Goal: Task Accomplishment & Management: Complete application form

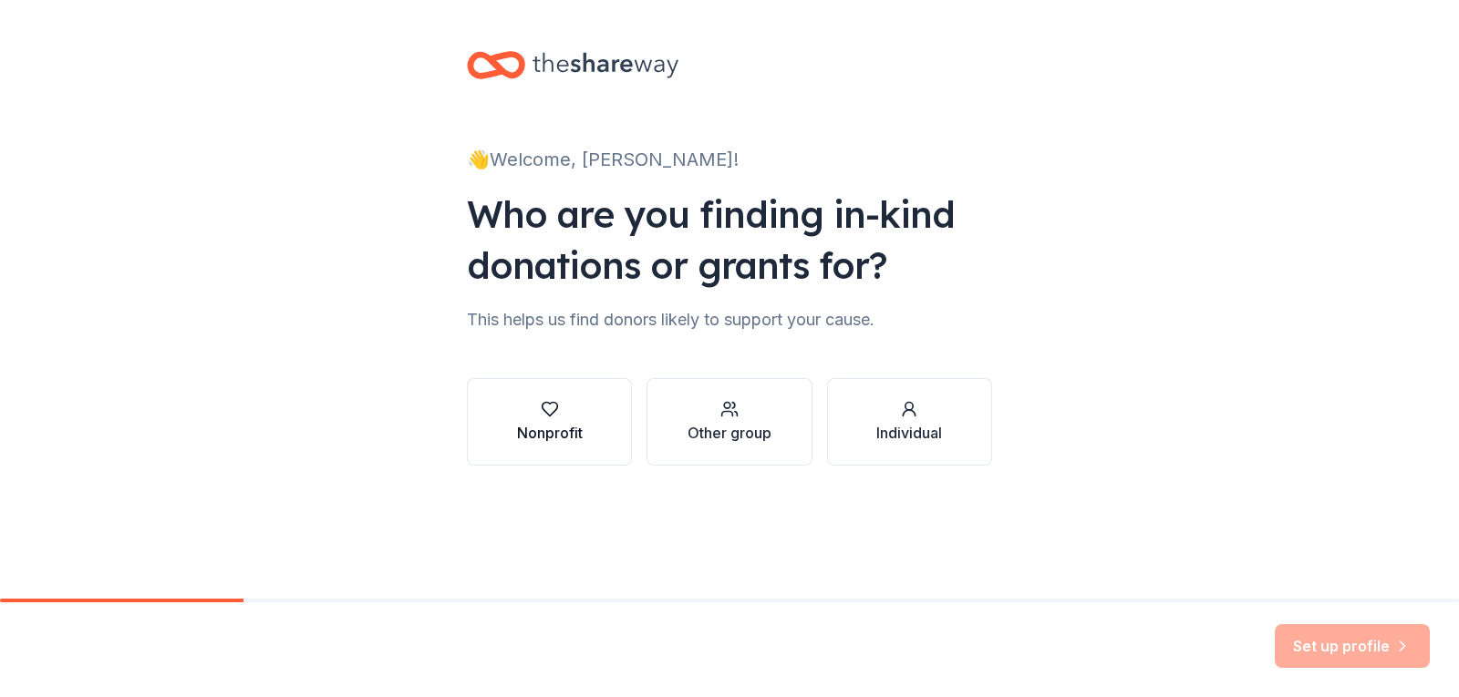
click at [543, 412] on icon "button" at bounding box center [550, 409] width 18 height 18
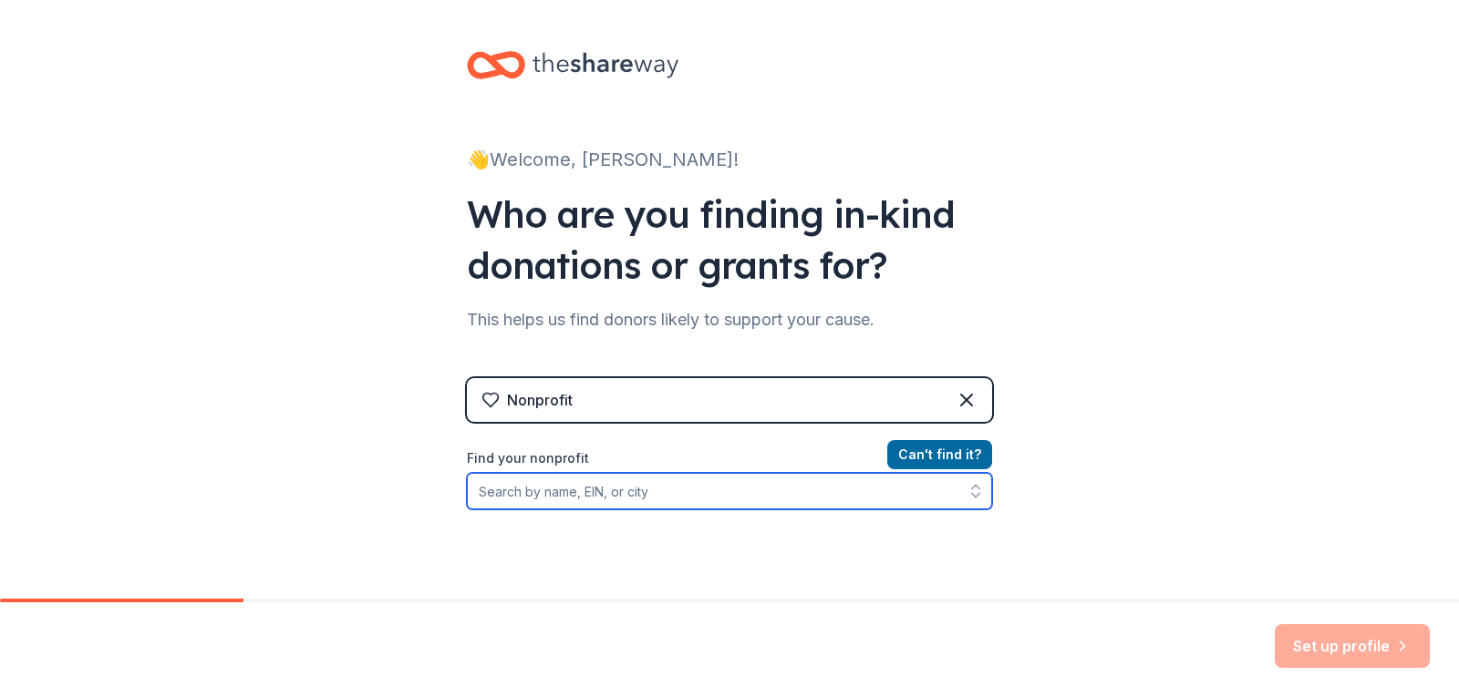
click at [661, 497] on input "Find your nonprofit" at bounding box center [729, 491] width 525 height 36
click at [791, 498] on input "Find your nonprofit" at bounding box center [729, 491] width 525 height 36
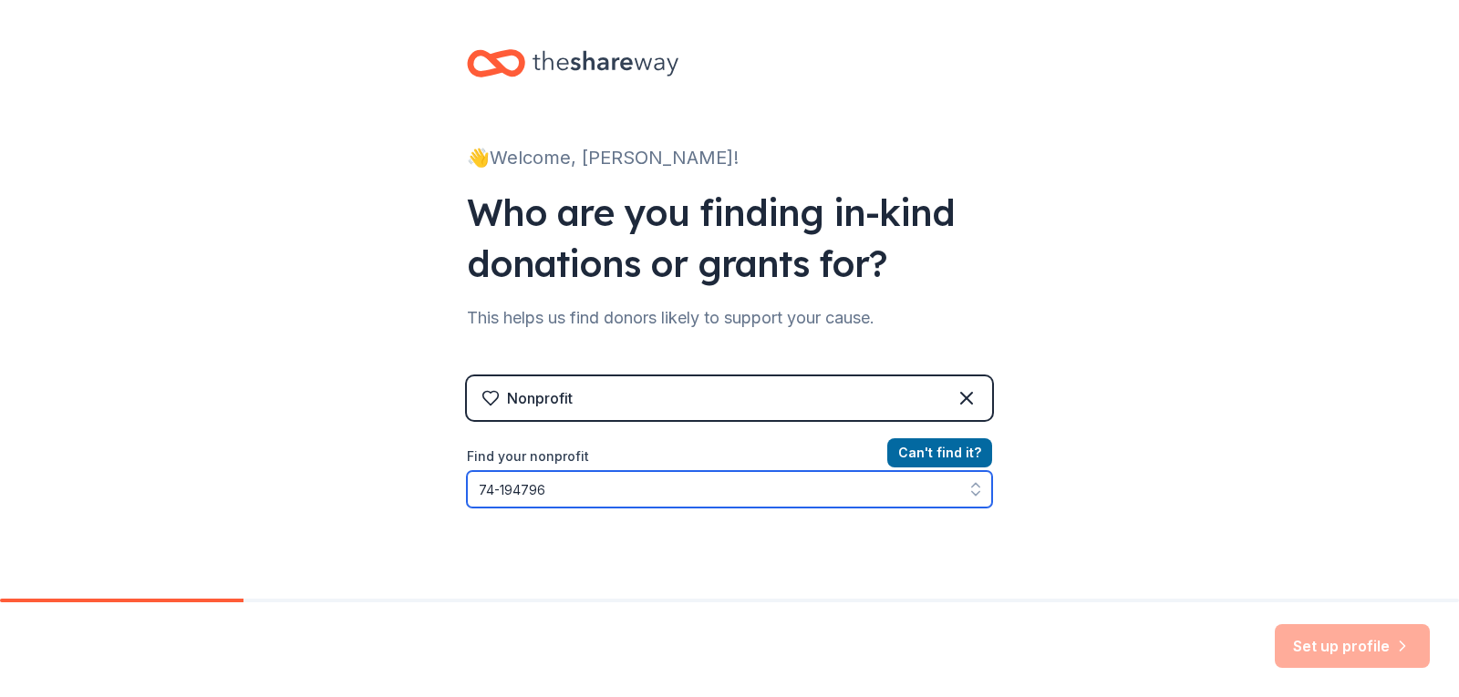
type input "[US_EMPLOYER_IDENTIFICATION_NUMBER]"
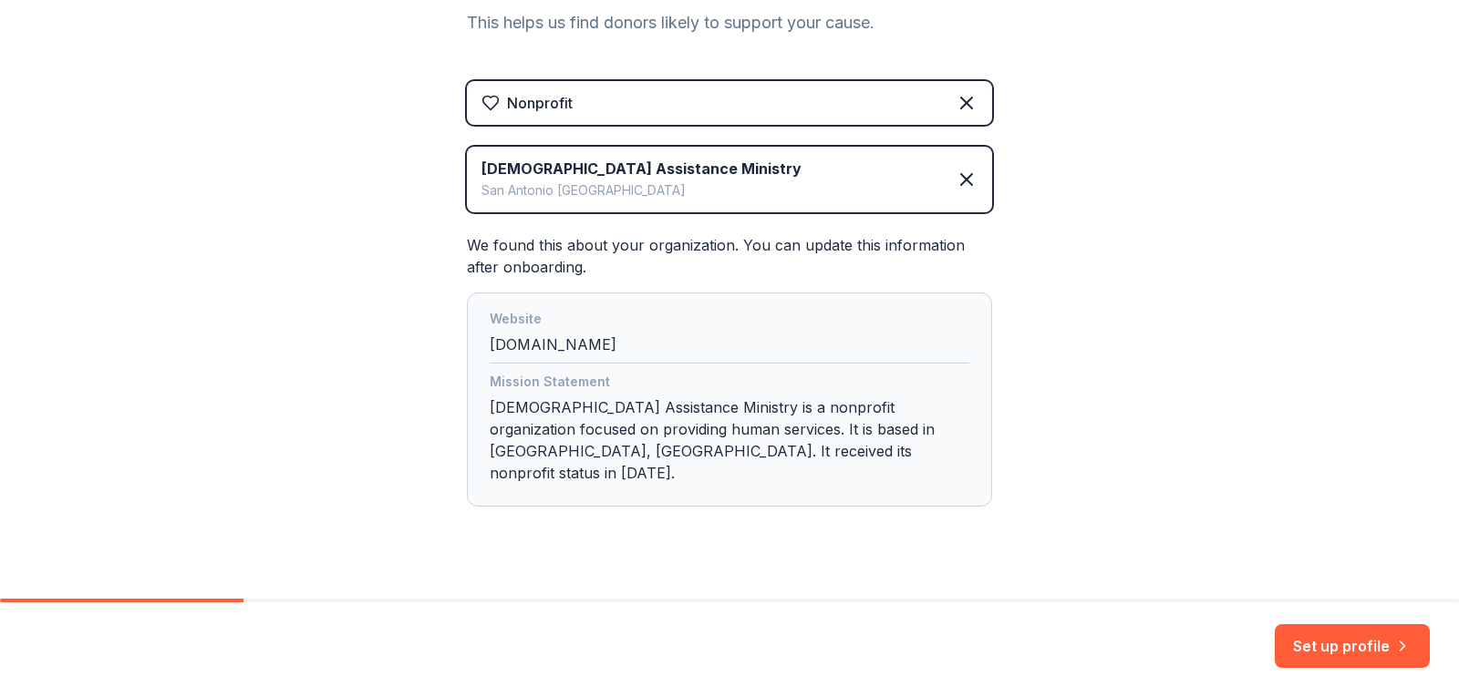
scroll to position [307, 0]
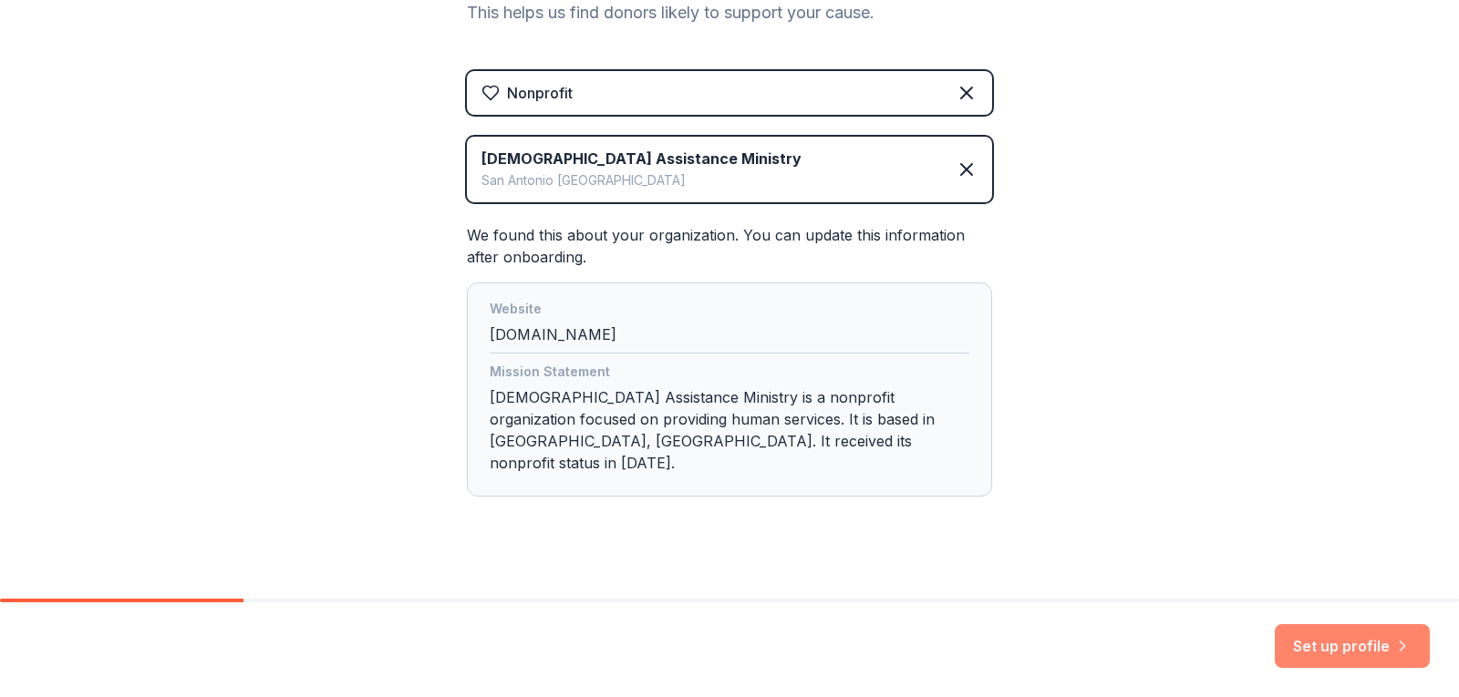
click at [1353, 650] on button "Set up profile" at bounding box center [1351, 646] width 155 height 44
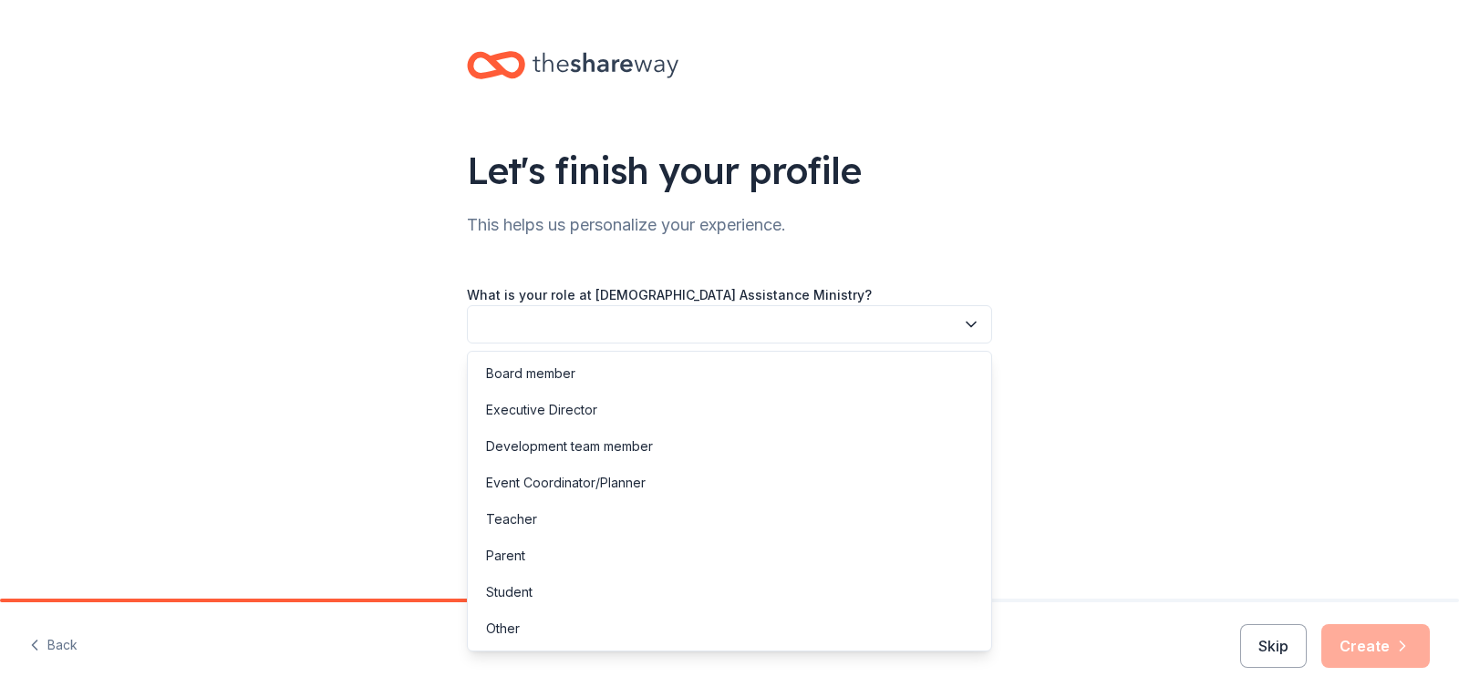
click at [971, 322] on icon "button" at bounding box center [971, 324] width 18 height 18
click at [598, 484] on div "Event Coordinator/Planner" at bounding box center [566, 483] width 160 height 22
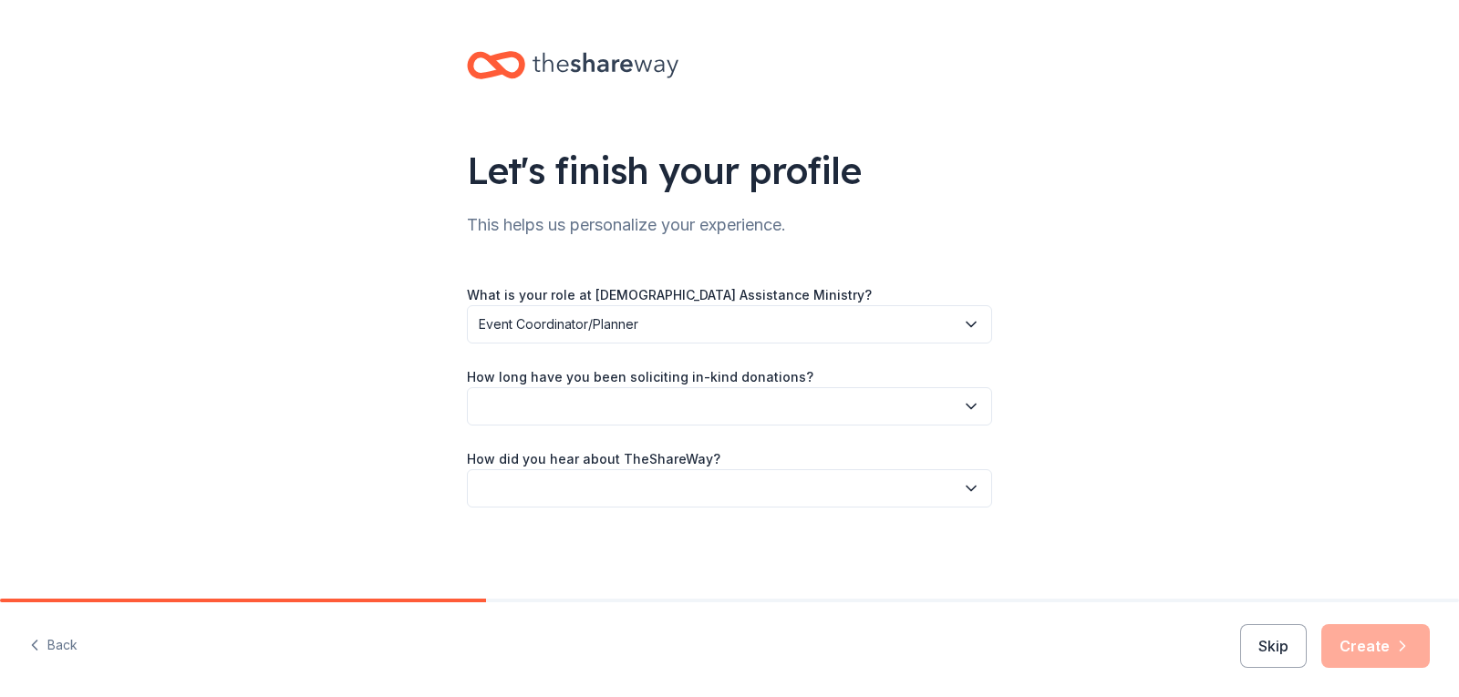
click at [974, 402] on icon "button" at bounding box center [971, 406] width 18 height 18
click at [538, 487] on div "1 to 2 years" at bounding box center [520, 492] width 68 height 22
click at [973, 494] on icon "button" at bounding box center [971, 489] width 18 height 18
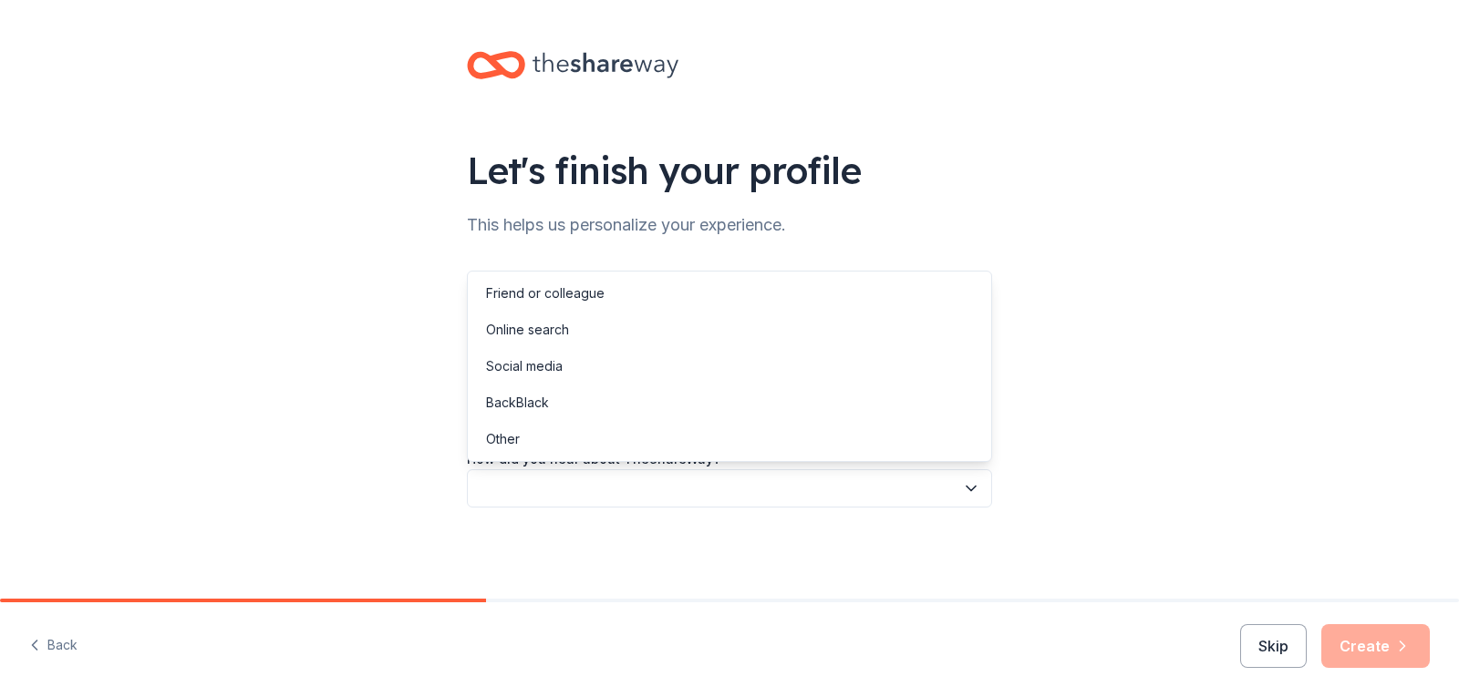
click at [971, 494] on icon "button" at bounding box center [971, 489] width 18 height 18
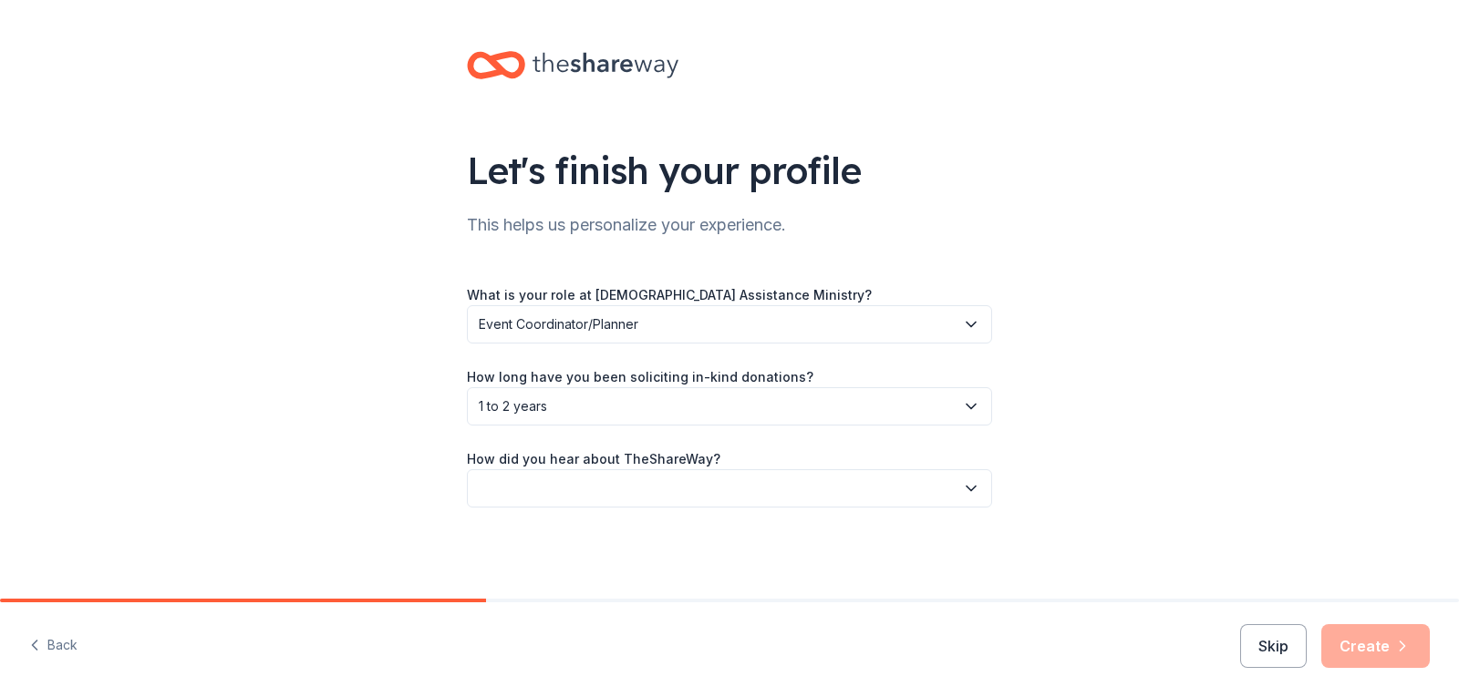
click at [971, 494] on icon "button" at bounding box center [971, 489] width 18 height 18
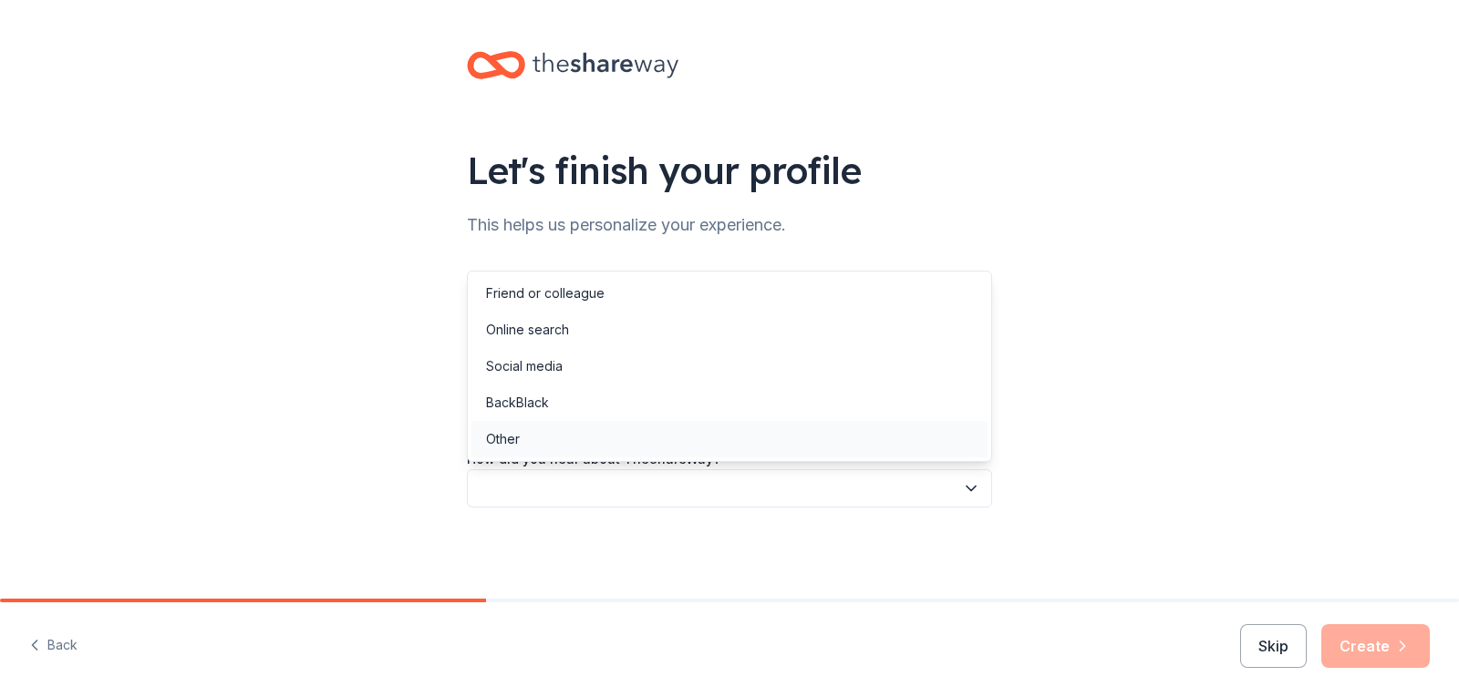
click at [529, 433] on div "Other" at bounding box center [729, 439] width 516 height 36
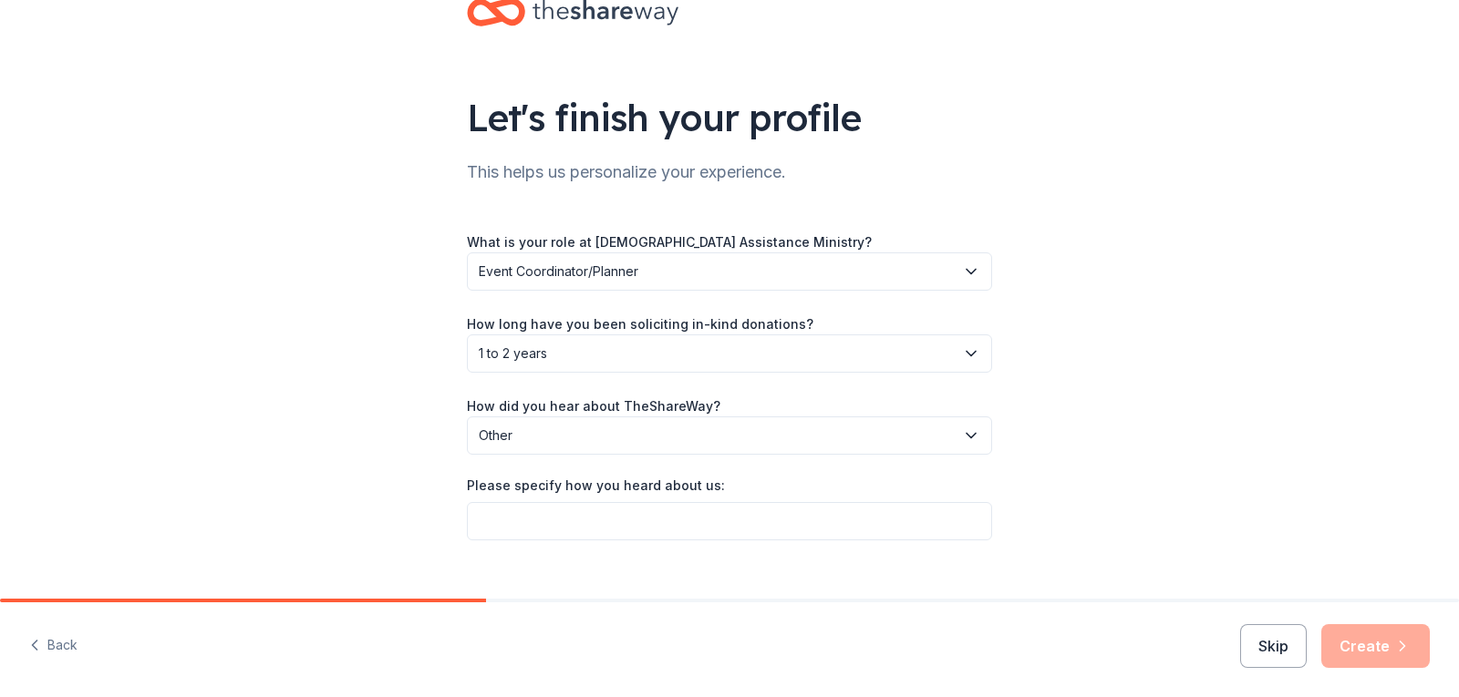
scroll to position [82, 0]
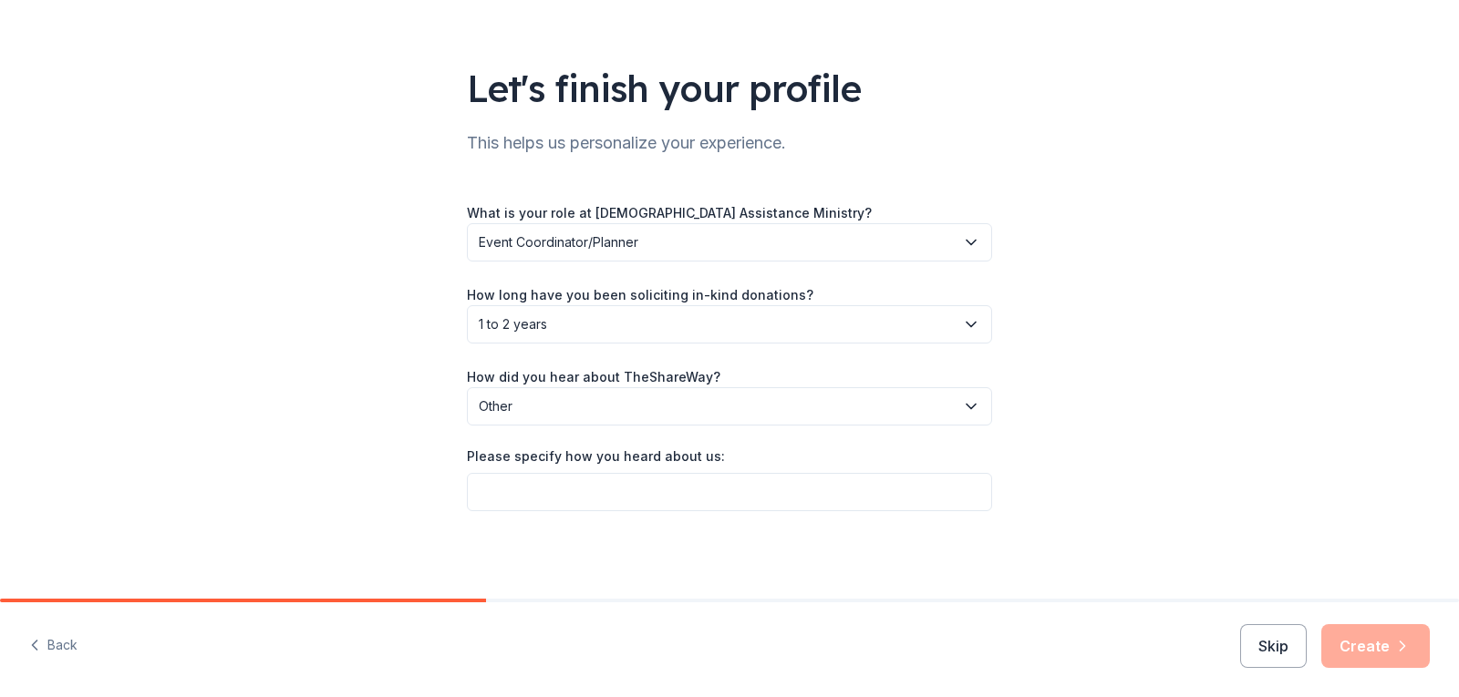
click at [966, 408] on icon "button" at bounding box center [970, 407] width 9 height 5
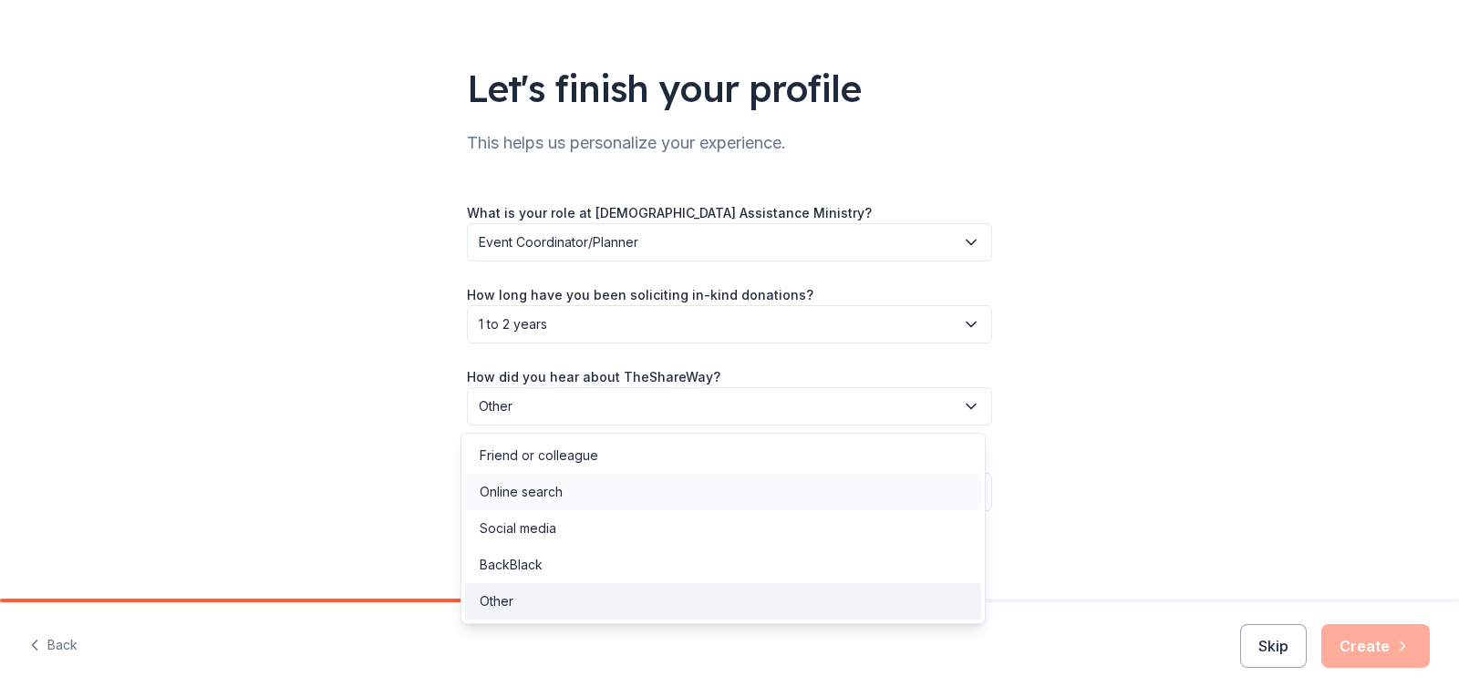
click at [536, 486] on div "Online search" at bounding box center [521, 492] width 83 height 22
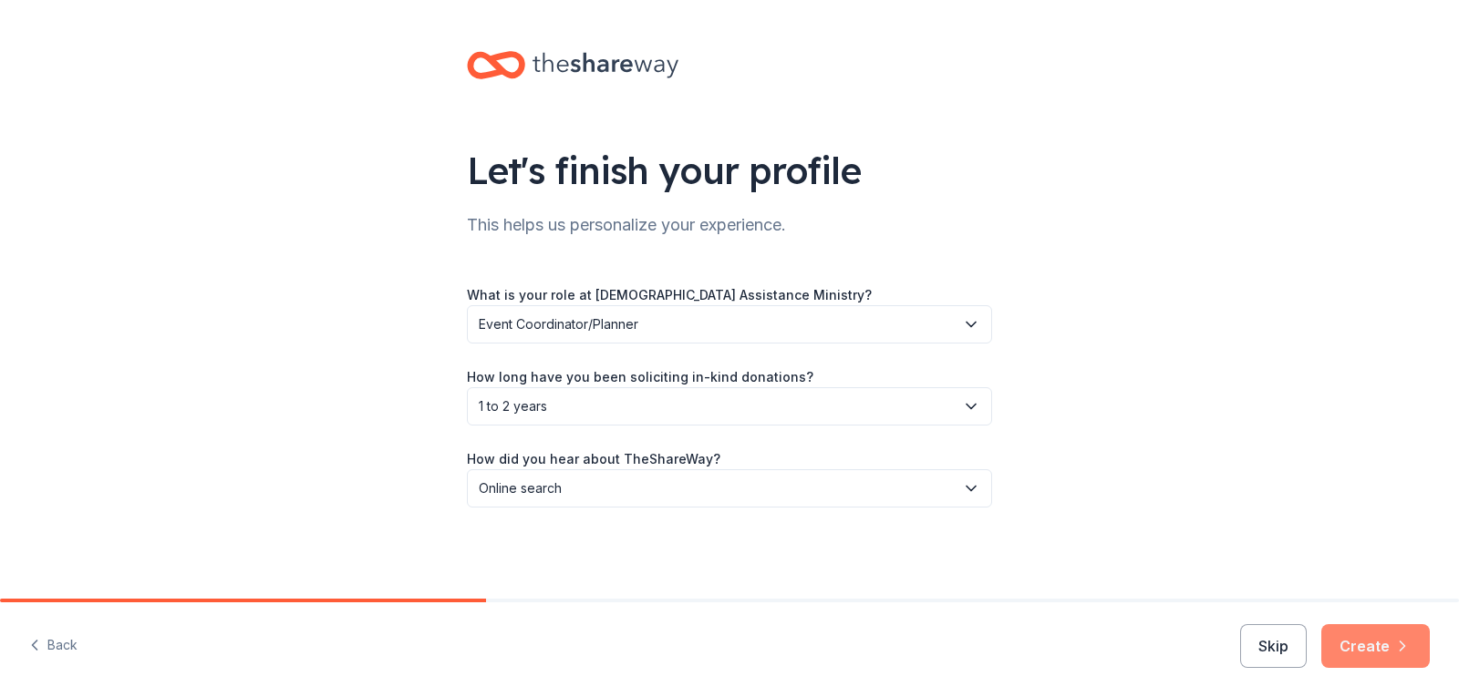
click at [1371, 643] on button "Create" at bounding box center [1375, 646] width 108 height 44
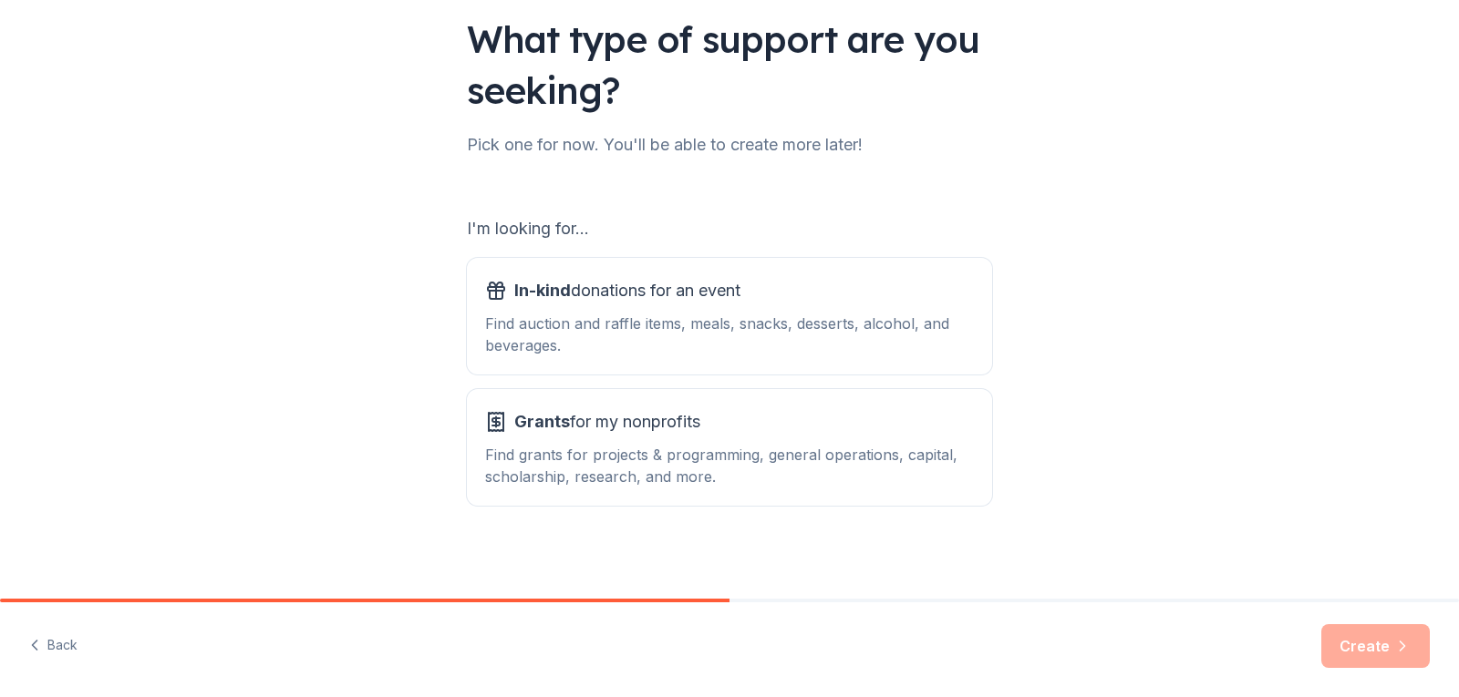
scroll to position [137, 0]
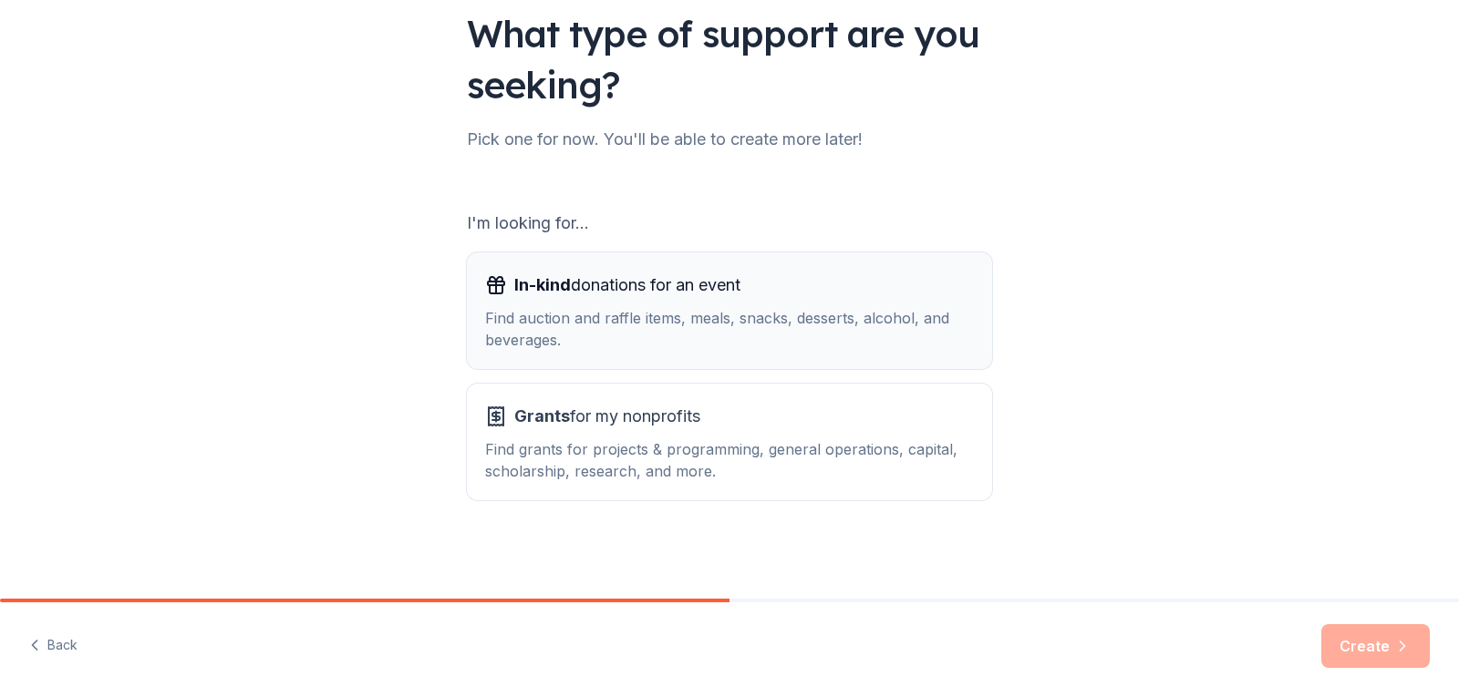
click at [624, 300] on div "In-kind donations for an event Find auction and raffle items, meals, snacks, de…" at bounding box center [729, 311] width 489 height 80
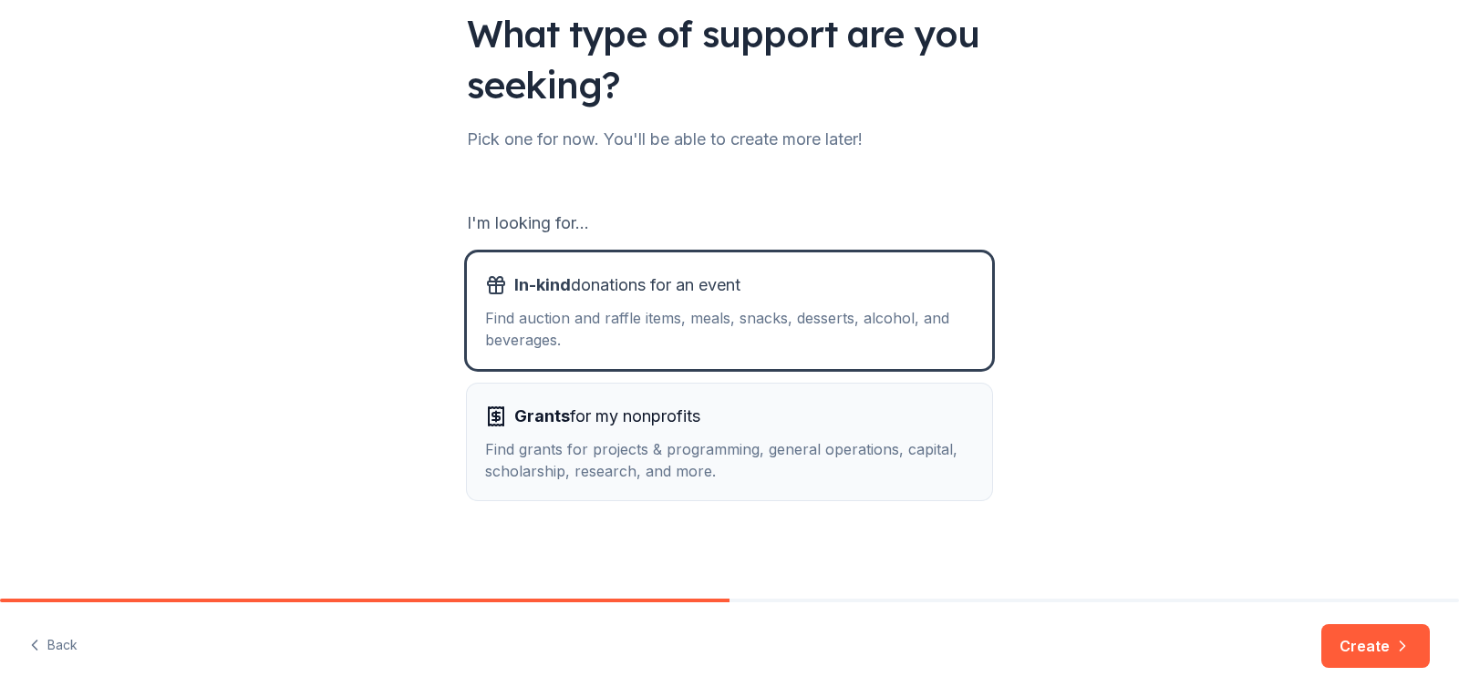
click at [583, 410] on span "Grants for my nonprofits" at bounding box center [607, 416] width 186 height 29
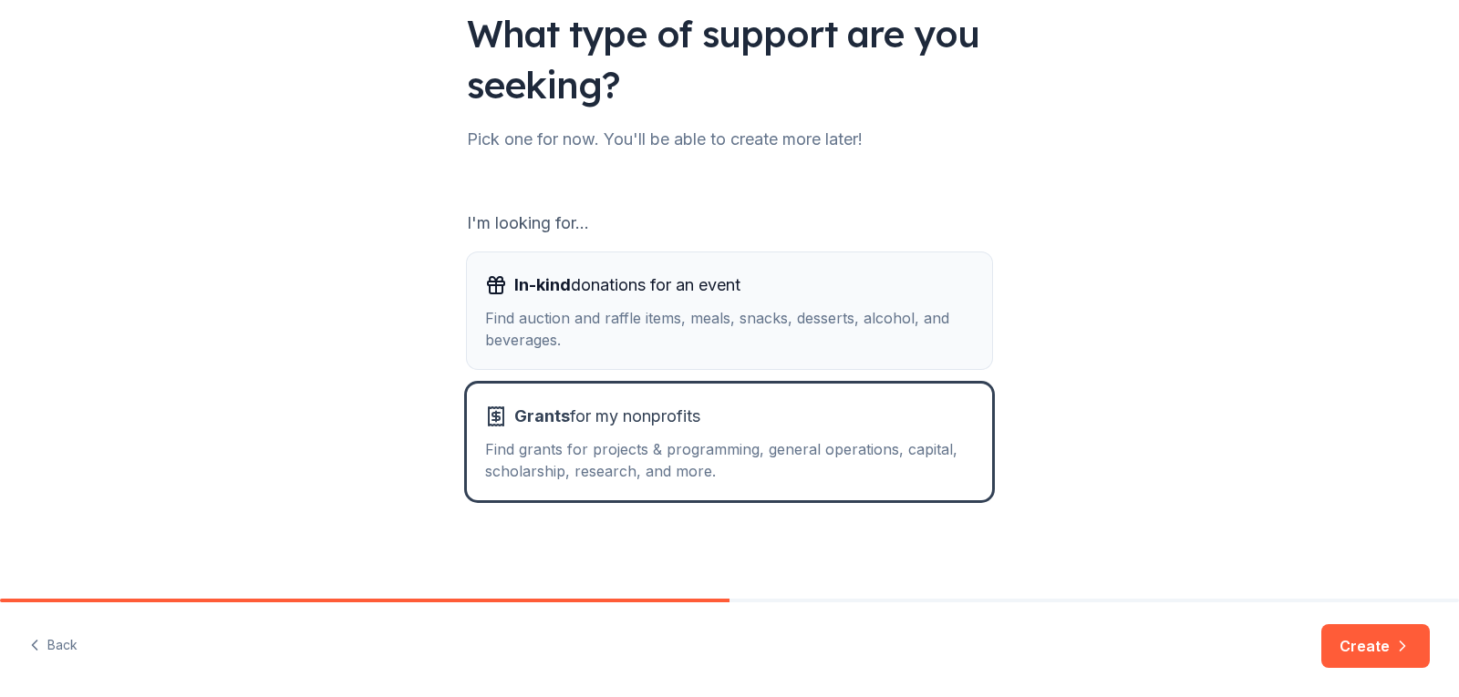
click at [729, 325] on div "Find auction and raffle items, meals, snacks, desserts, alcohol, and beverages." at bounding box center [729, 329] width 489 height 44
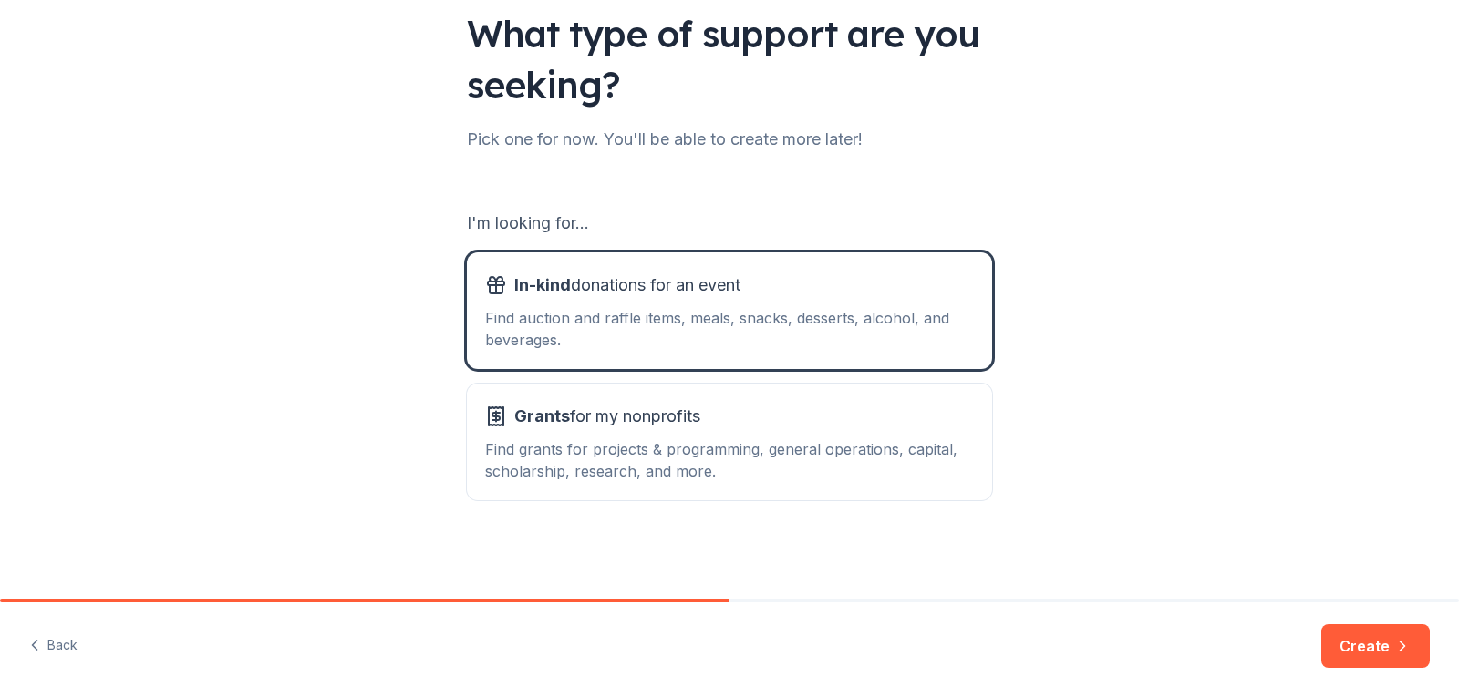
click at [1365, 639] on button "Create" at bounding box center [1375, 646] width 108 height 44
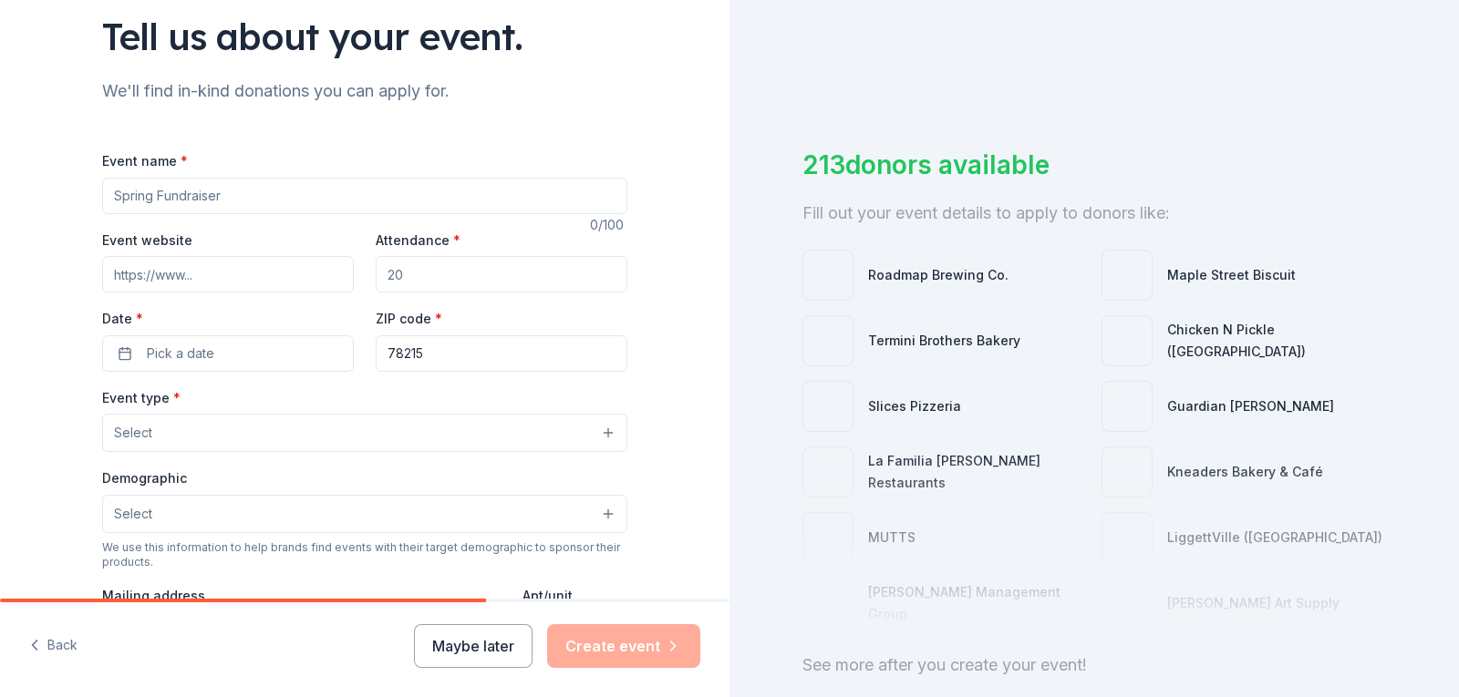
scroll to position [182, 0]
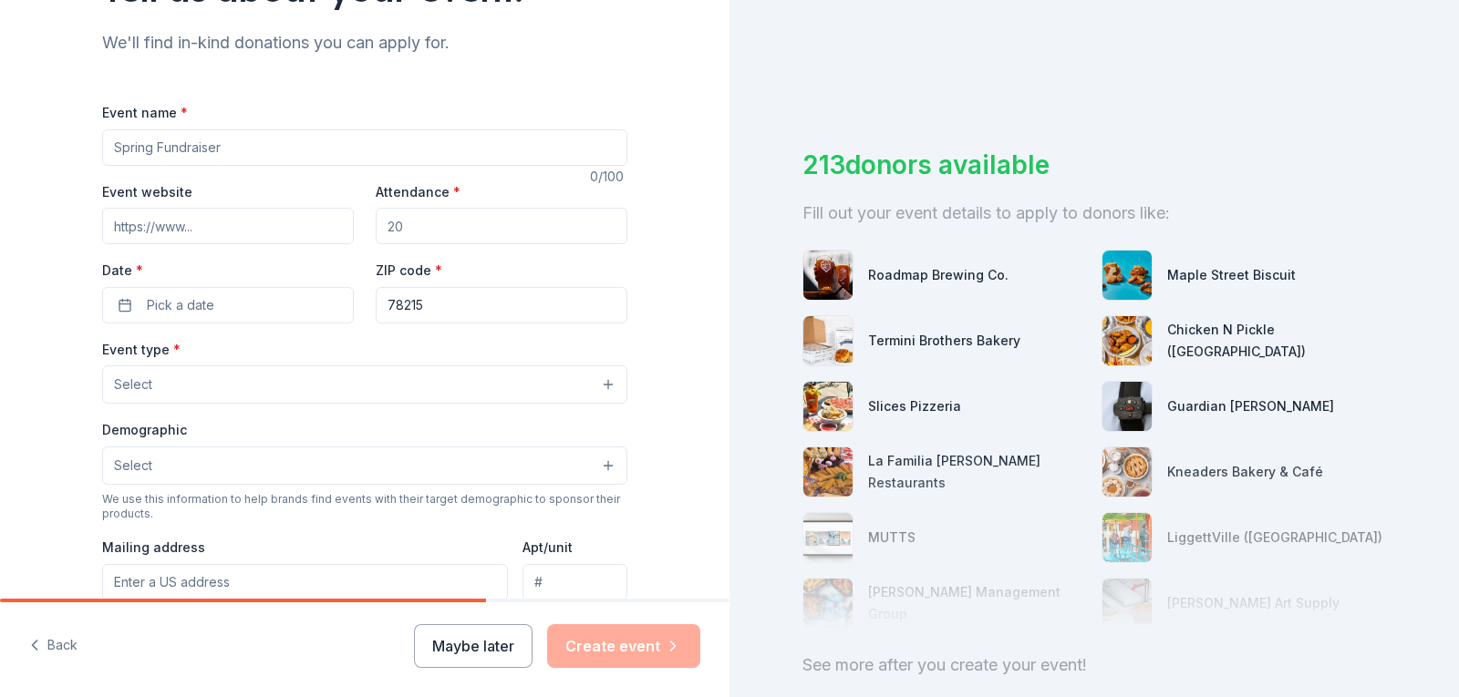
click at [228, 156] on input "Event name *" at bounding box center [364, 147] width 525 height 36
type input "2025 Feast to Feed Gala"
click at [238, 205] on div "Event website" at bounding box center [228, 213] width 252 height 65
click at [258, 234] on input "Event website" at bounding box center [228, 226] width 252 height 36
click at [170, 232] on input "Event website" at bounding box center [228, 226] width 252 height 36
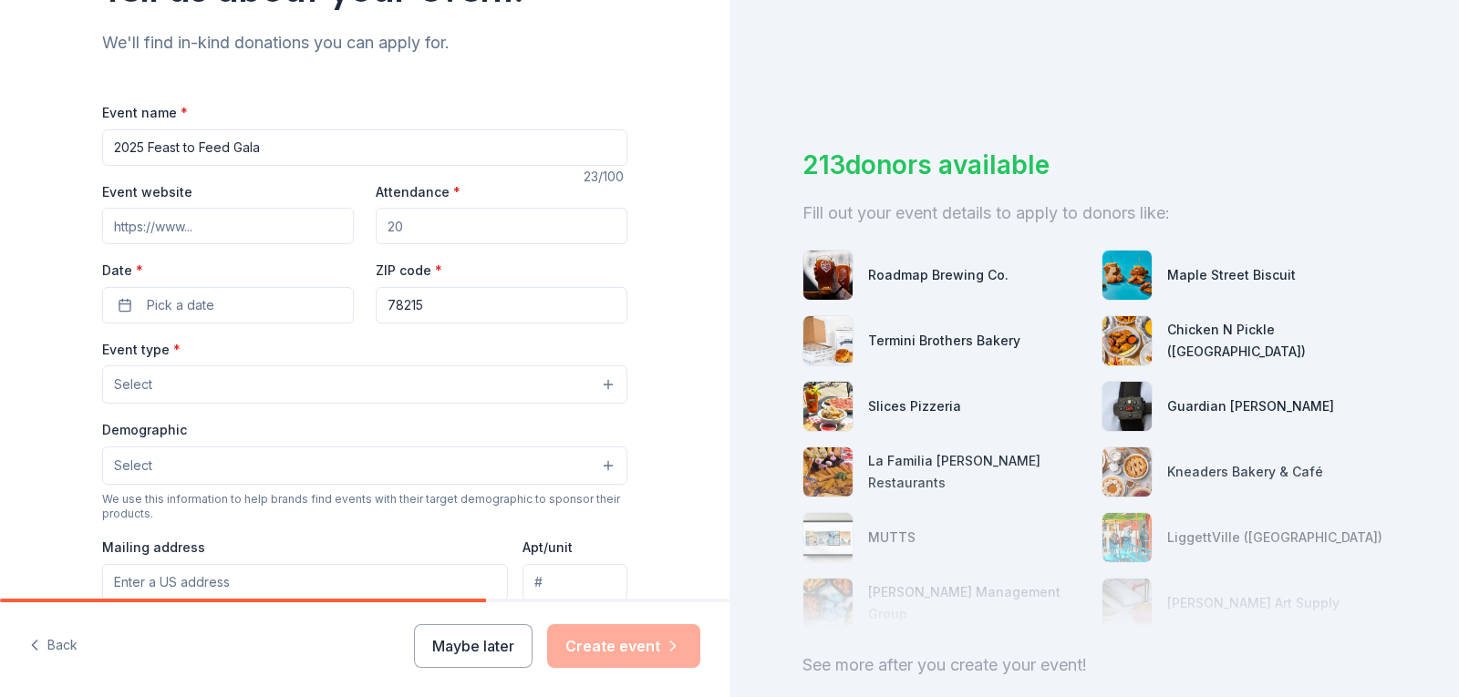
paste input "https://christianassistance.cbo.io"
type input "https://christianassistance.cbo.io"
click at [454, 220] on input "Attendance *" at bounding box center [502, 226] width 252 height 36
type input "400"
click at [294, 307] on button "Pick a date" at bounding box center [228, 305] width 252 height 36
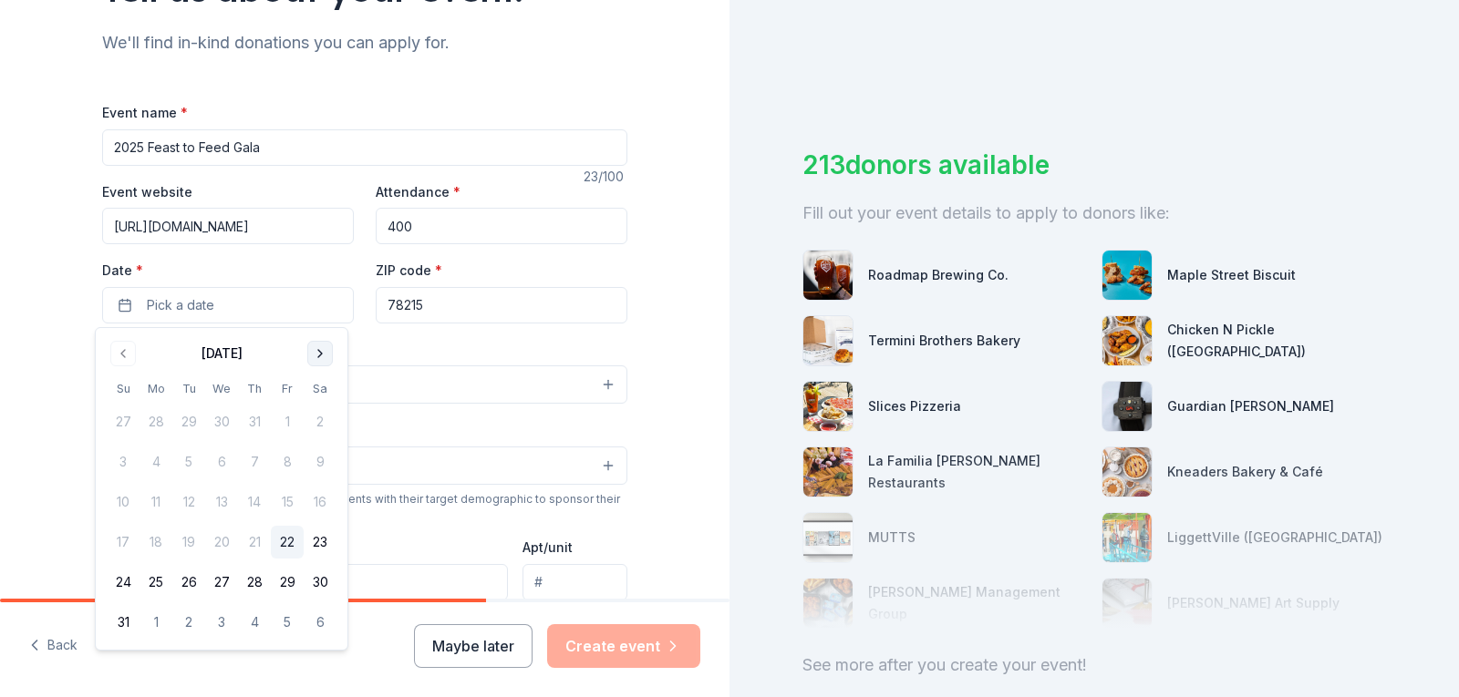
click at [325, 356] on button "Go to next month" at bounding box center [320, 354] width 26 height 26
click at [320, 356] on button "Go to next month" at bounding box center [320, 354] width 26 height 26
click at [252, 458] on button "9" at bounding box center [254, 462] width 33 height 33
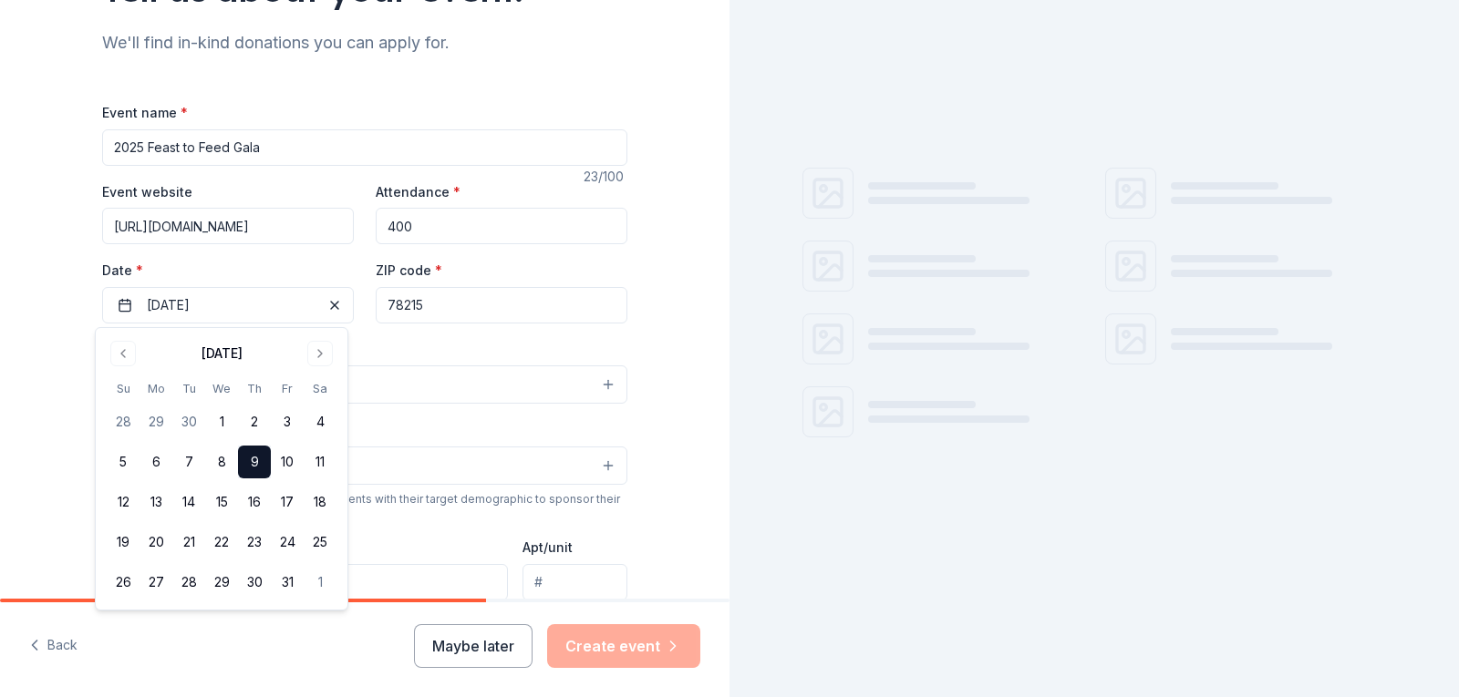
click at [470, 315] on input "78215" at bounding box center [502, 305] width 252 height 36
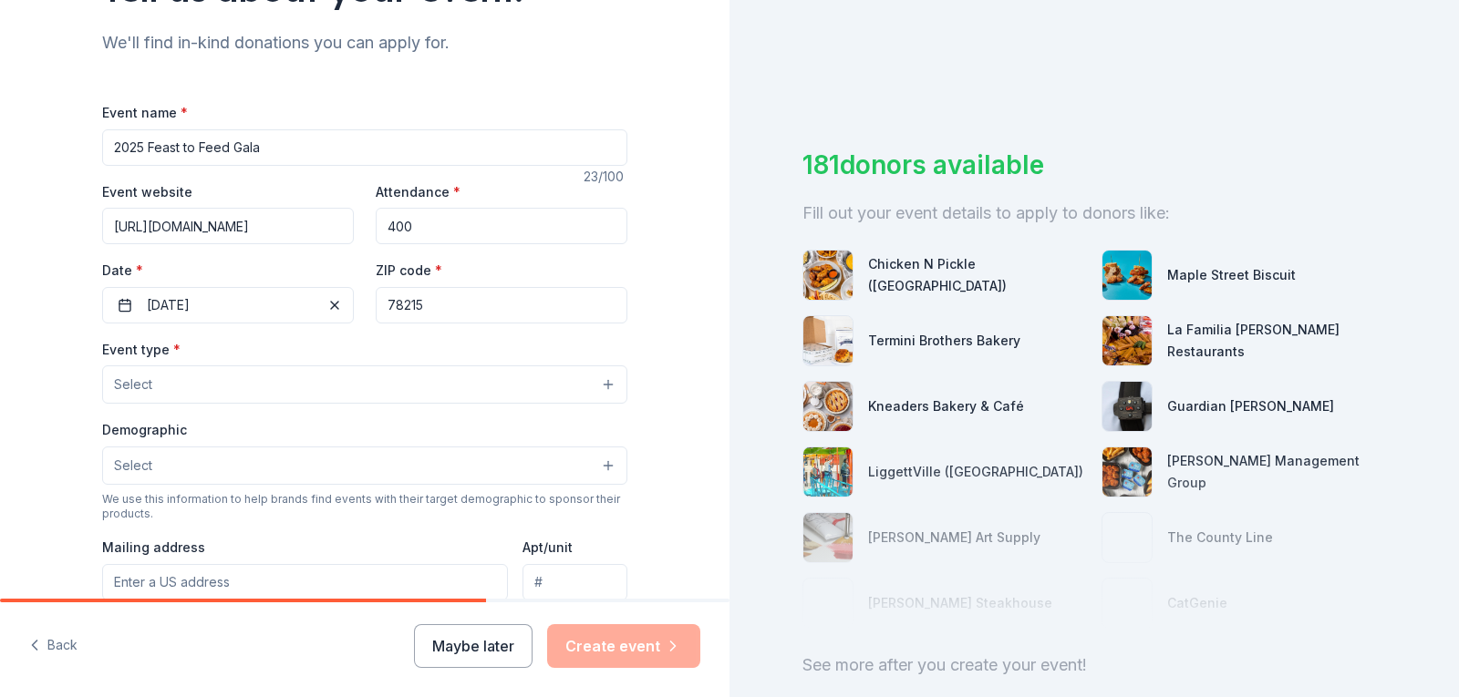
click at [256, 385] on button "Select" at bounding box center [364, 385] width 525 height 38
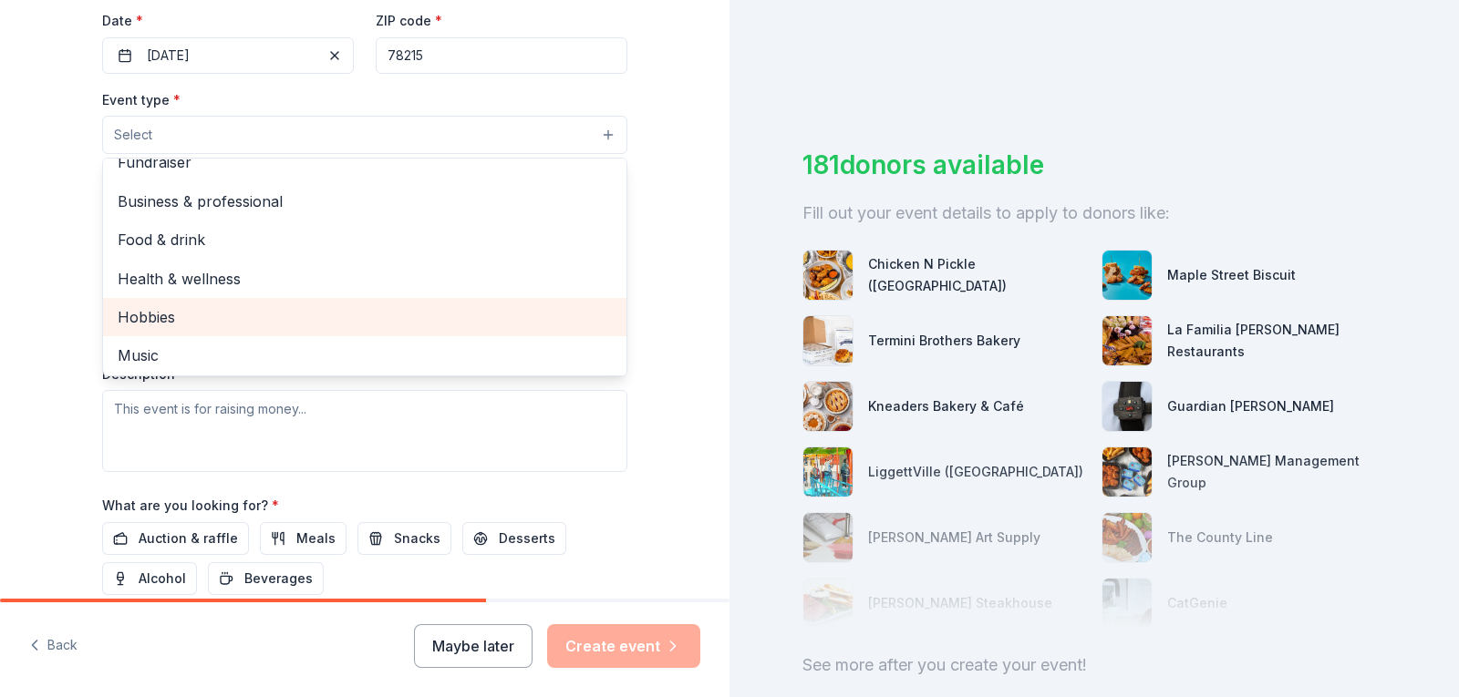
scroll to position [0, 0]
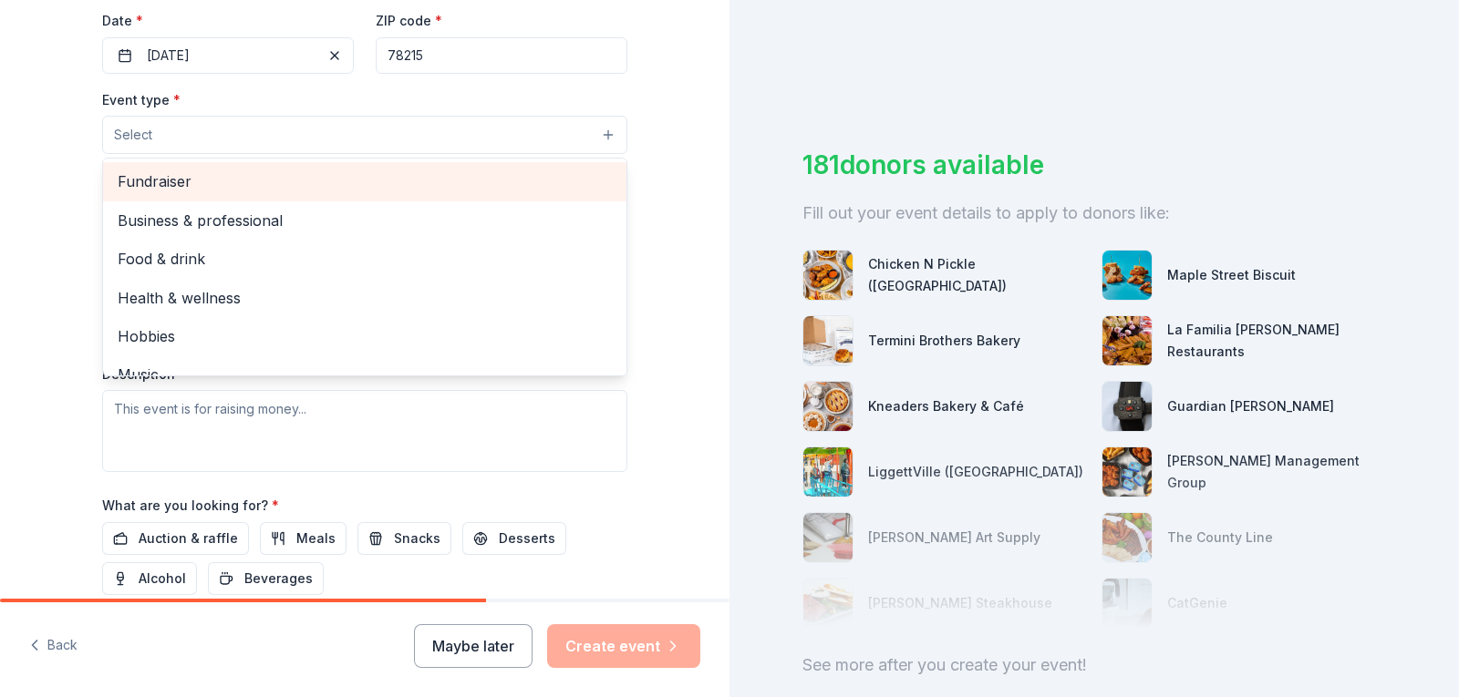
click at [162, 182] on span "Fundraiser" at bounding box center [365, 182] width 494 height 24
click at [215, 190] on span "Business & professional" at bounding box center [365, 183] width 494 height 24
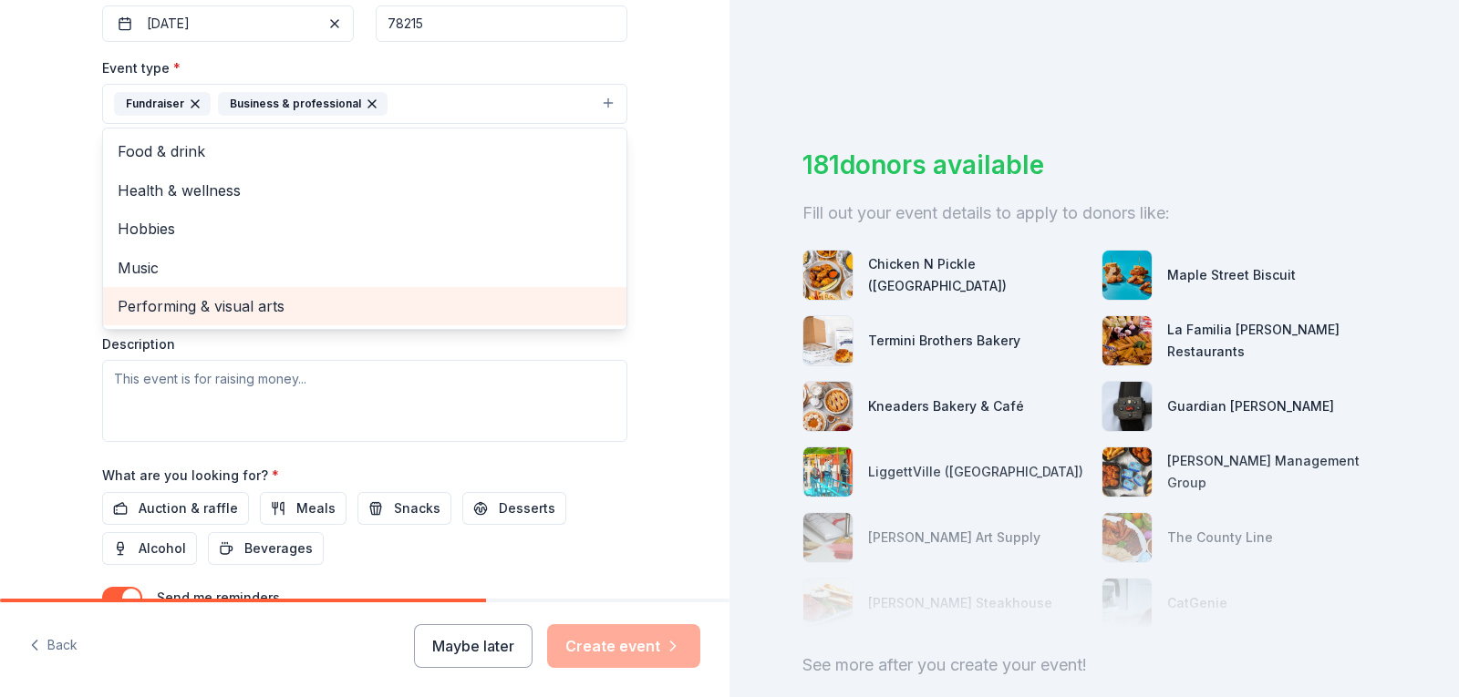
scroll to position [432, 0]
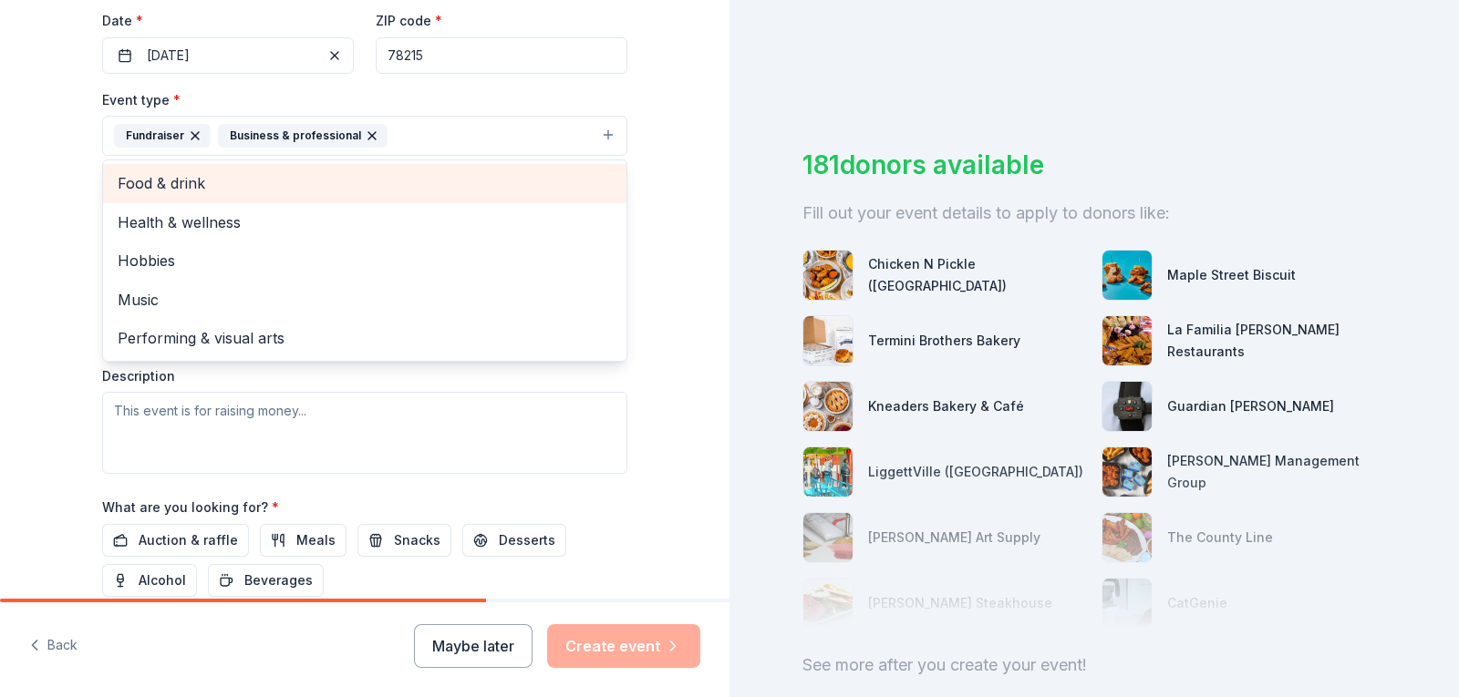
click at [160, 185] on span "Food & drink" at bounding box center [365, 183] width 494 height 24
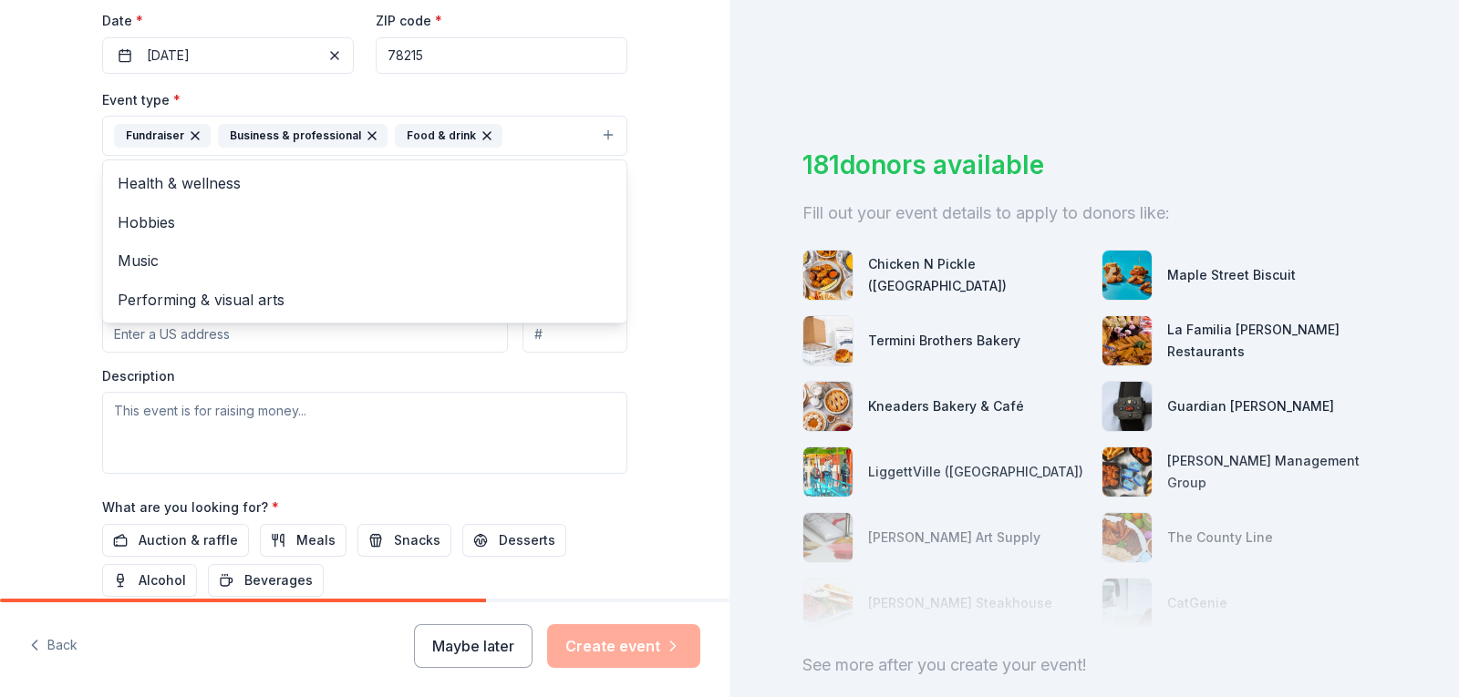
click at [57, 220] on div "Tell us about your event. We'll find in-kind donations you can apply for. Event…" at bounding box center [364, 175] width 729 height 1215
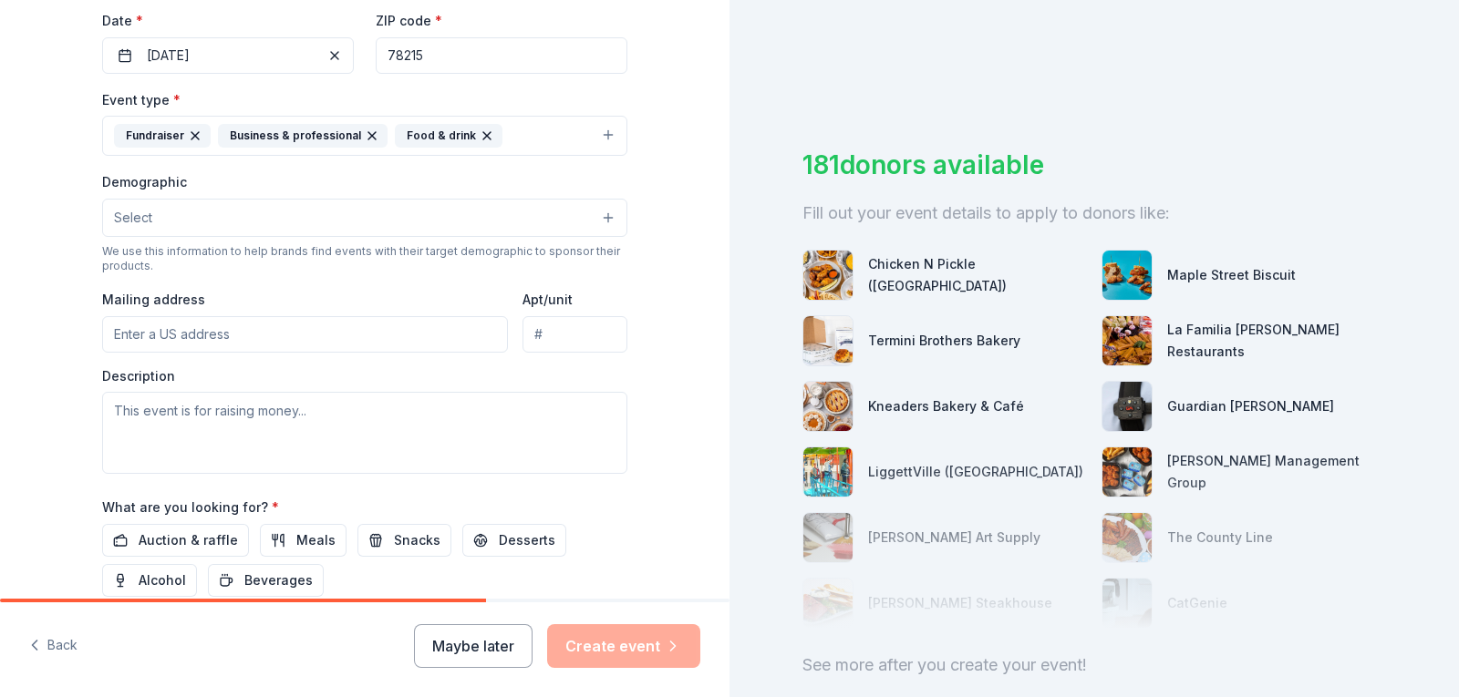
click at [457, 225] on button "Select" at bounding box center [364, 218] width 525 height 38
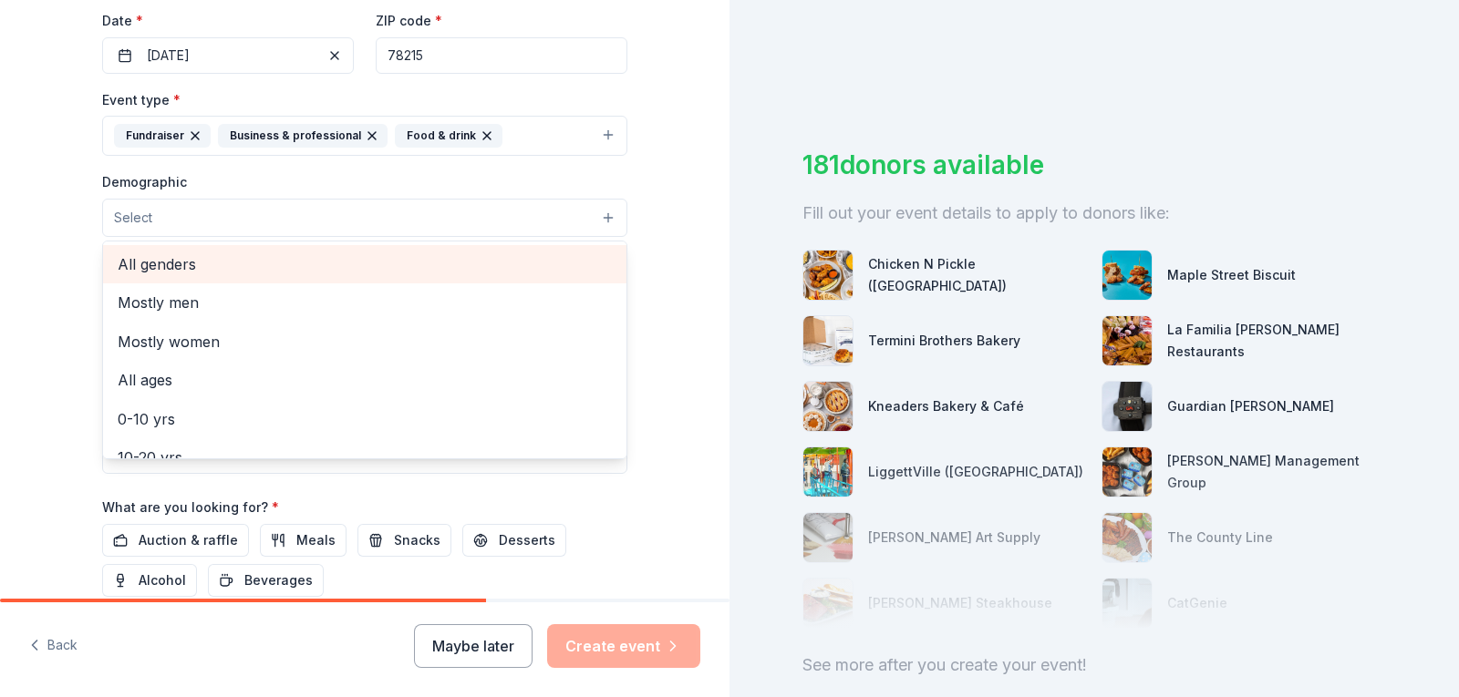
click at [193, 264] on span "All genders" at bounding box center [365, 265] width 494 height 24
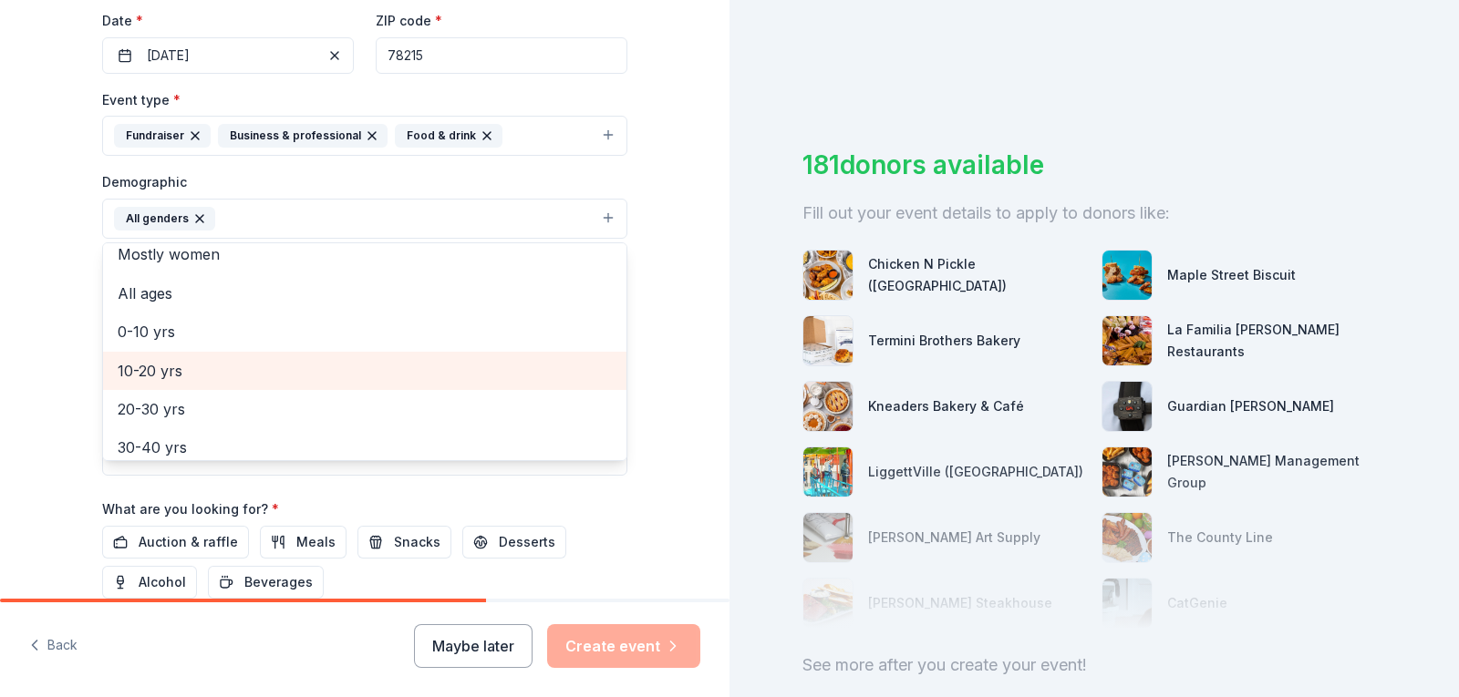
scroll to position [91, 0]
click at [148, 366] on span "20-30 yrs" at bounding box center [365, 368] width 494 height 24
click at [153, 369] on span "30-40 yrs" at bounding box center [365, 368] width 494 height 24
click at [145, 364] on span "40-50 yrs" at bounding box center [365, 368] width 494 height 24
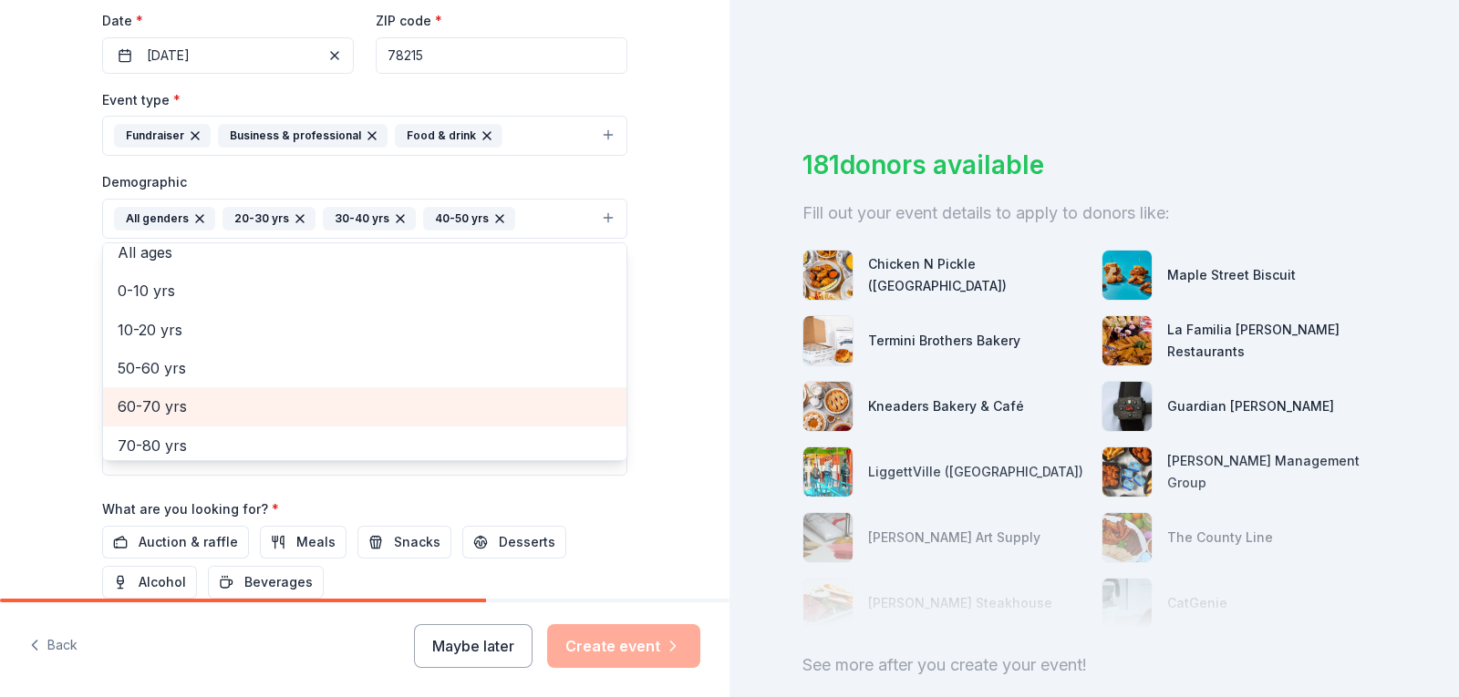
click at [140, 401] on span "60-70 yrs" at bounding box center [365, 407] width 494 height 24
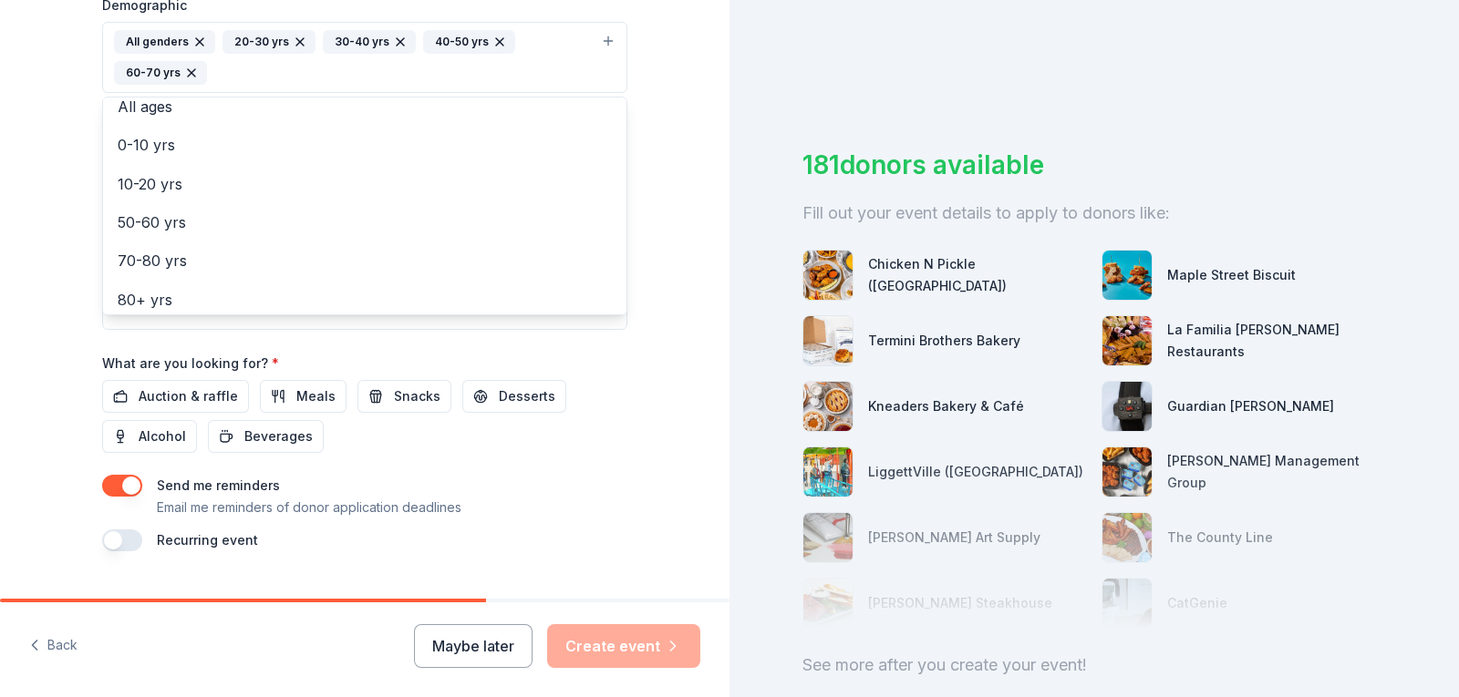
scroll to position [614, 0]
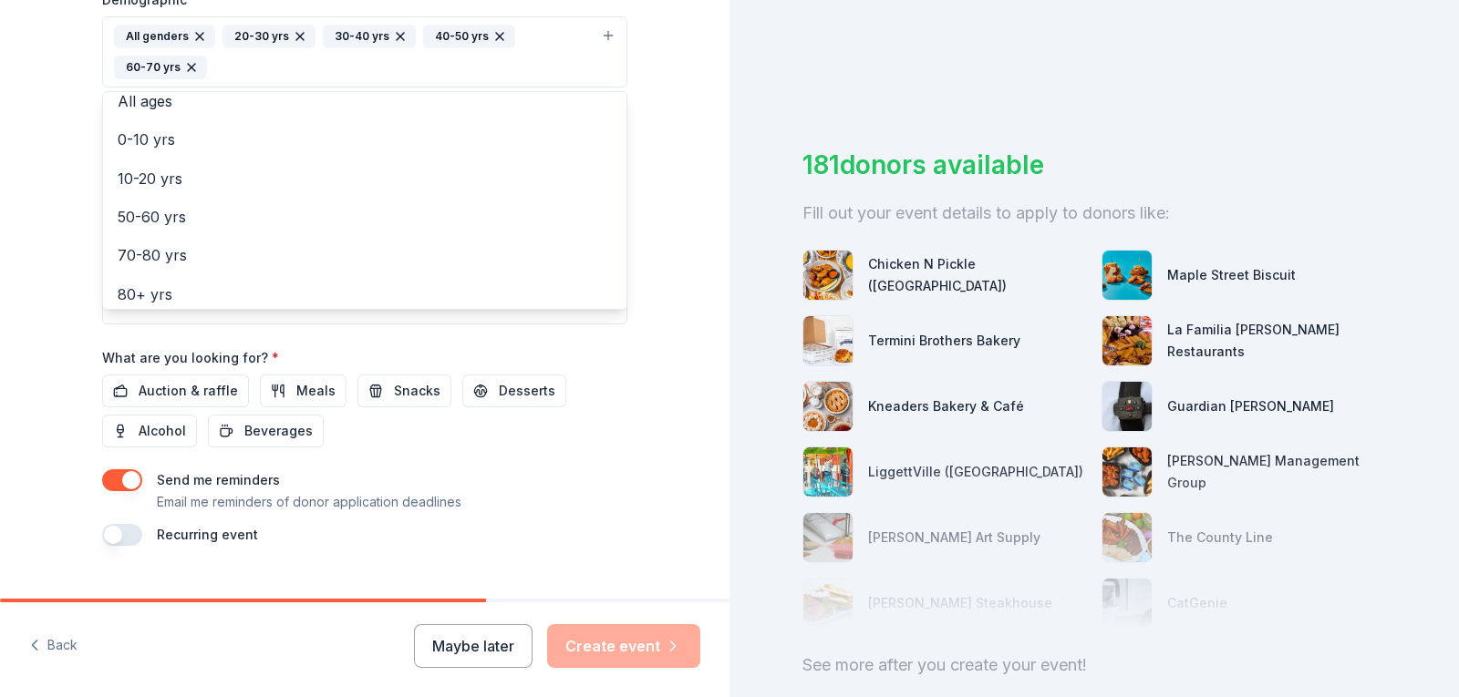
click at [60, 350] on div "Tell us about your event. We'll find in-kind donations you can apply for. Event…" at bounding box center [364, 10] width 729 height 1248
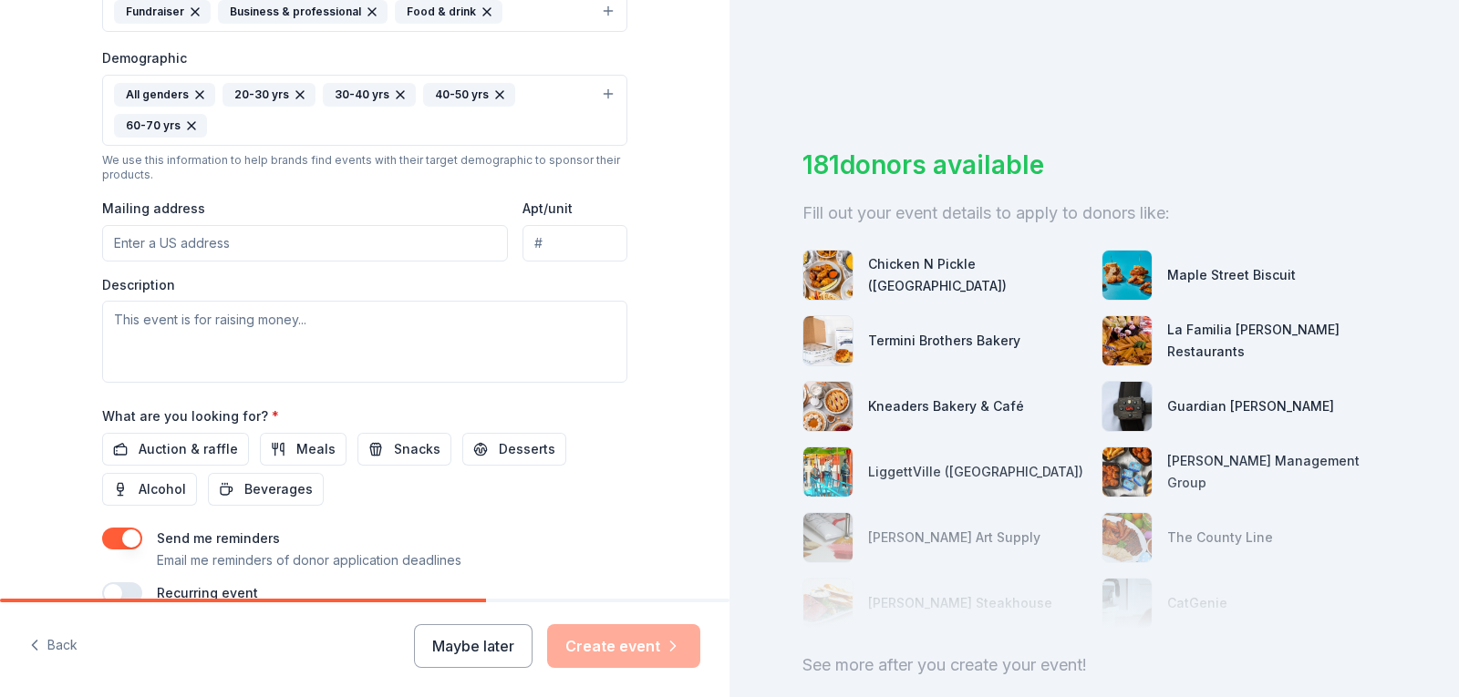
scroll to position [523, 0]
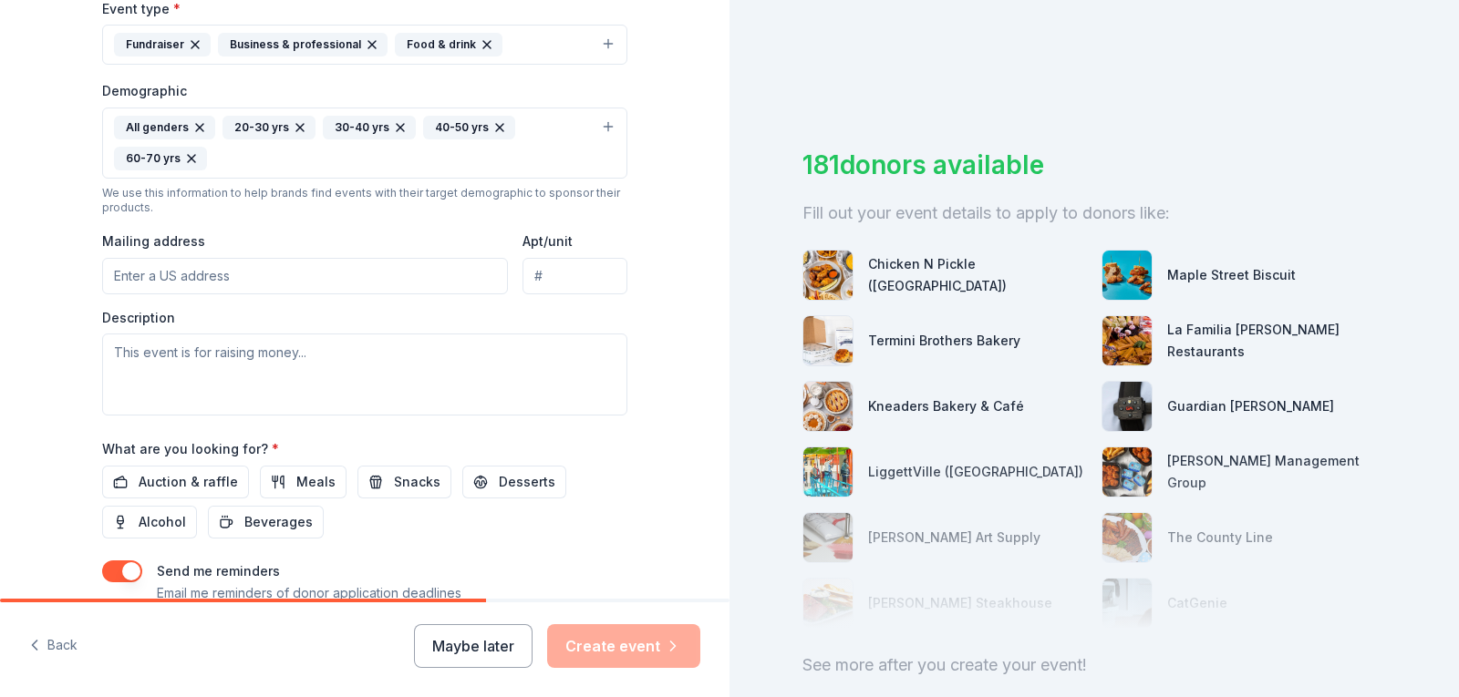
click at [377, 276] on input "Mailing address" at bounding box center [305, 276] width 406 height 36
type input "101 McCullough Ave."
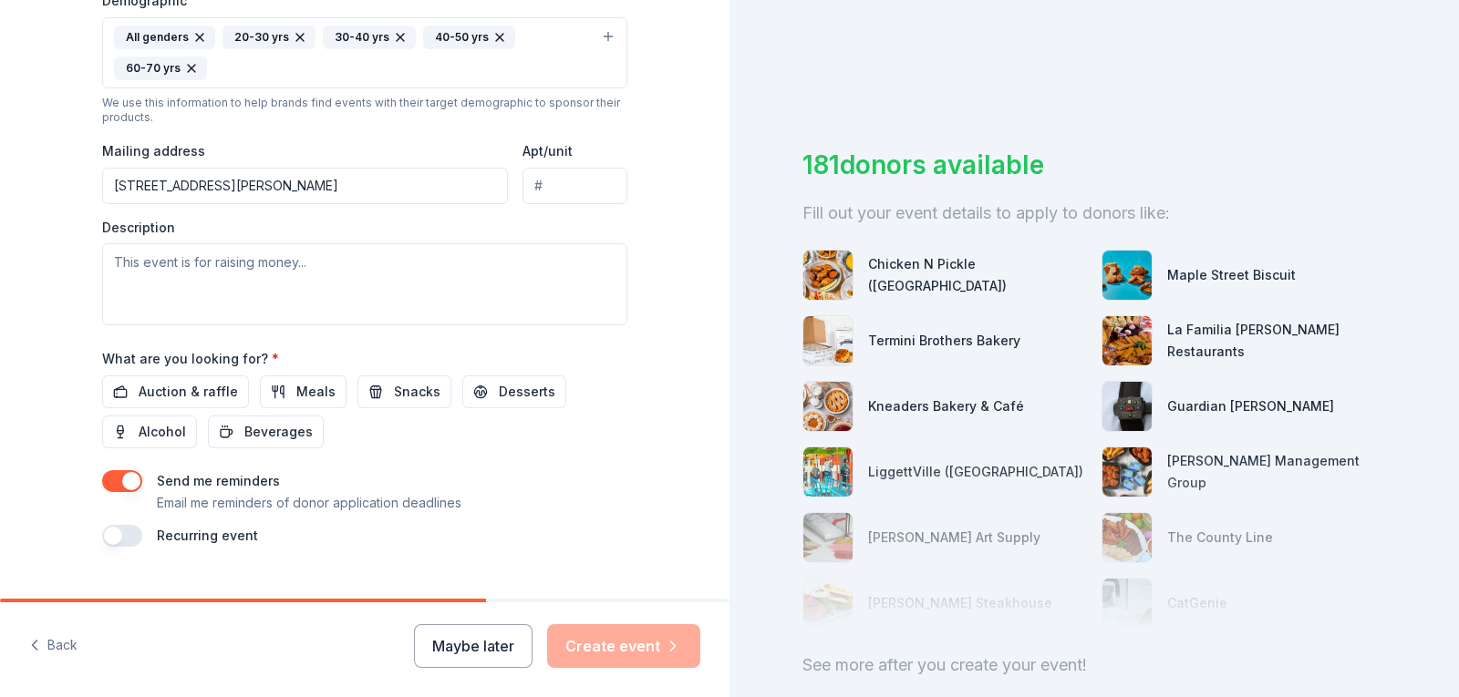
scroll to position [614, 0]
click at [158, 269] on textarea at bounding box center [364, 283] width 525 height 82
paste textarea "our generous contribution will directly support struggling families and individ…"
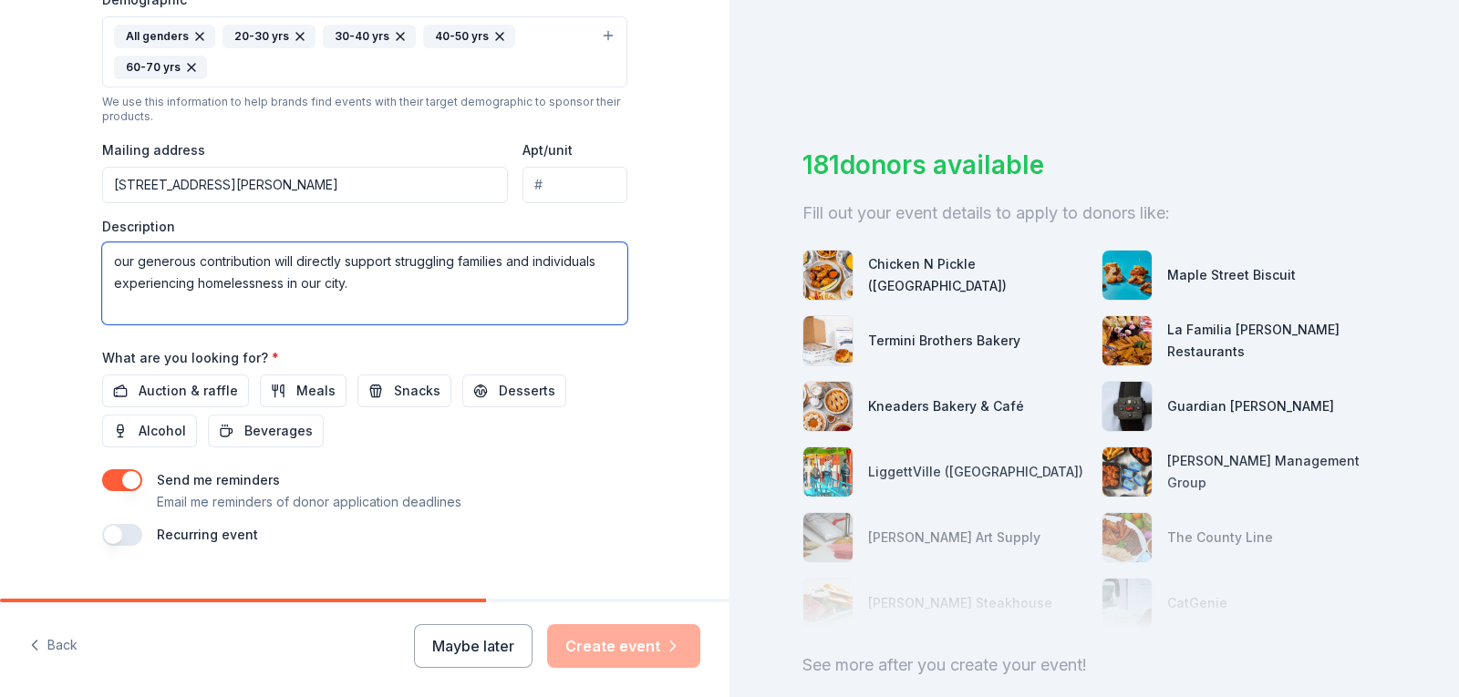
drag, startPoint x: 101, startPoint y: 248, endPoint x: 116, endPoint y: 268, distance: 24.8
click at [116, 268] on textarea "our generous contribution will directly support struggling families and individ…" at bounding box center [364, 283] width 525 height 82
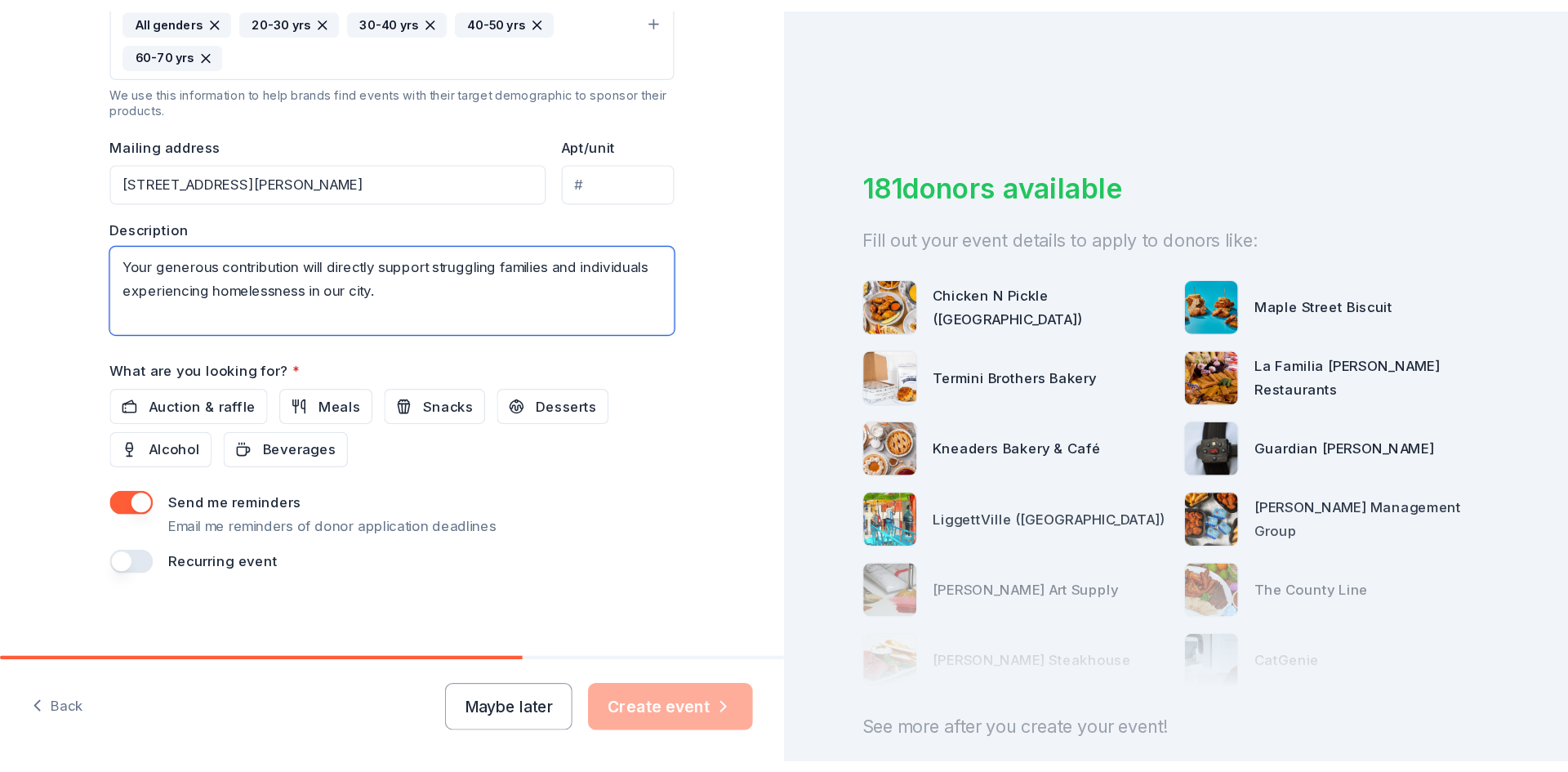
scroll to position [581, 0]
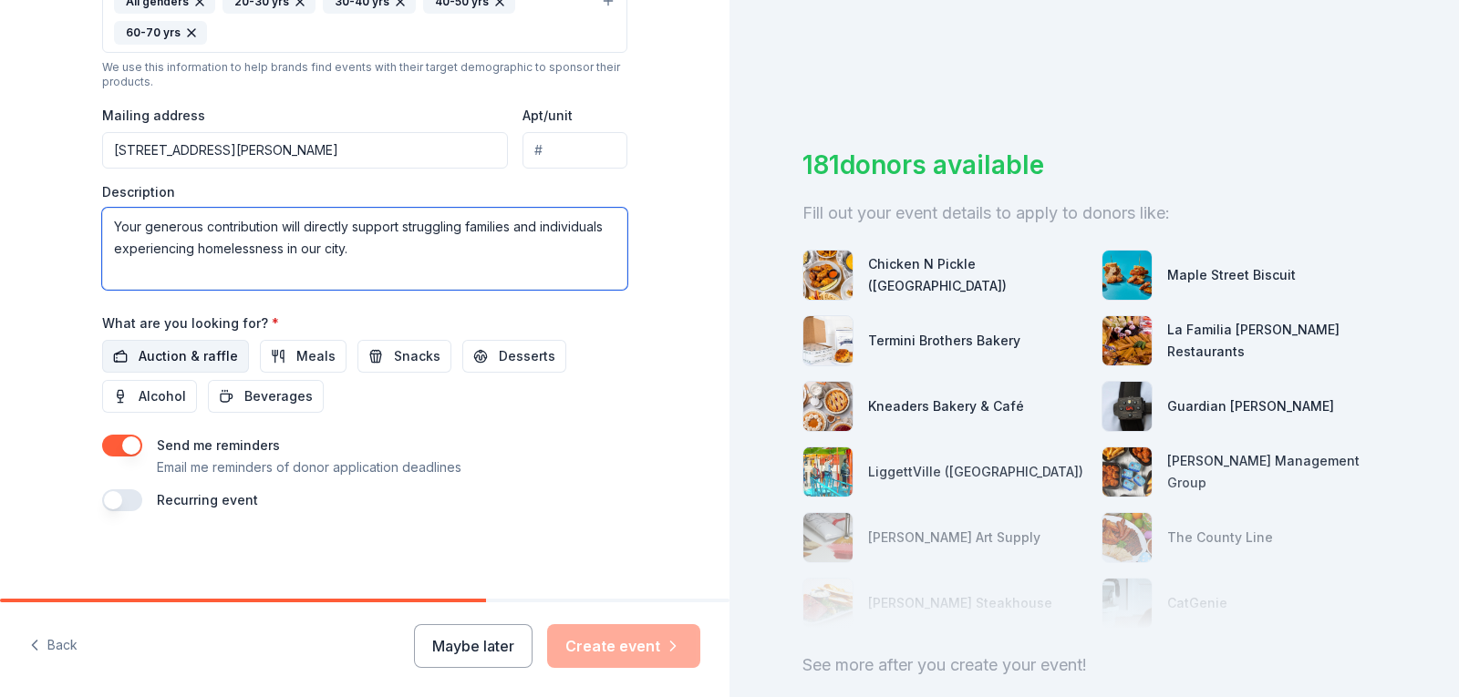
type textarea "Your generous contribution will directly support struggling families and indivi…"
click at [154, 353] on span "Auction & raffle" at bounding box center [188, 357] width 99 height 22
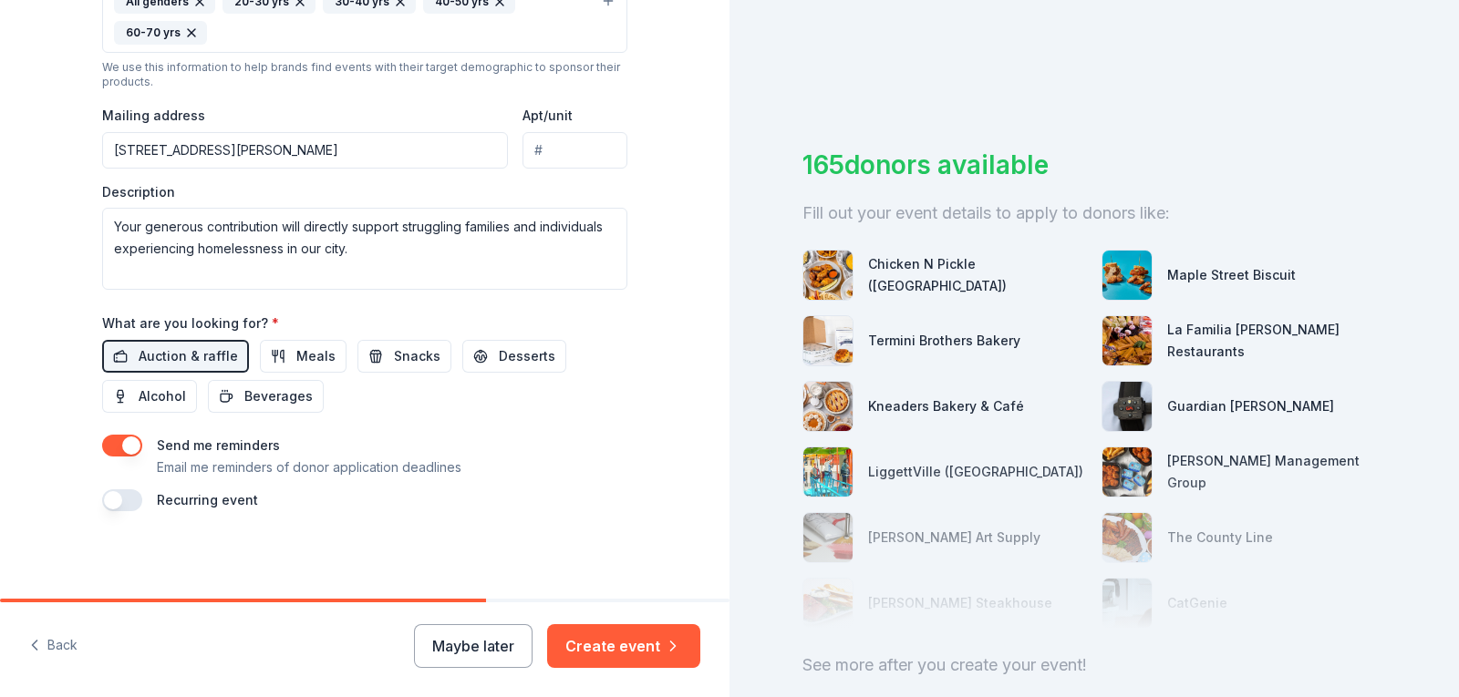
click at [118, 445] on button "button" at bounding box center [122, 446] width 40 height 22
click at [634, 648] on button "Create event" at bounding box center [623, 646] width 153 height 44
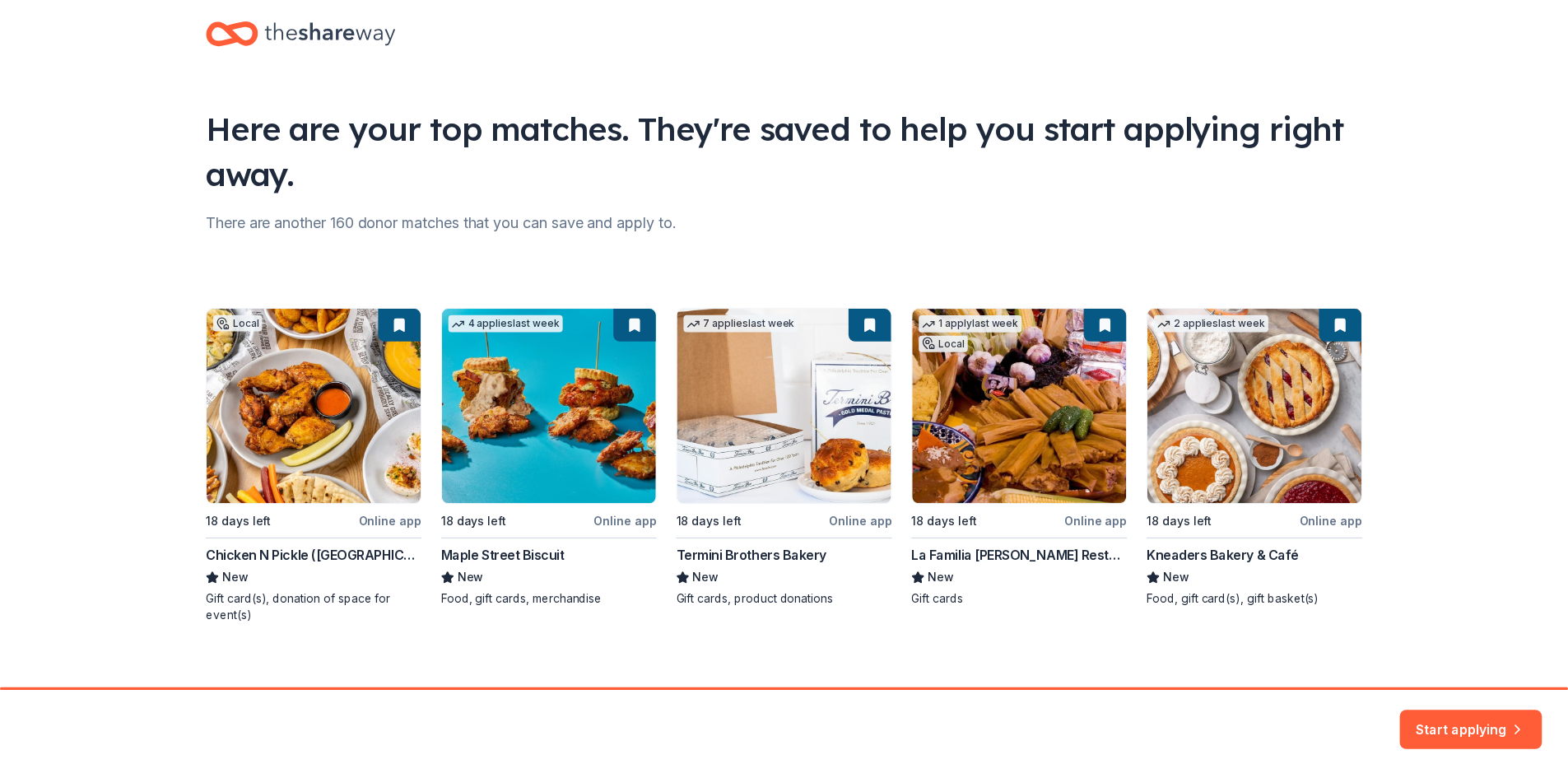
scroll to position [42, 0]
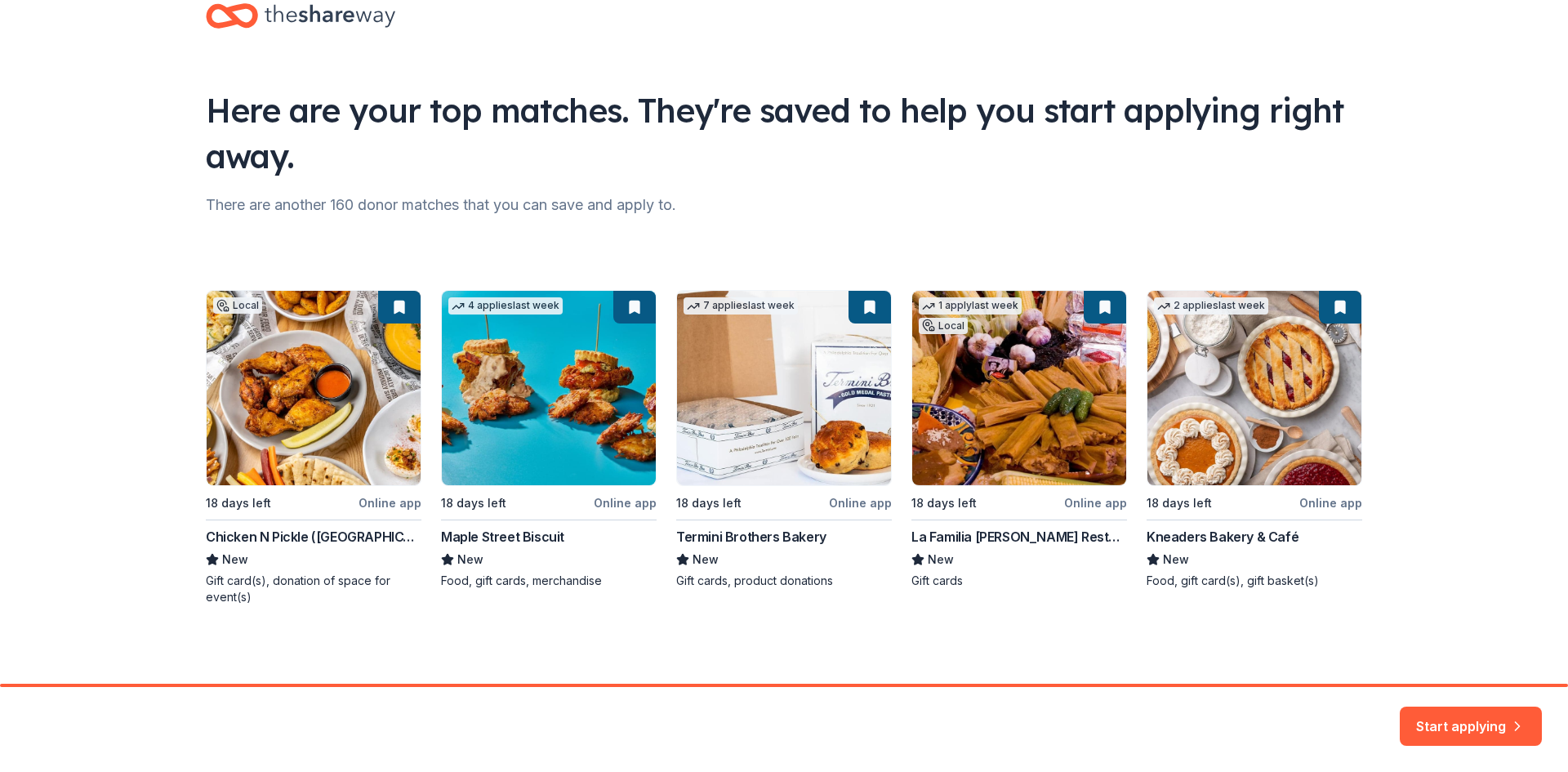
click at [1021, 443] on div "Local 18 days left Online app Chicken N Pickle (San Antonio) New Gift card(s), …" at bounding box center [784, 448] width 1157 height 315
click at [998, 535] on div "Local 18 days left Online app Chicken N Pickle (San Antonio) New Gift card(s), …" at bounding box center [784, 448] width 1157 height 315
click at [1306, 624] on button "Start applying" at bounding box center [1471, 717] width 142 height 39
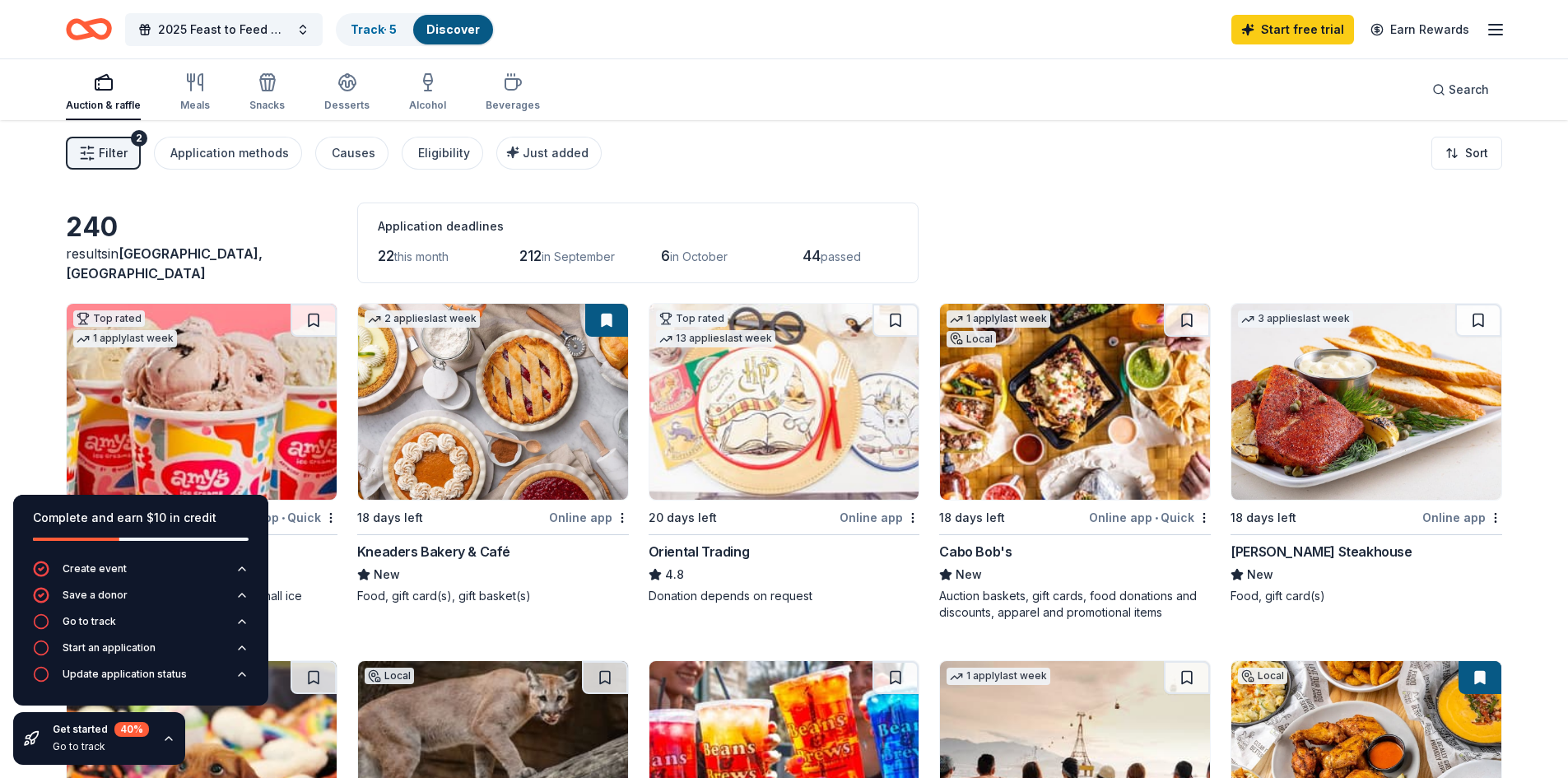
click at [168, 629] on icon "button" at bounding box center [168, 738] width 6 height 4
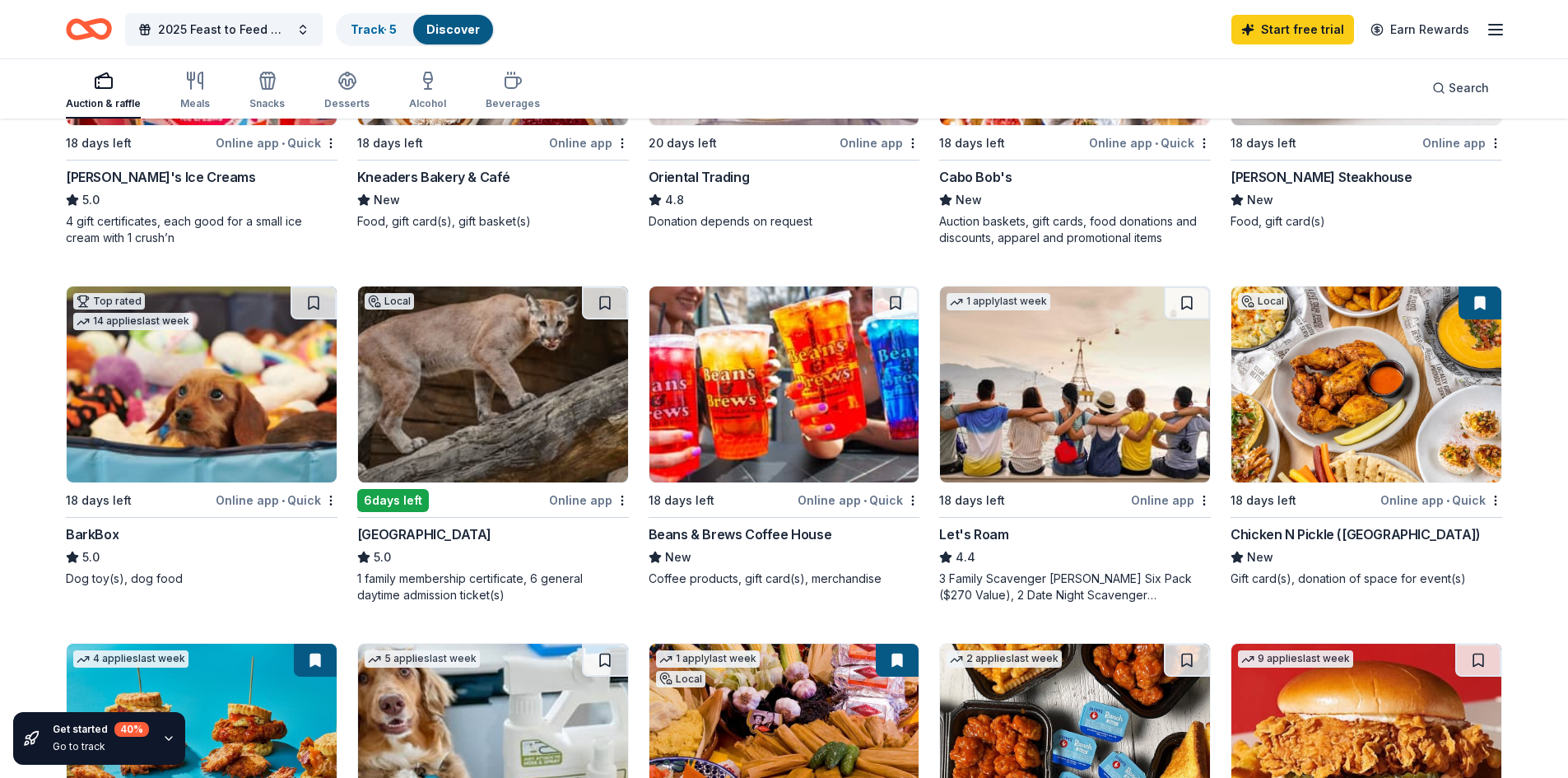
scroll to position [412, 0]
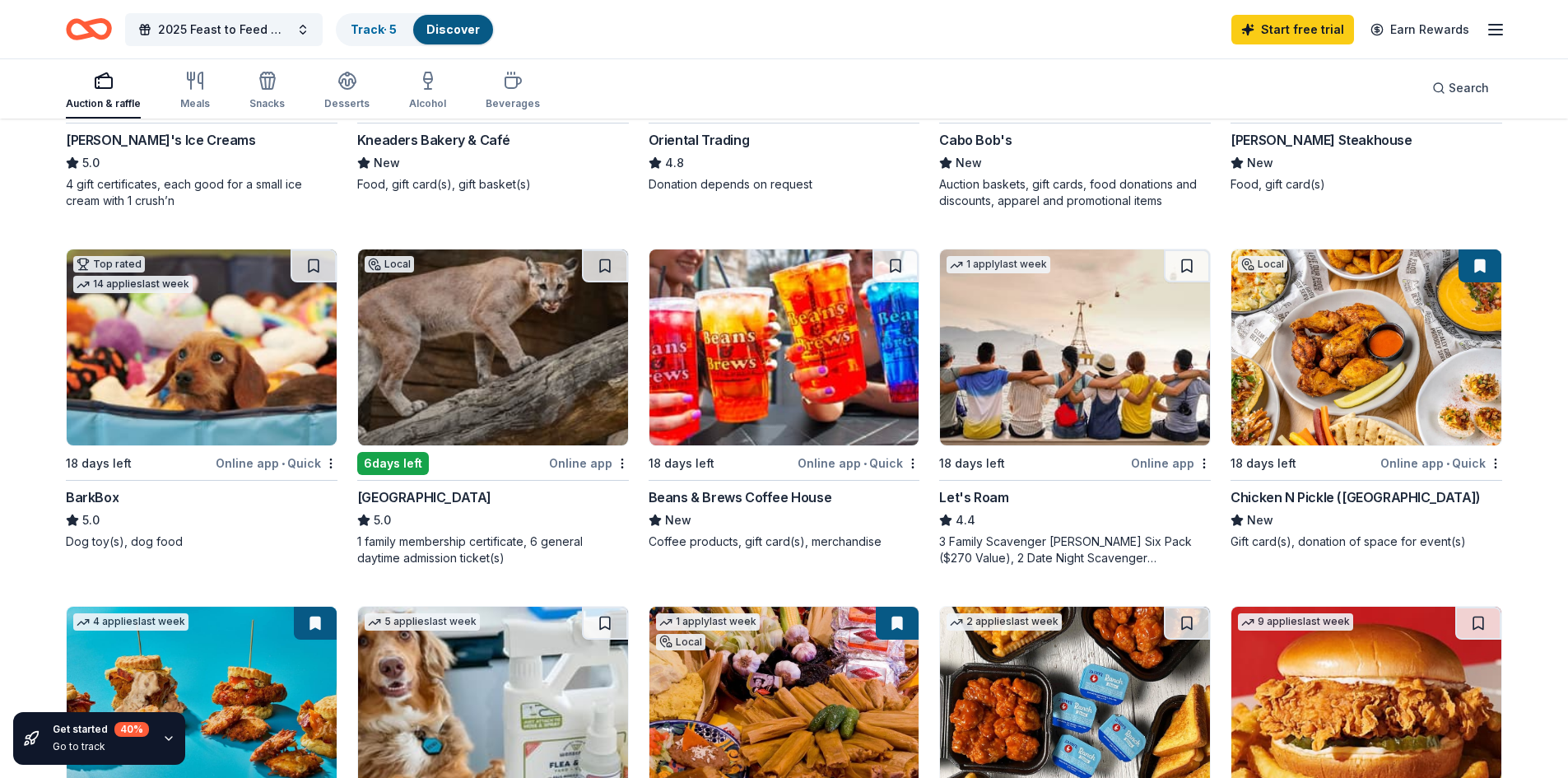
click at [832, 412] on img at bounding box center [784, 347] width 270 height 196
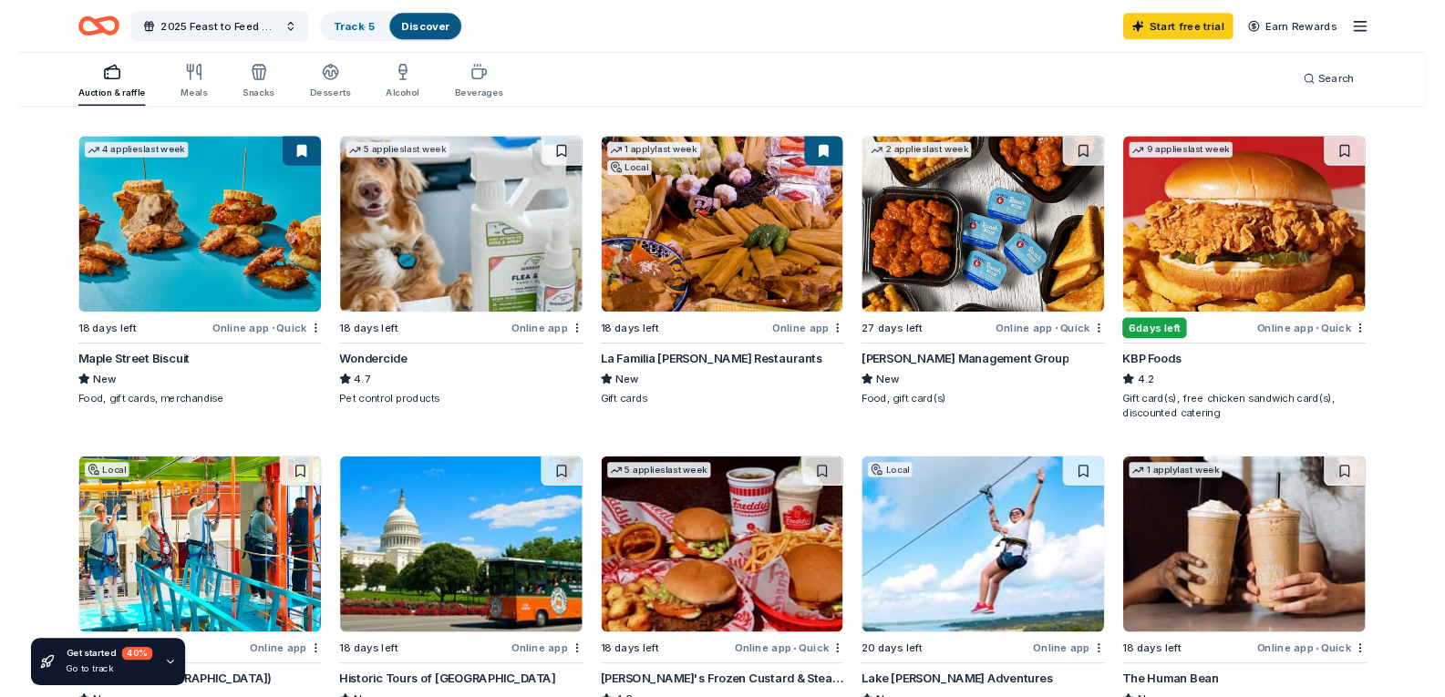
scroll to position [1003, 0]
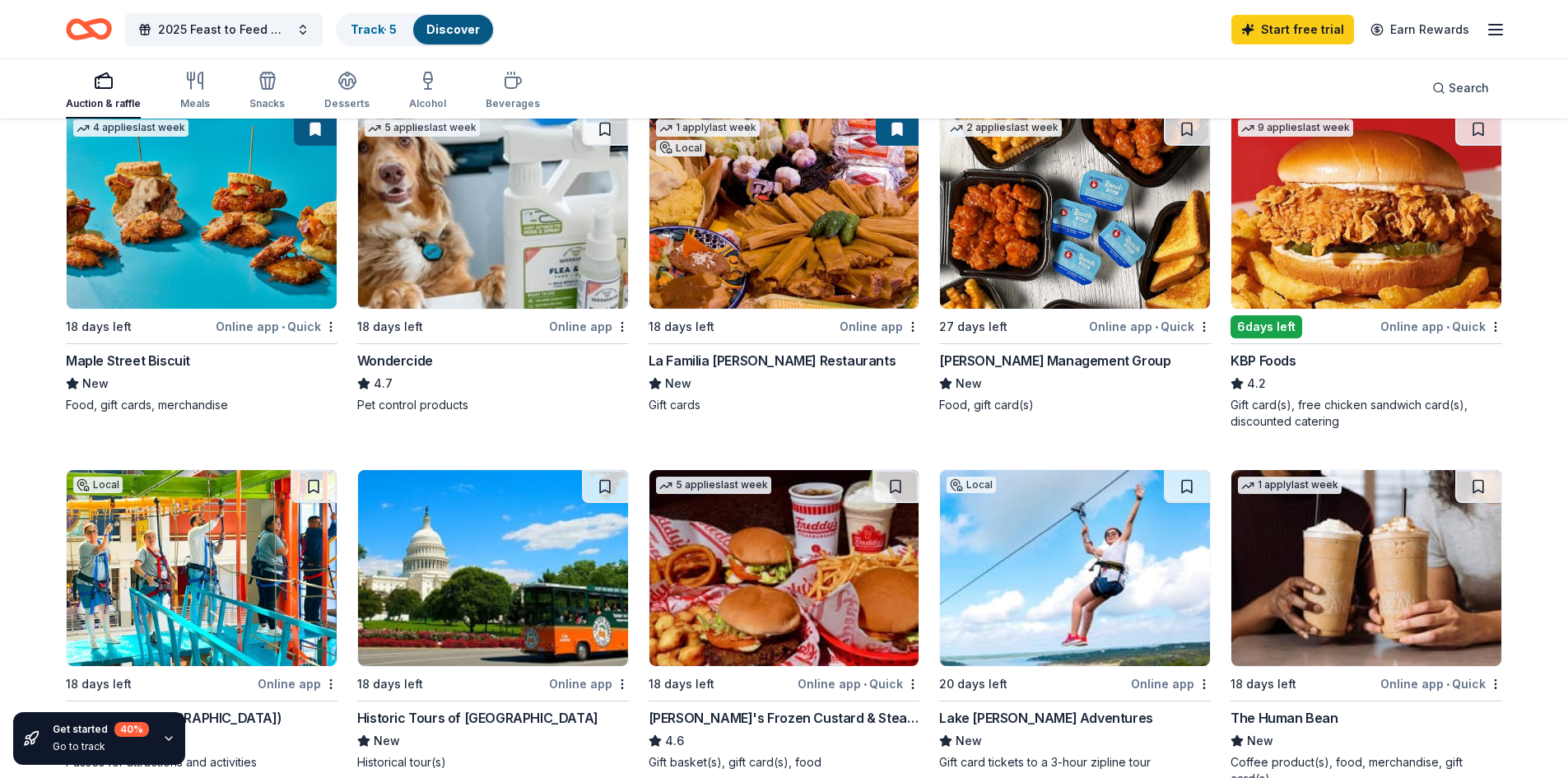
click at [720, 359] on div "La Familia Cortez Restaurants" at bounding box center [772, 360] width 247 height 20
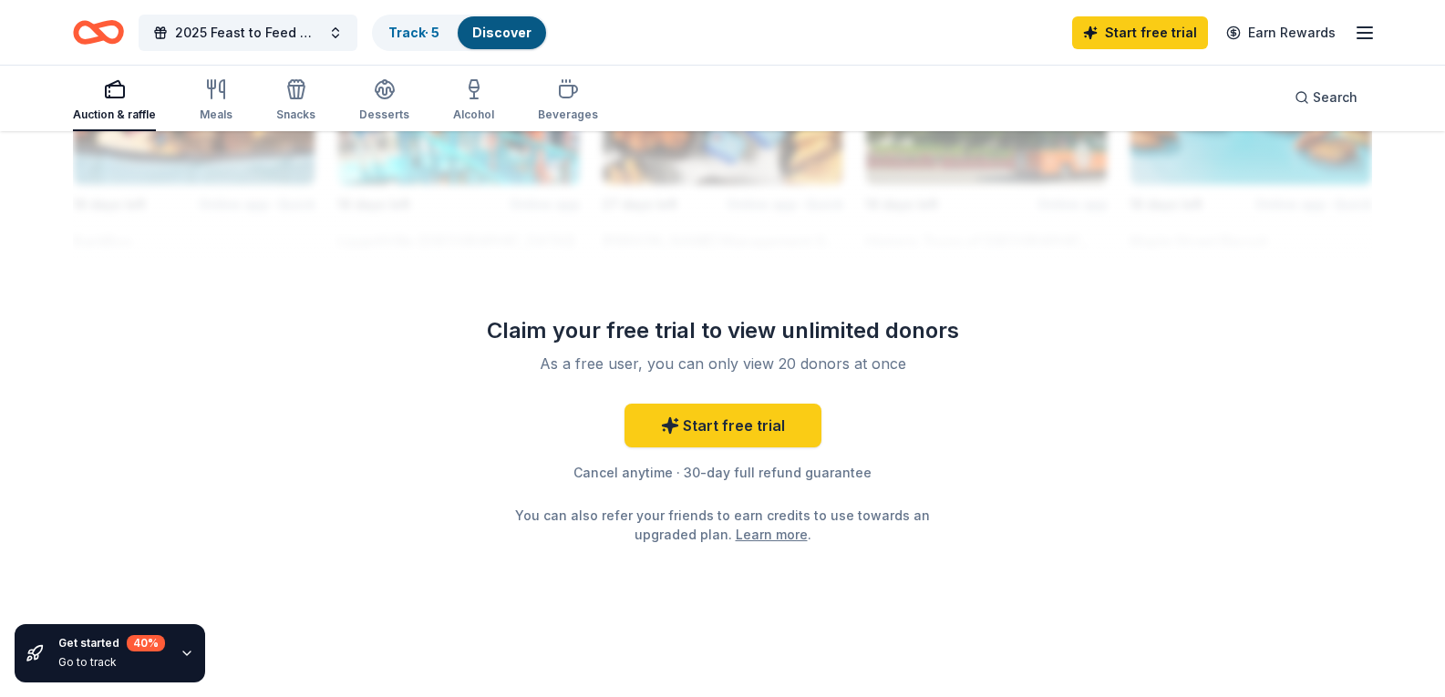
scroll to position [1678, 0]
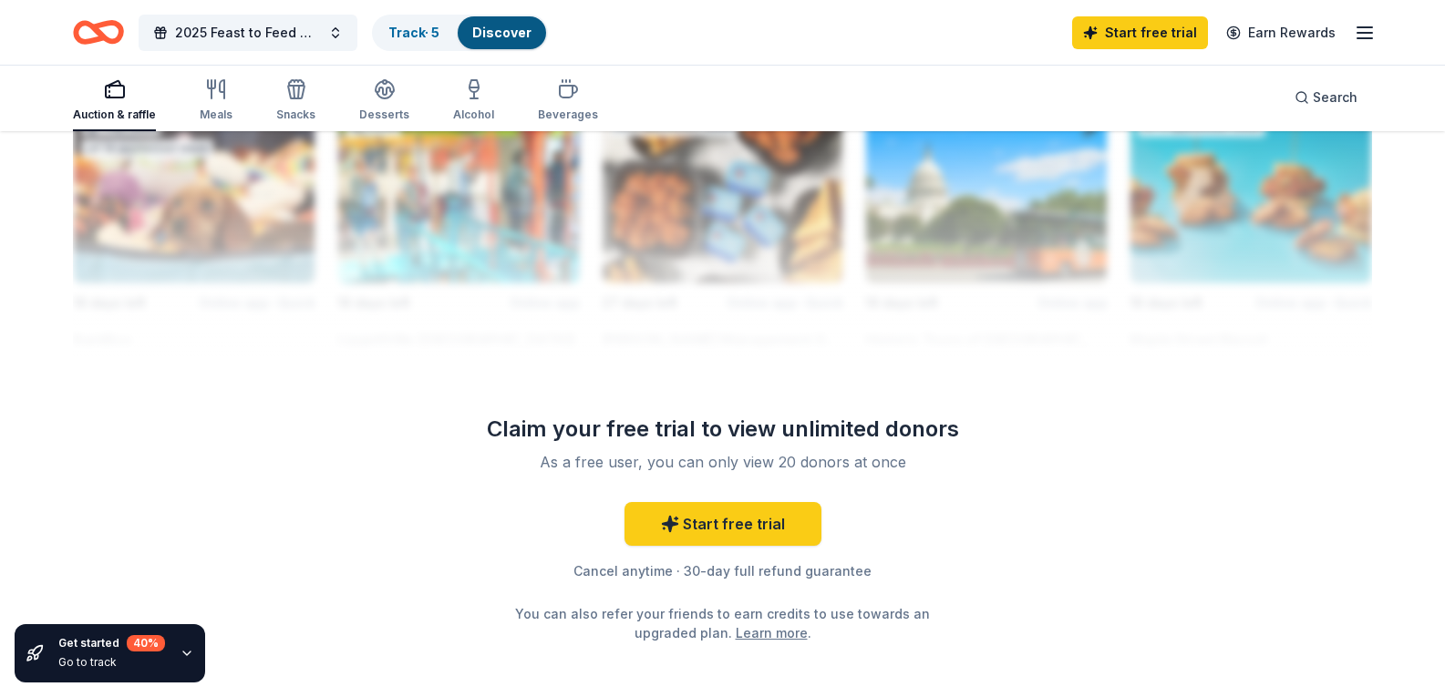
click at [1366, 35] on icon "button" at bounding box center [1365, 33] width 22 height 22
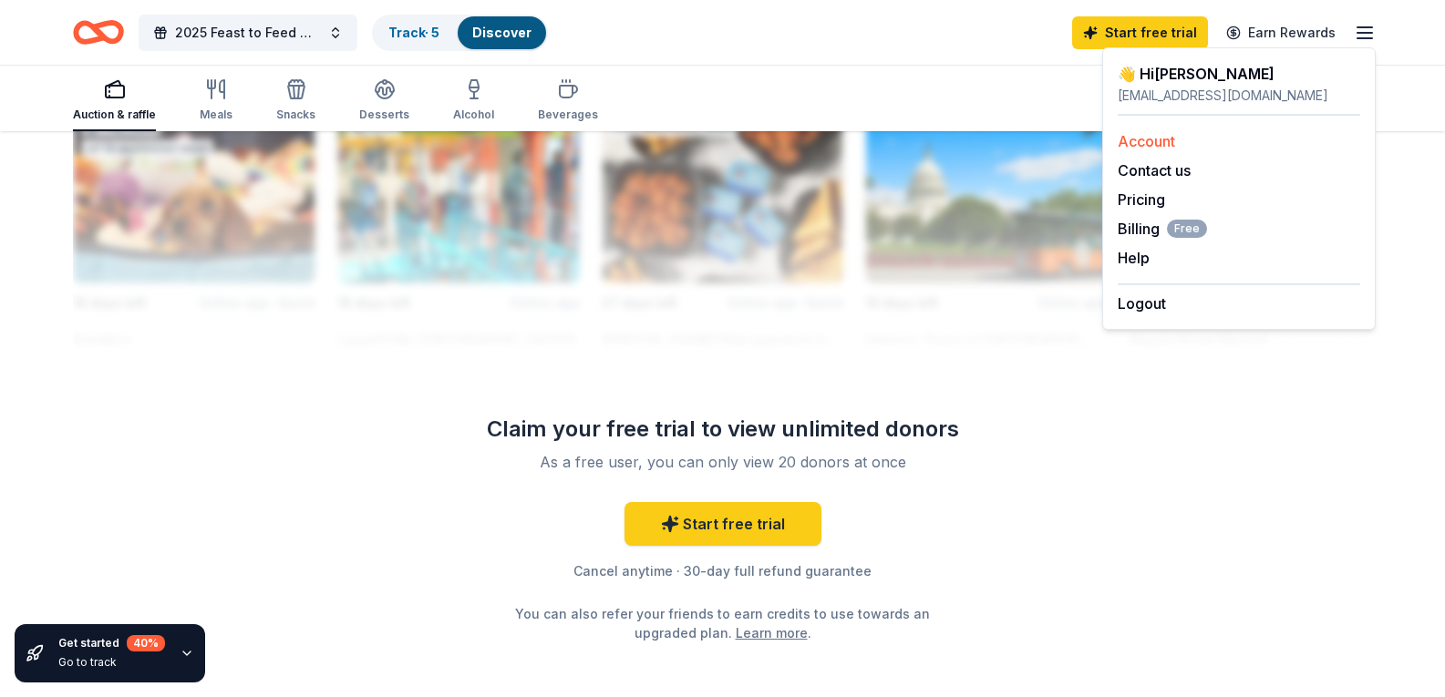
click at [1153, 148] on link "Account" at bounding box center [1146, 141] width 57 height 18
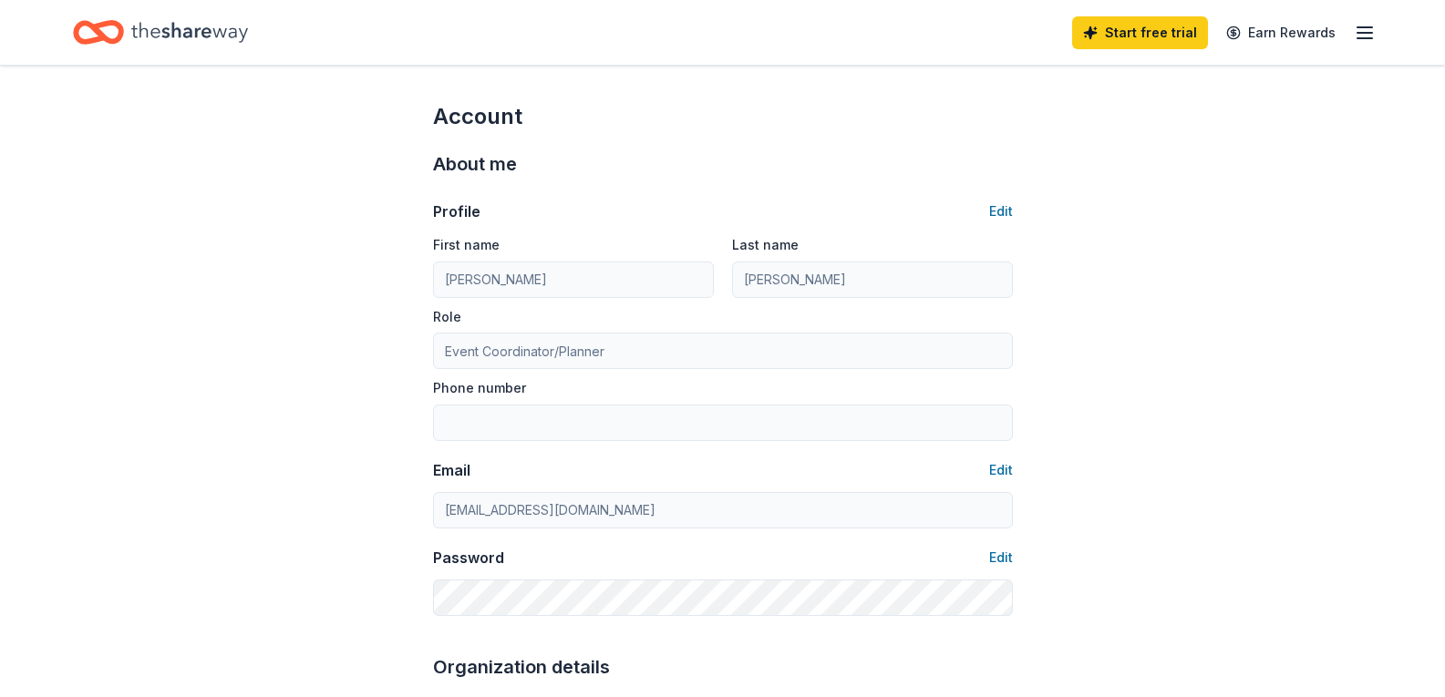
click at [1362, 38] on line "button" at bounding box center [1364, 38] width 15 height 0
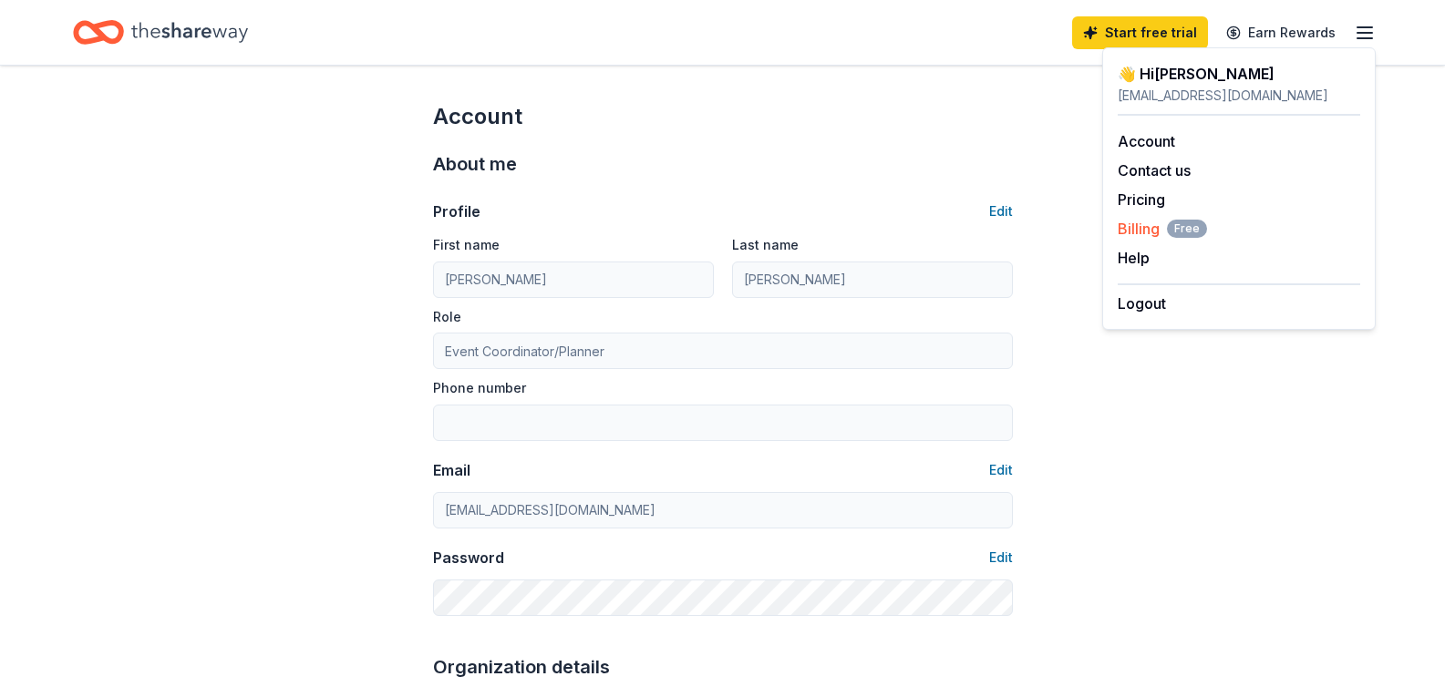
click at [1149, 228] on span "Billing Free" at bounding box center [1162, 229] width 89 height 22
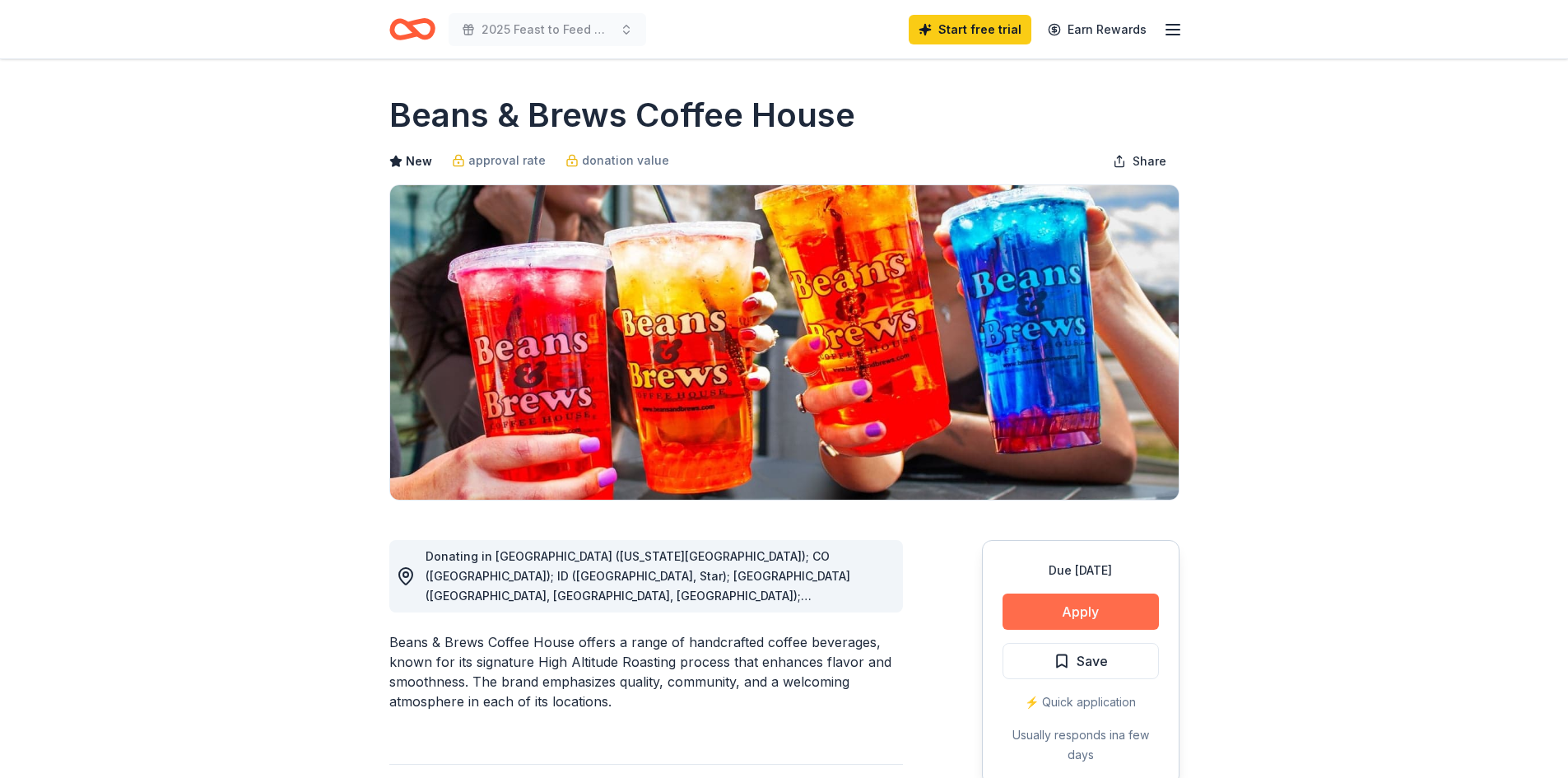
click at [1100, 613] on button "Apply" at bounding box center [1080, 611] width 156 height 36
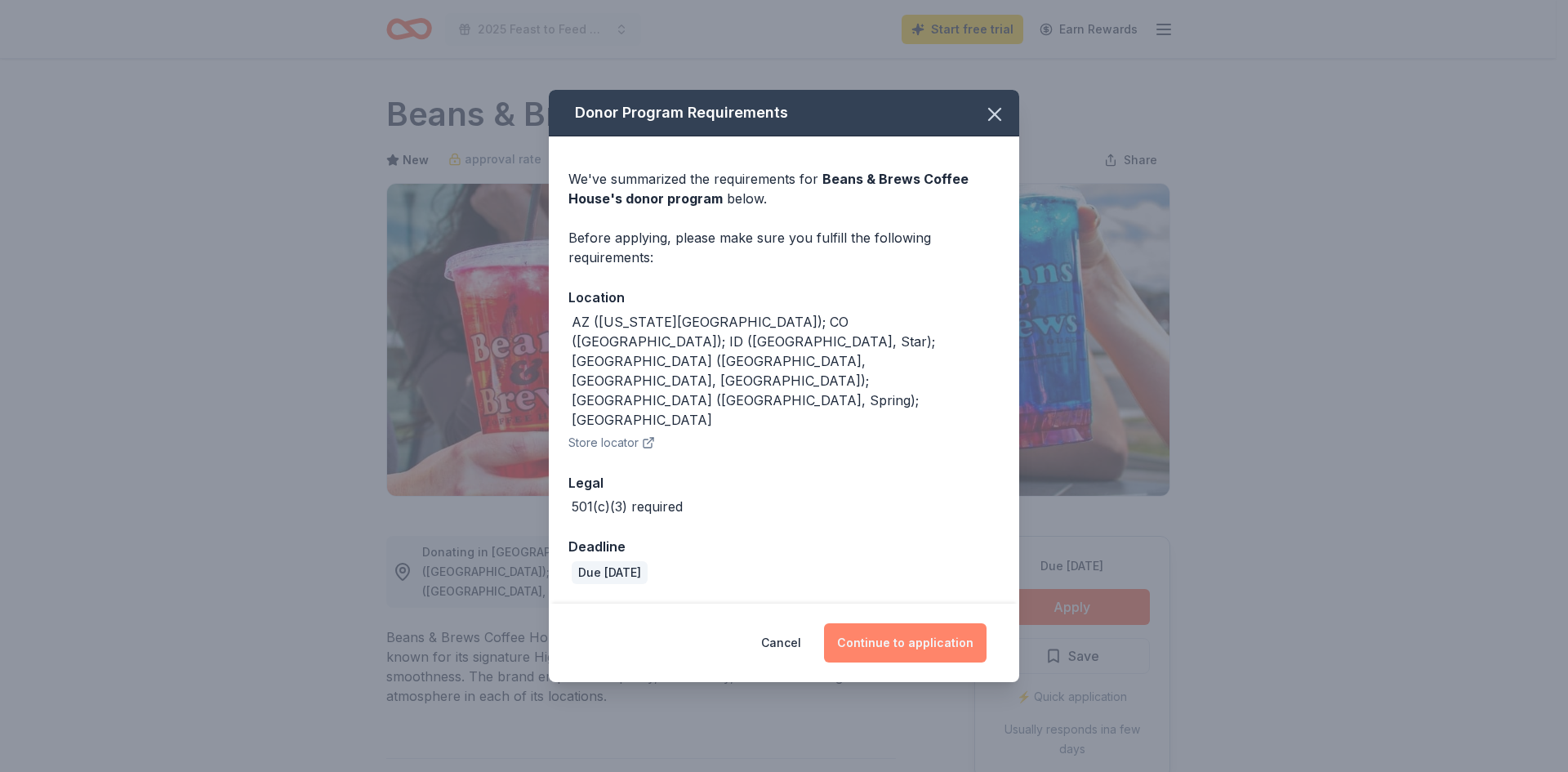
click at [898, 623] on button "Continue to application" at bounding box center [905, 643] width 162 height 39
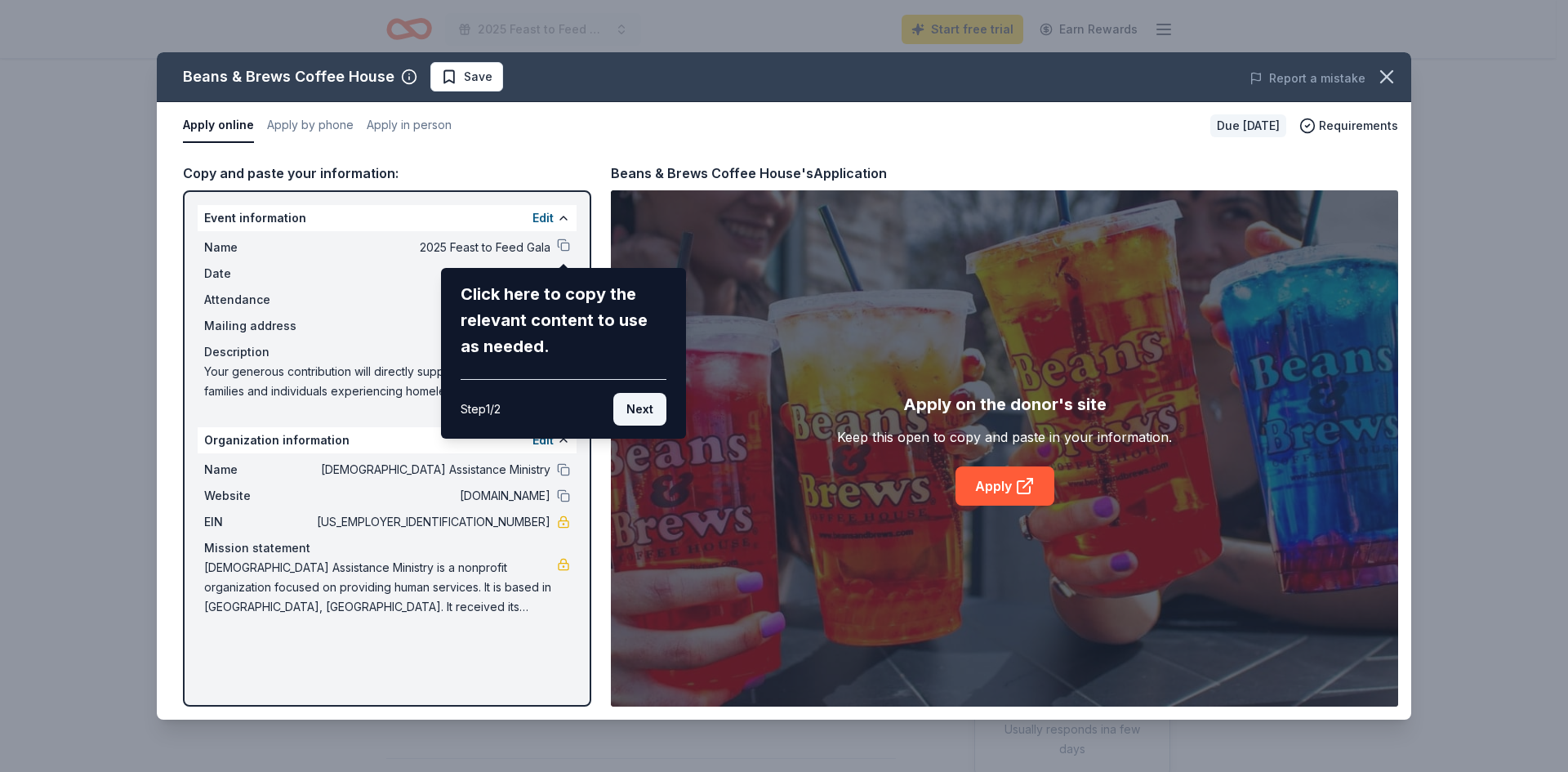
click at [643, 407] on button "Next" at bounding box center [640, 409] width 53 height 32
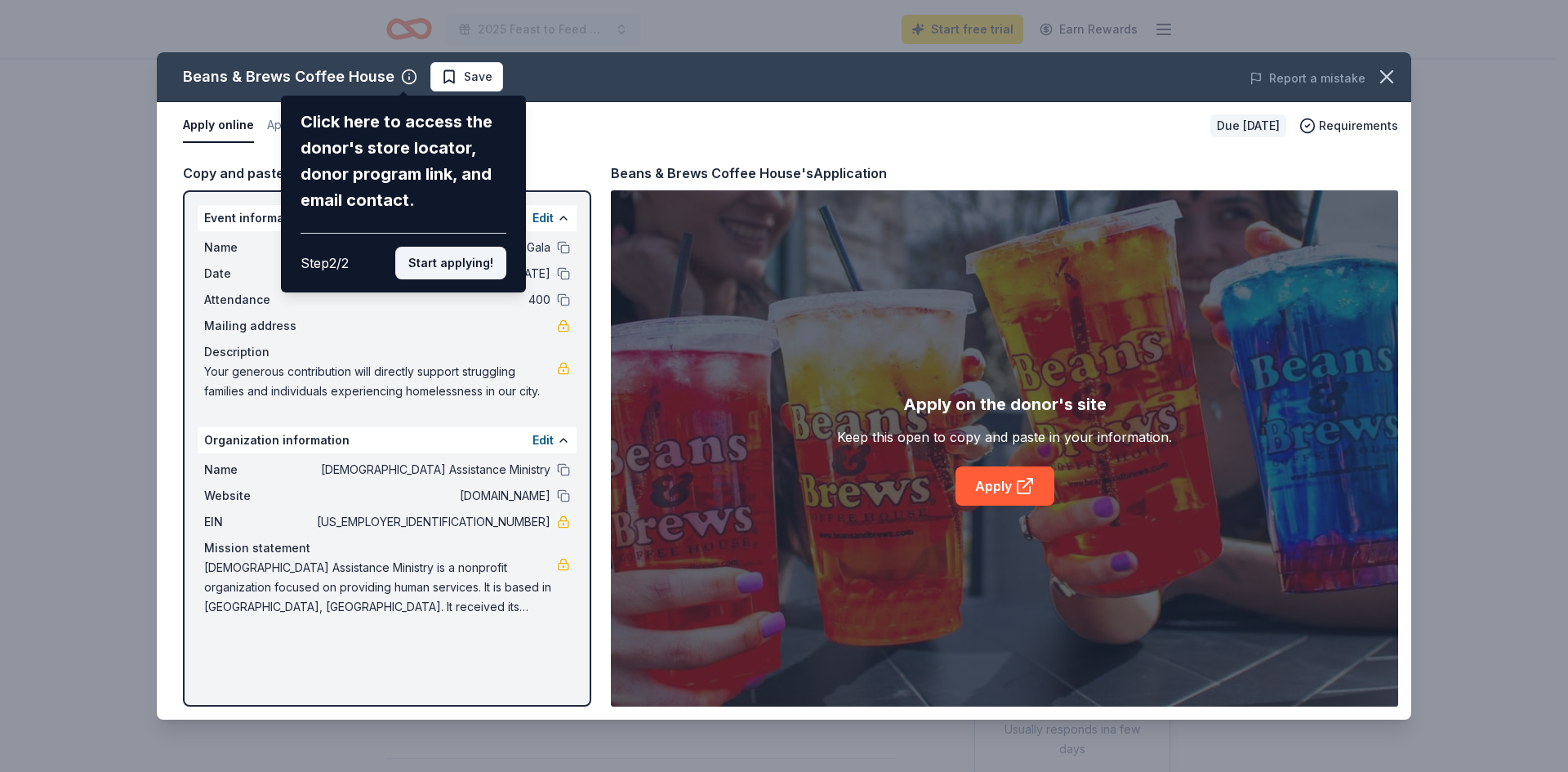
click at [447, 266] on button "Start applying!" at bounding box center [451, 262] width 111 height 32
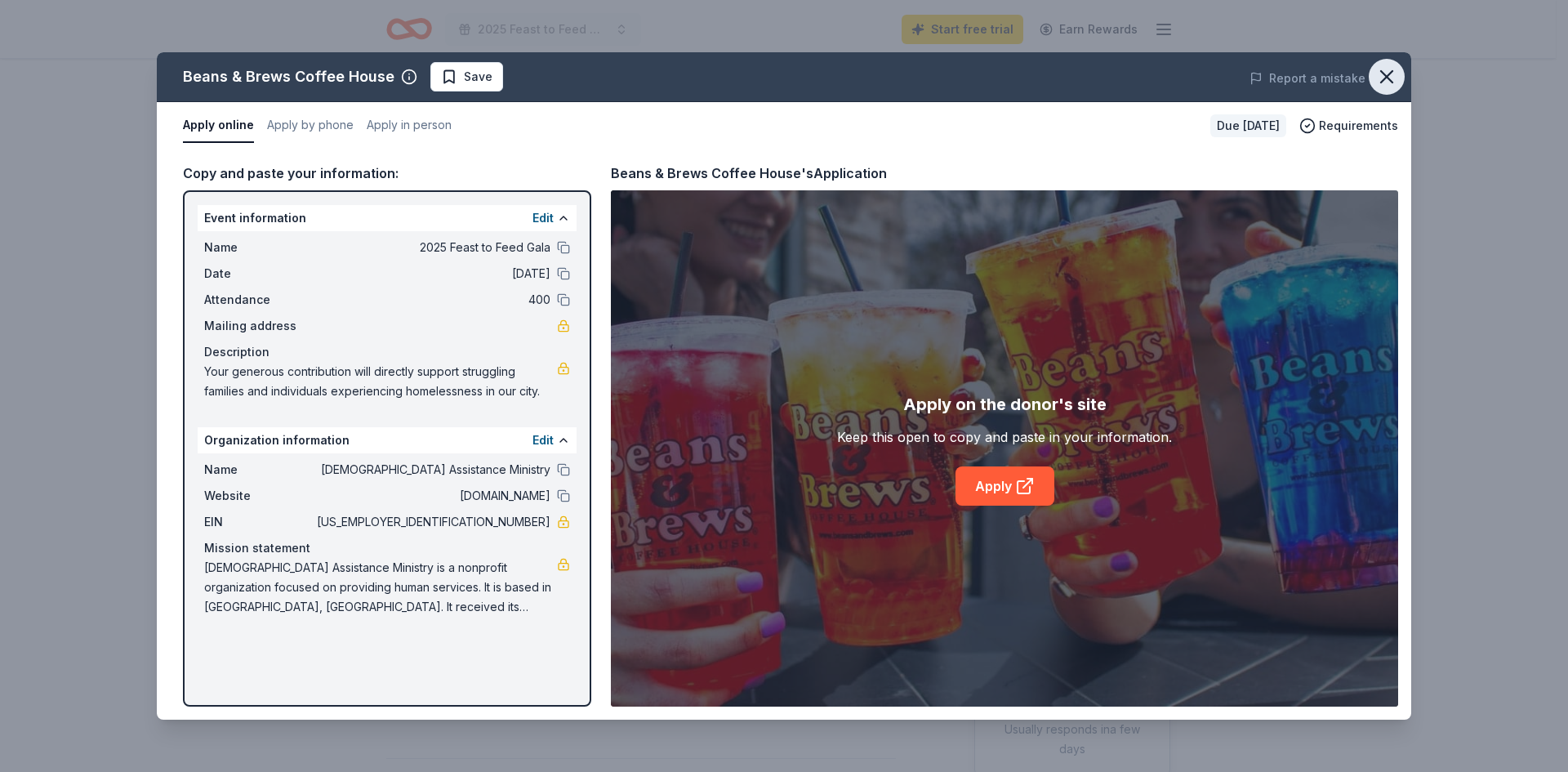
click at [1391, 76] on icon "button" at bounding box center [1387, 77] width 23 height 23
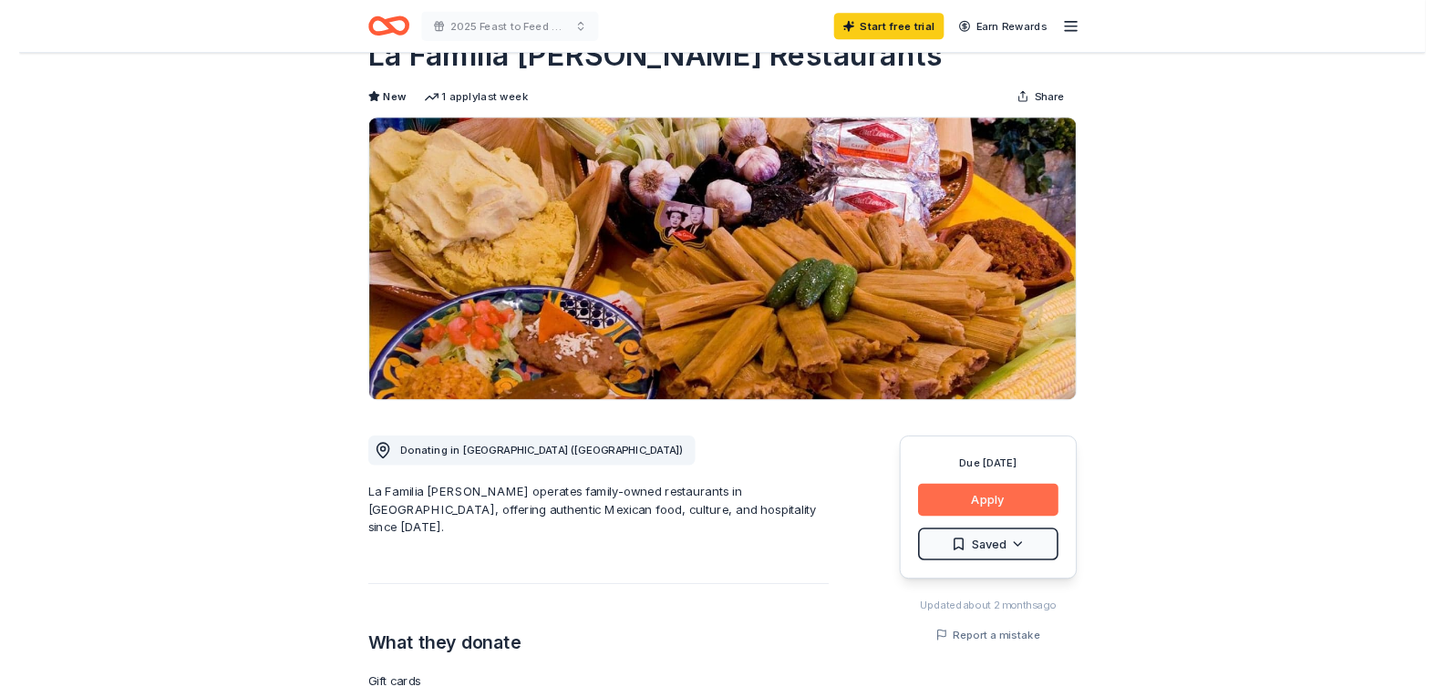
scroll to position [91, 0]
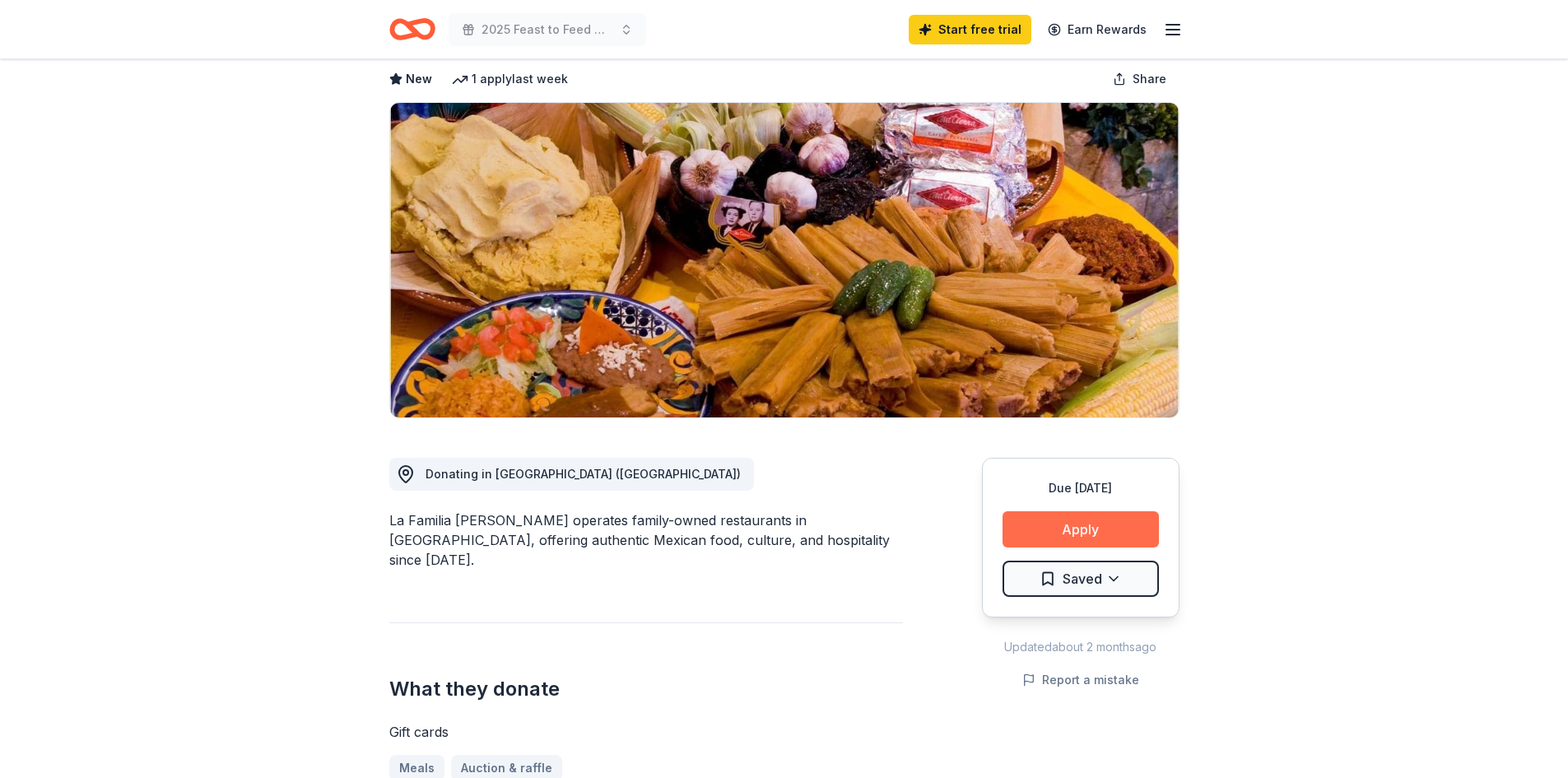
click at [1059, 525] on button "Apply" at bounding box center [1080, 529] width 156 height 36
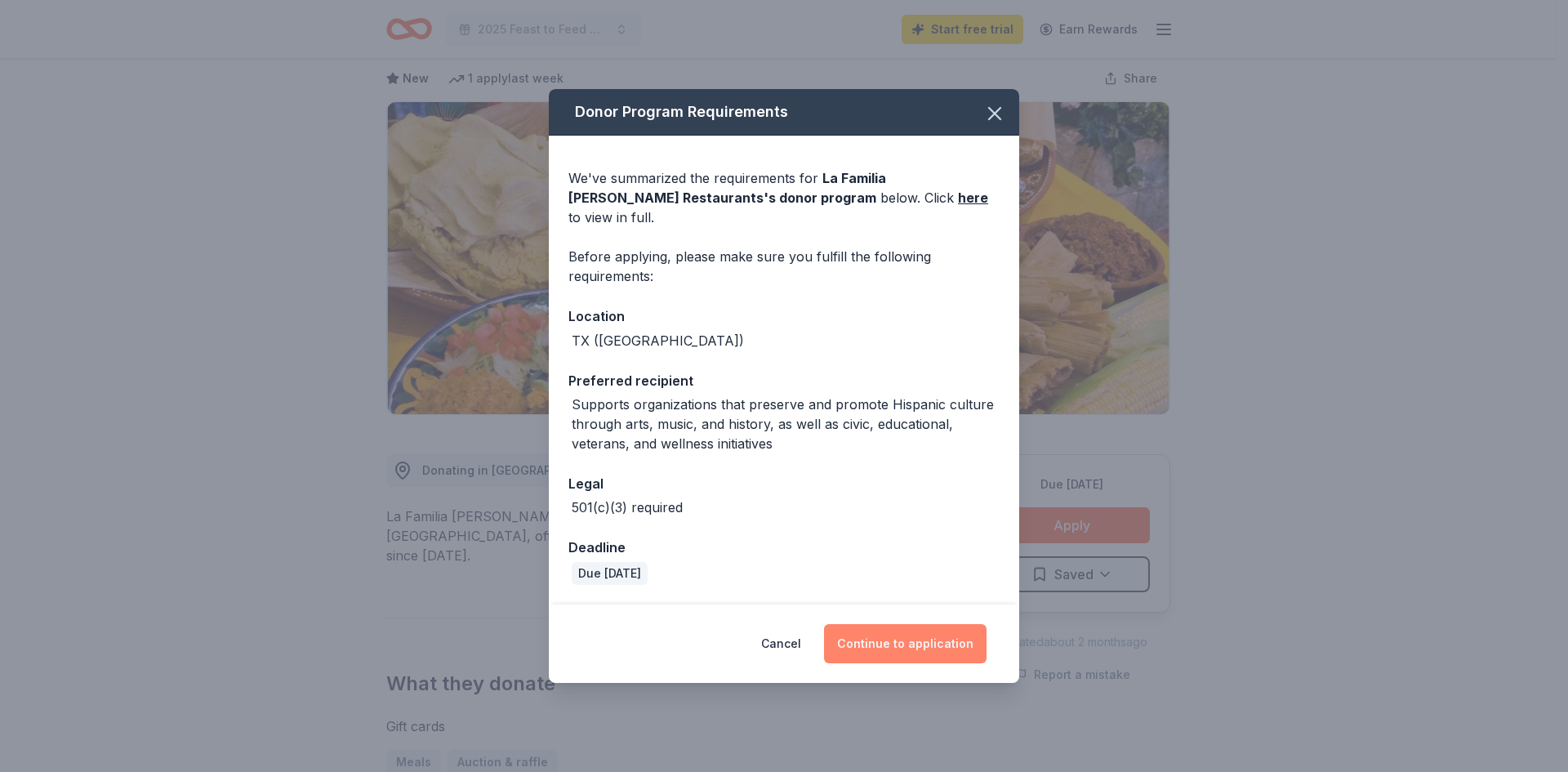
click at [928, 640] on button "Continue to application" at bounding box center [905, 644] width 162 height 39
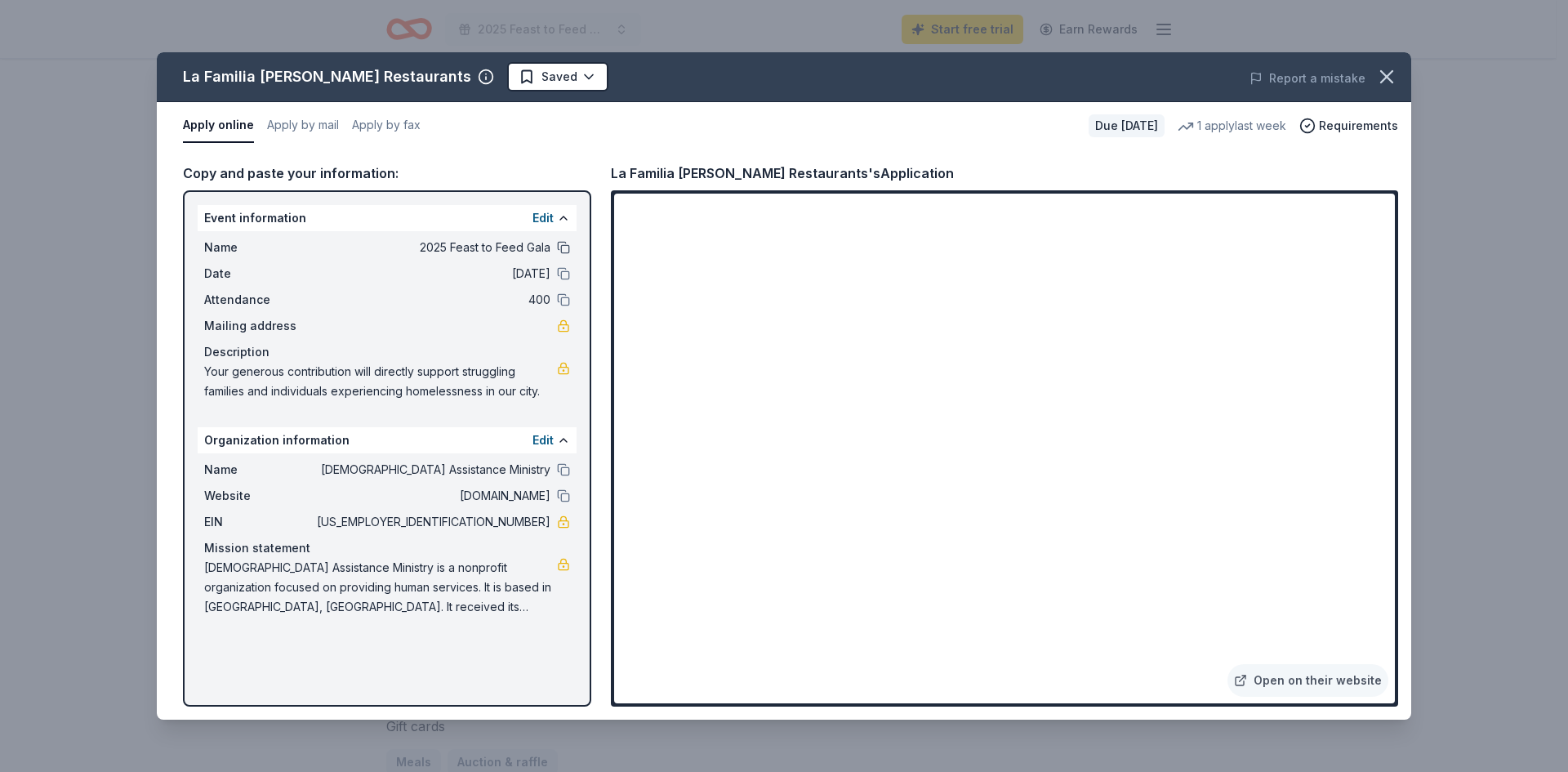
click at [569, 249] on button at bounding box center [564, 247] width 13 height 13
click at [394, 605] on span "[DEMOGRAPHIC_DATA] Assistance Ministry is a nonprofit organization focused on p…" at bounding box center [381, 588] width 353 height 59
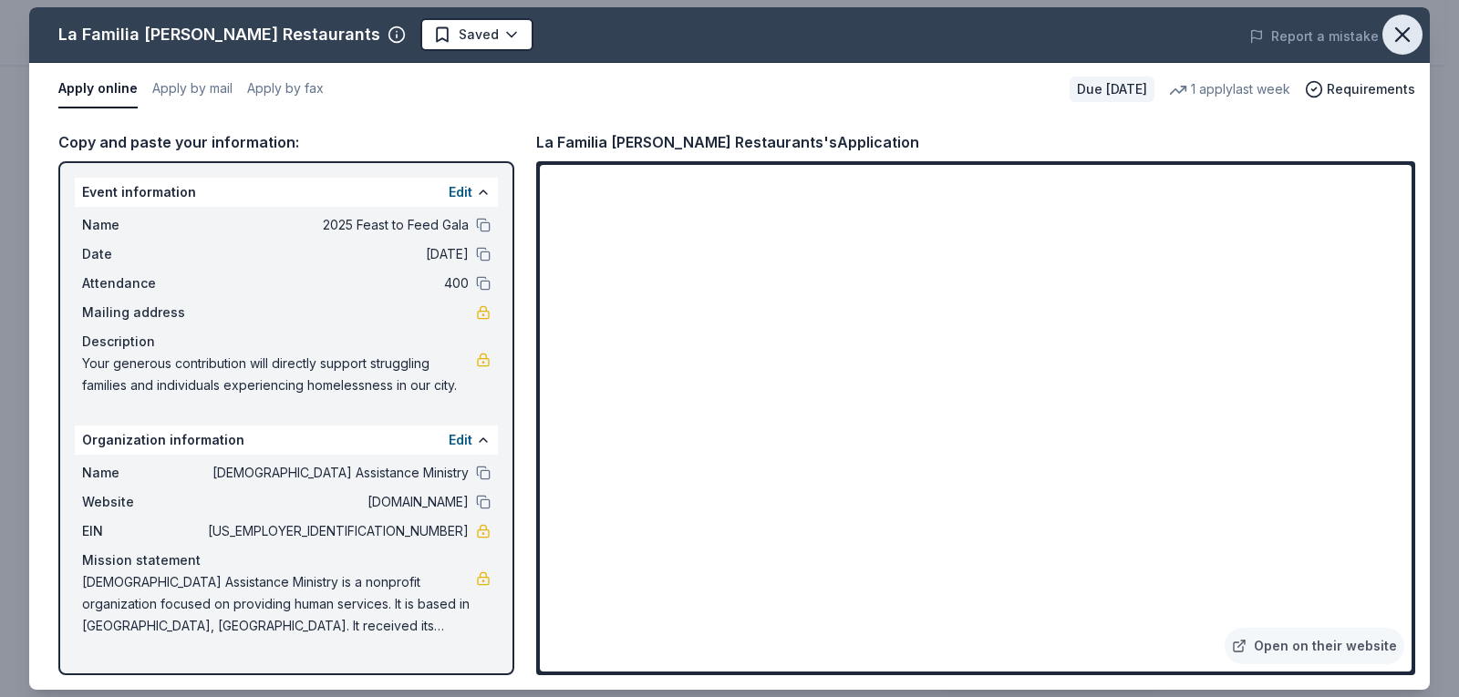
click at [1399, 34] on icon "button" at bounding box center [1402, 35] width 26 height 26
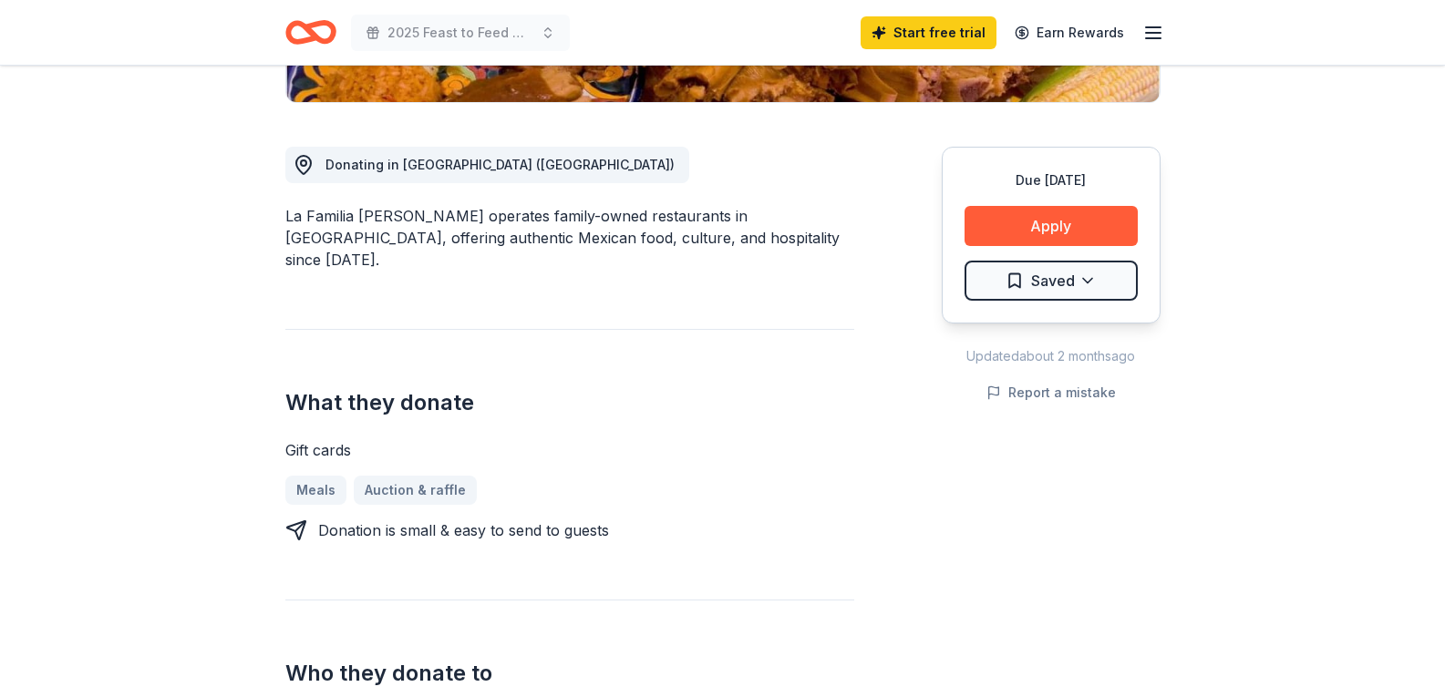
scroll to position [365, 0]
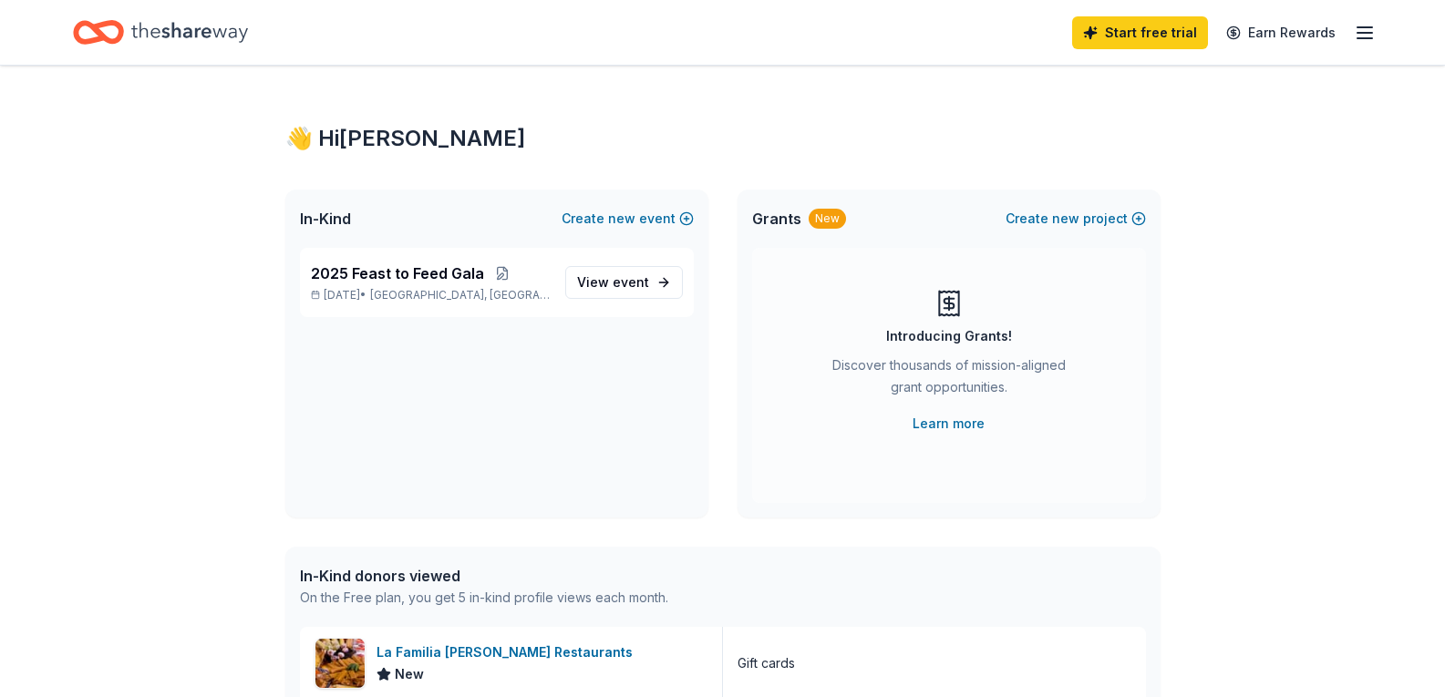
click at [1360, 36] on icon "button" at bounding box center [1365, 33] width 22 height 22
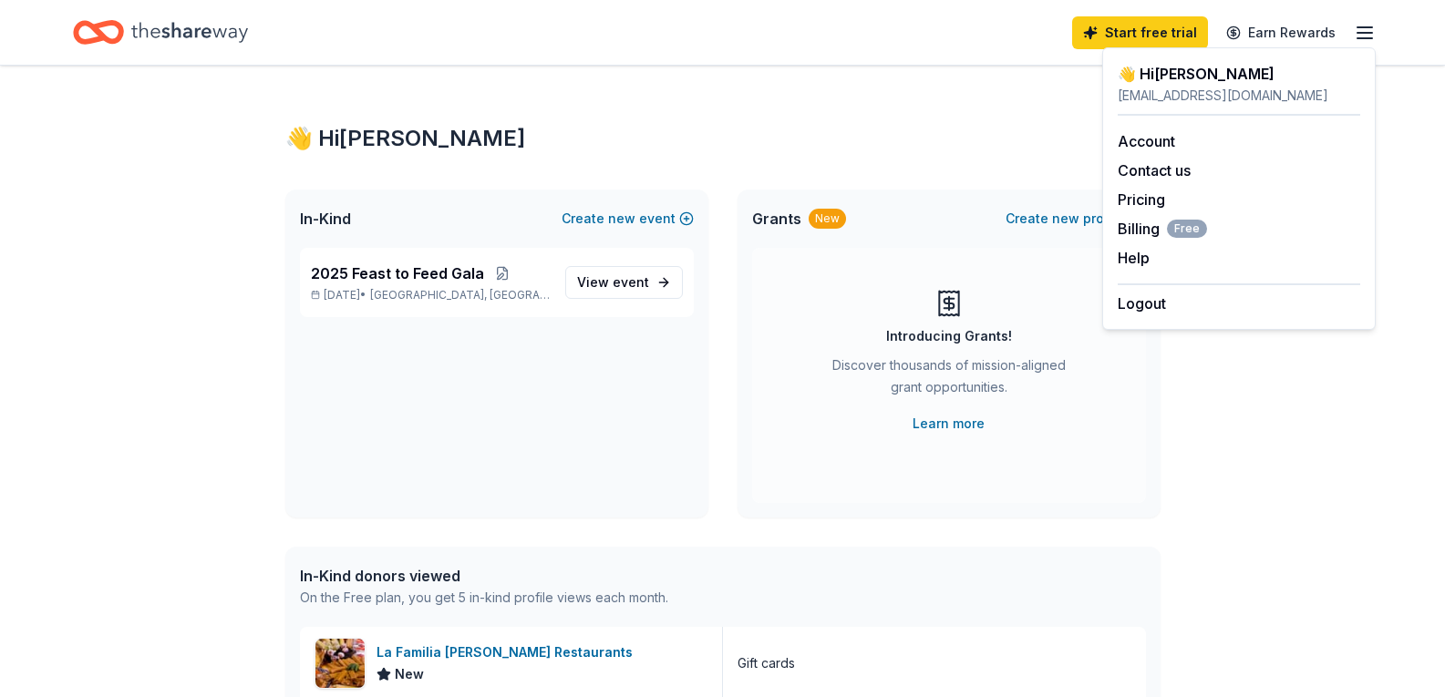
click at [1361, 36] on icon "button" at bounding box center [1365, 33] width 22 height 22
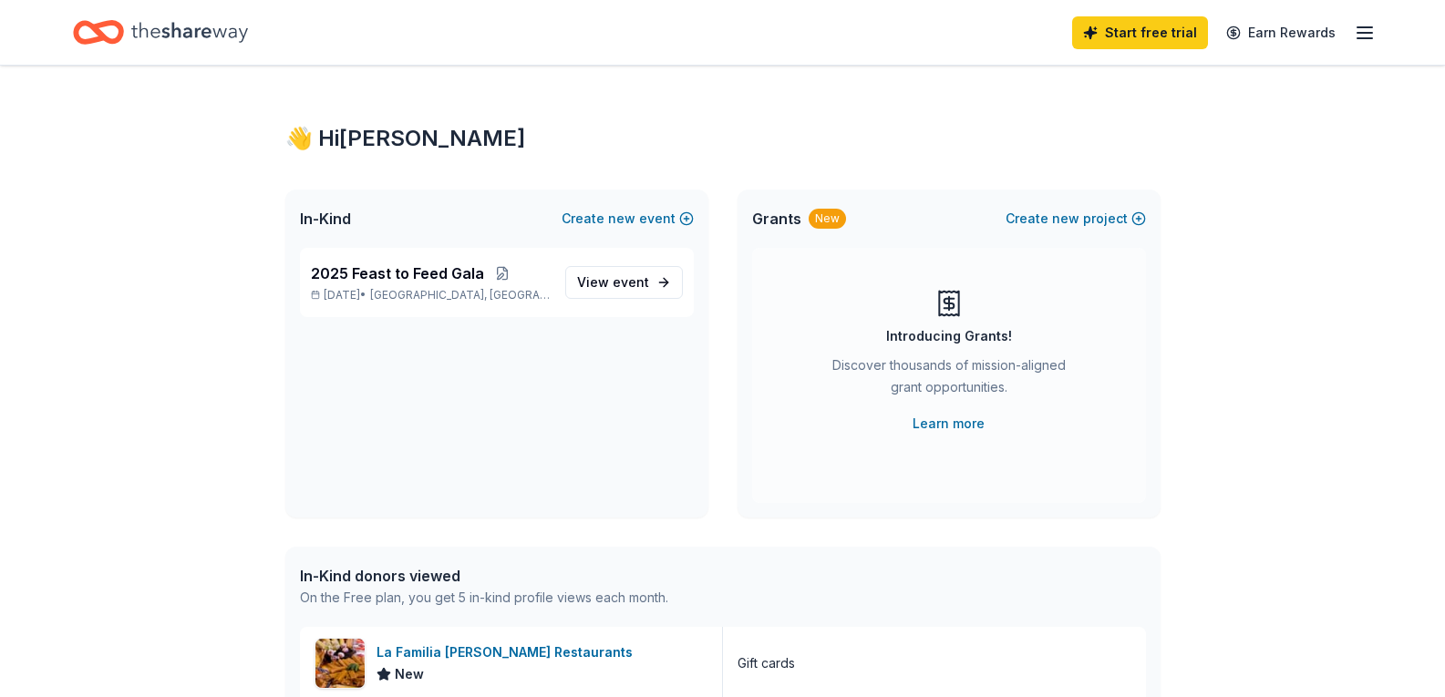
click at [1262, 434] on div "👋 Hi Sylvia In-Kind Create new event 2025 Feast to Feed Gala Oct 09, 2025 • San…" at bounding box center [722, 702] width 1445 height 1273
click at [384, 269] on span "2025 Feast to Feed Gala" at bounding box center [397, 274] width 173 height 22
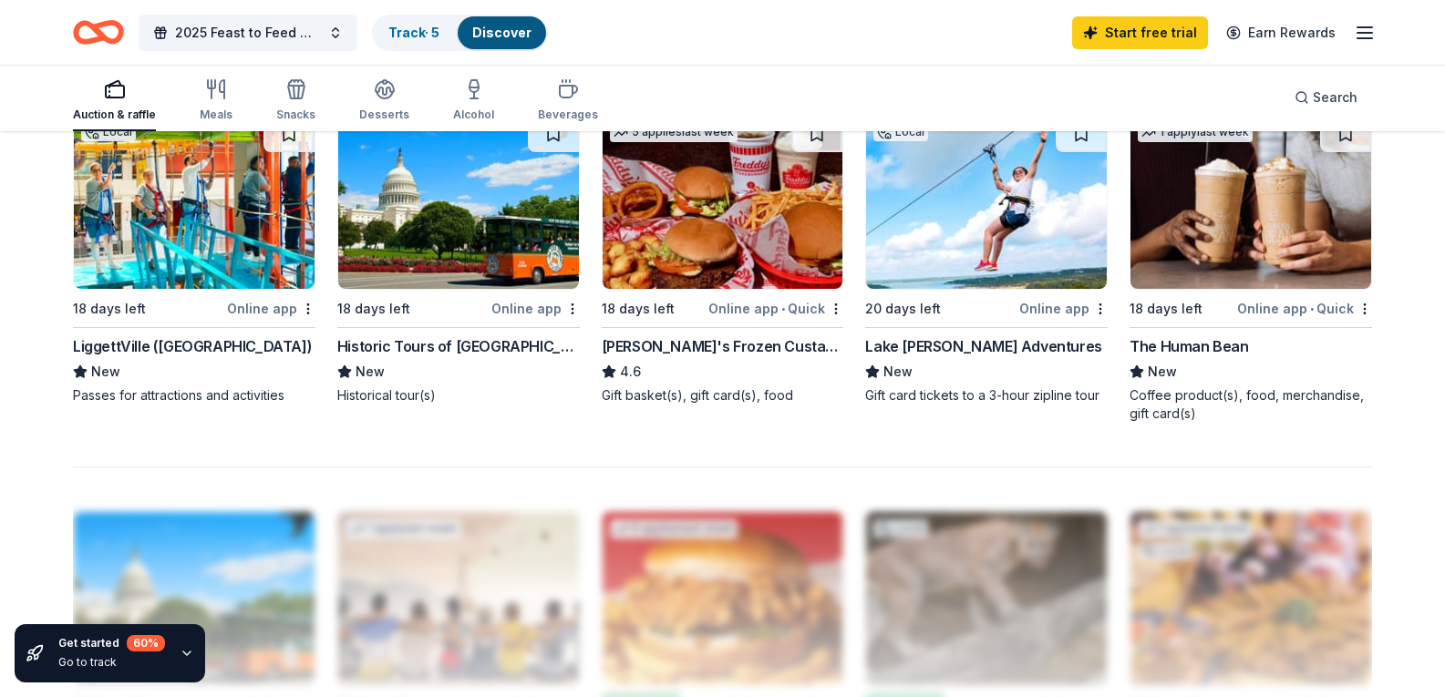
scroll to position [1367, 0]
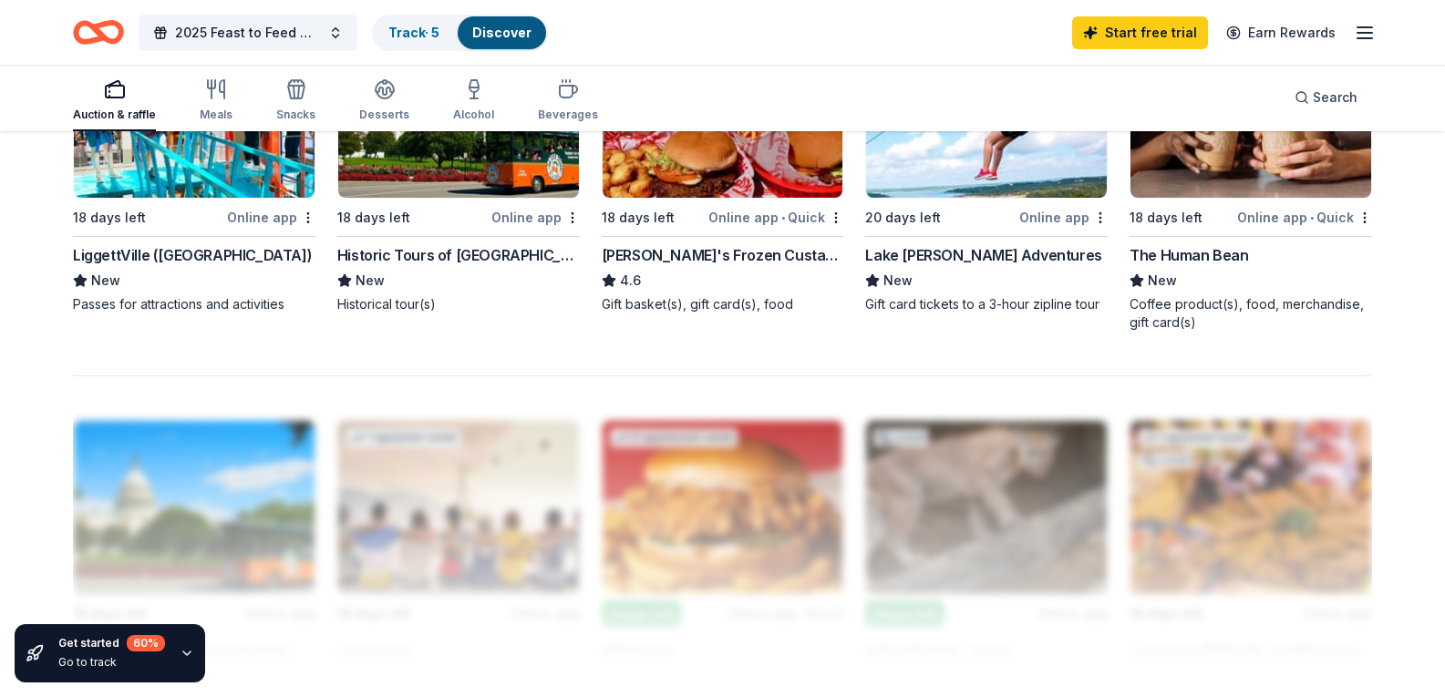
click at [957, 266] on div "Lake [PERSON_NAME] Adventures" at bounding box center [983, 255] width 236 height 22
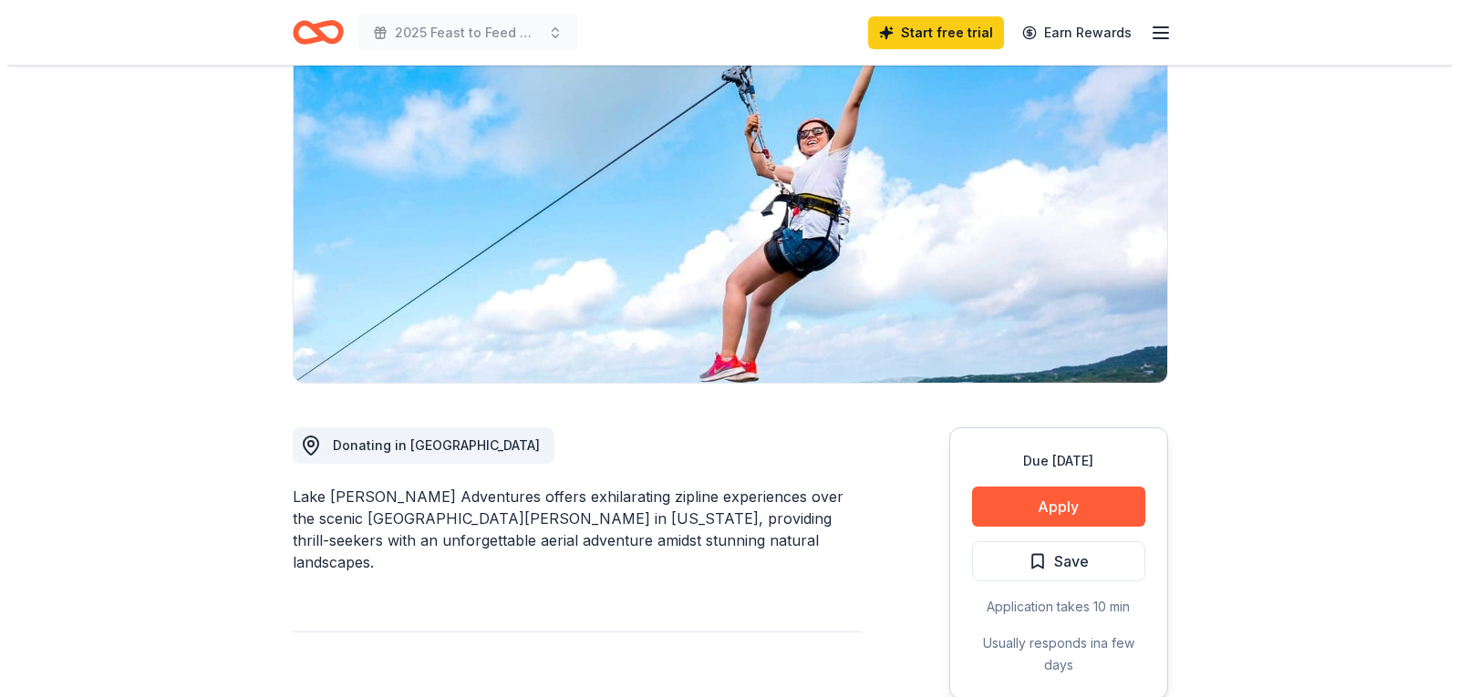
scroll to position [182, 0]
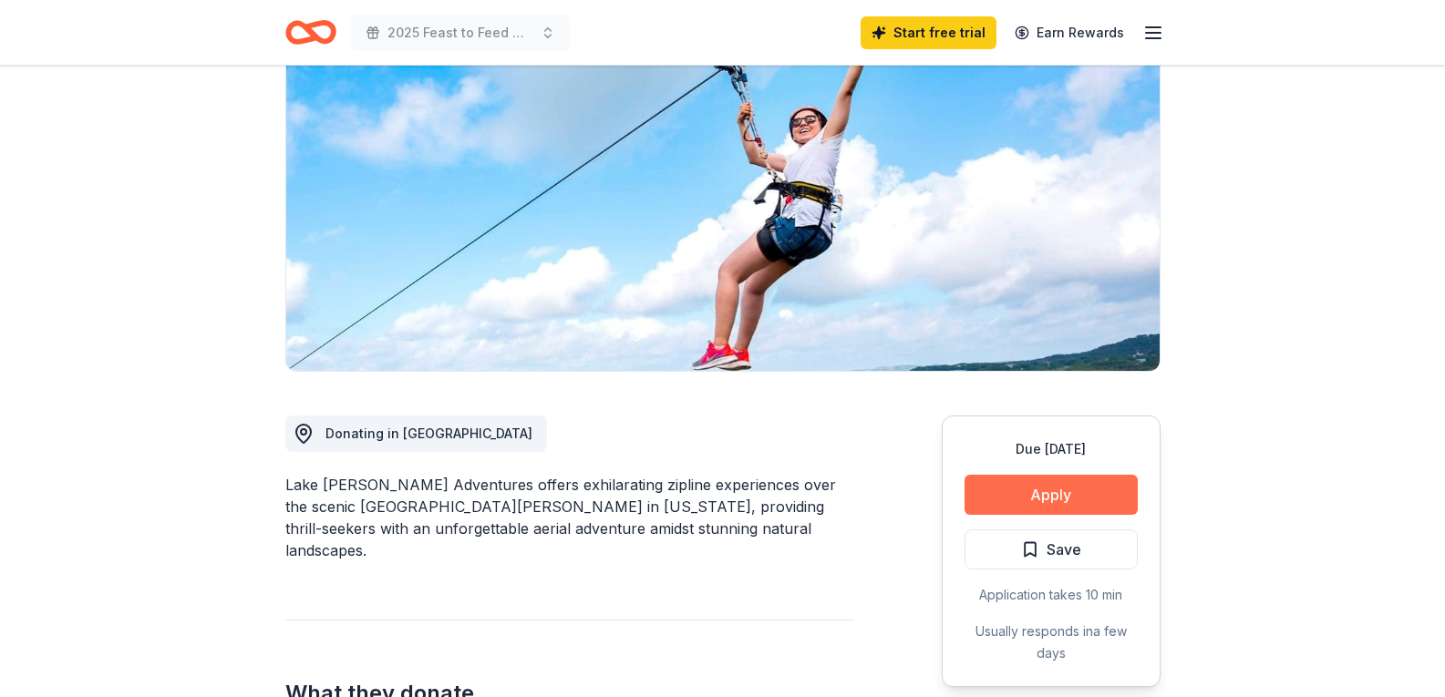
click at [1016, 490] on button "Apply" at bounding box center [1051, 495] width 173 height 40
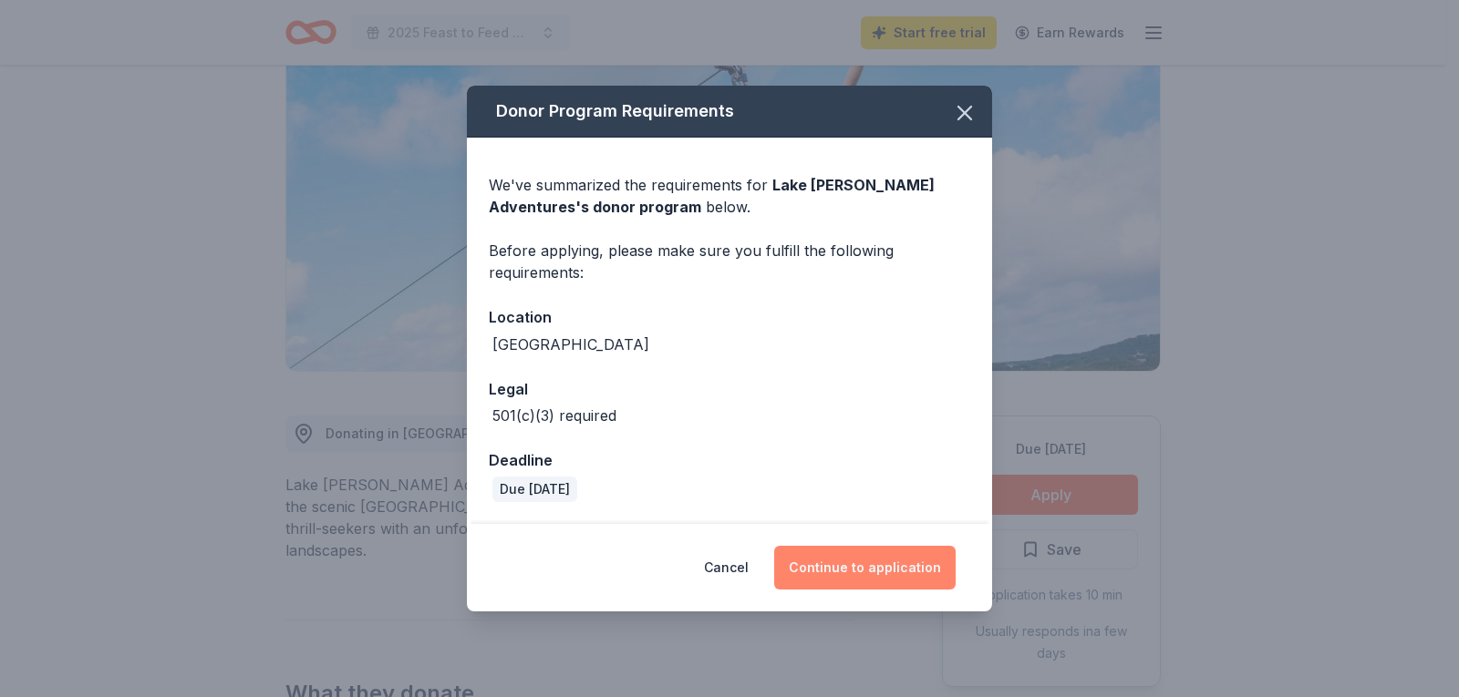
click at [827, 566] on button "Continue to application" at bounding box center [864, 568] width 181 height 44
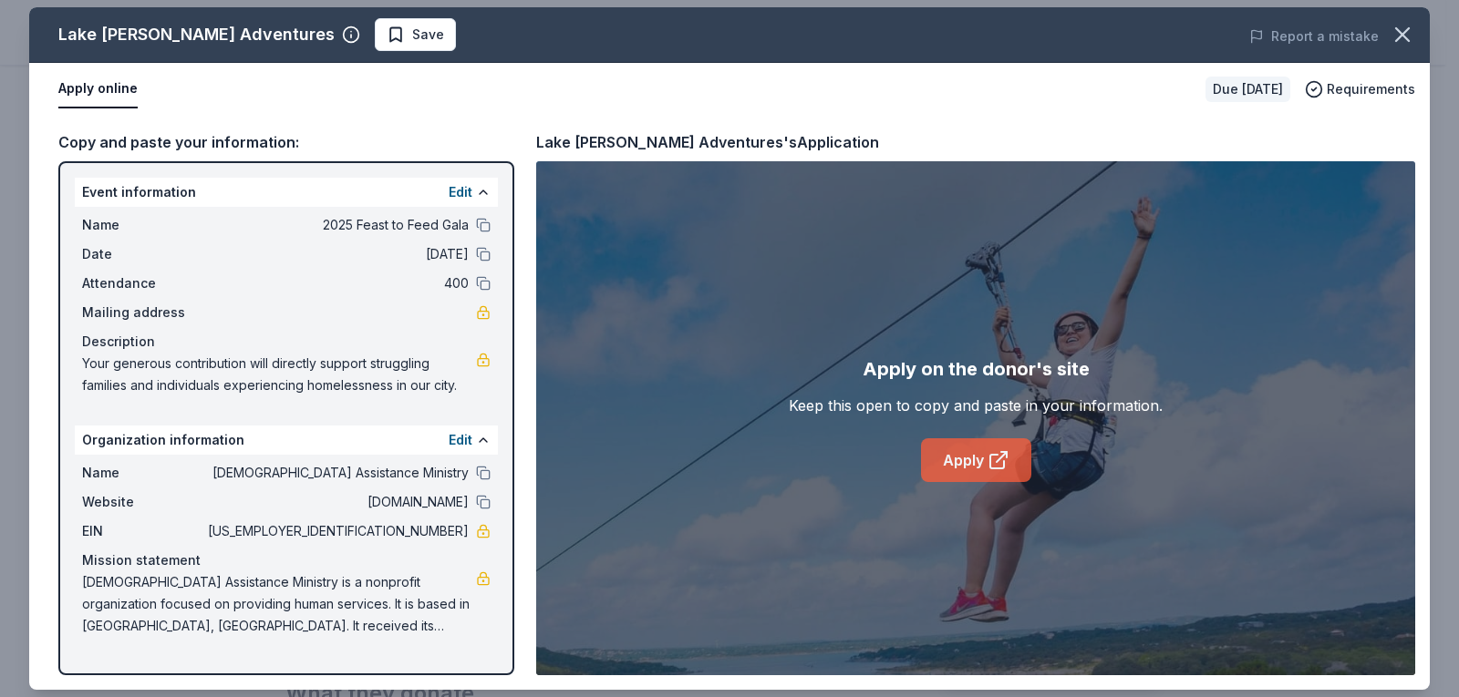
click at [971, 469] on link "Apply" at bounding box center [976, 461] width 110 height 44
